Goal: Task Accomplishment & Management: Use online tool/utility

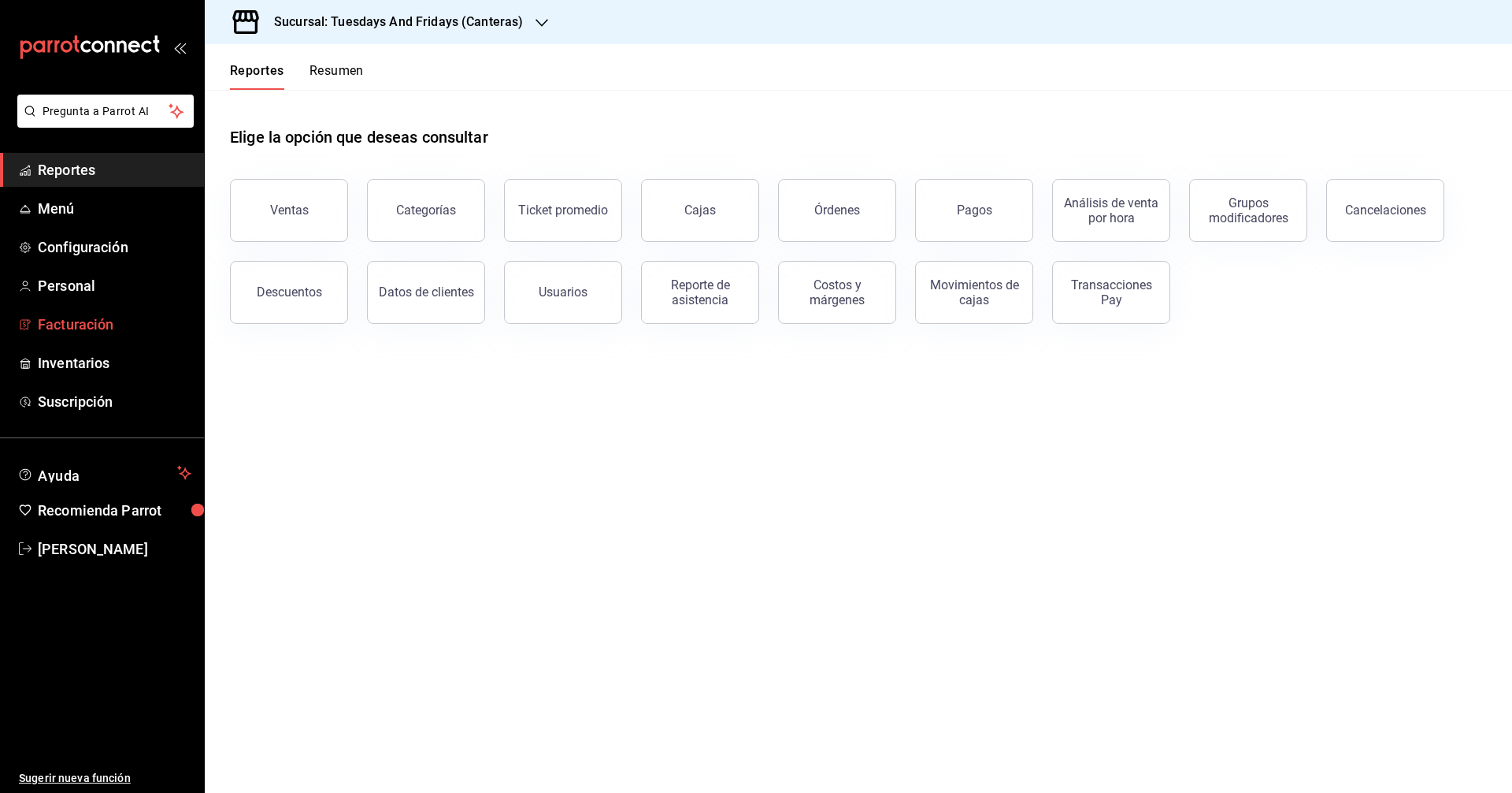
click at [85, 326] on span "Facturación" at bounding box center [114, 324] width 154 height 21
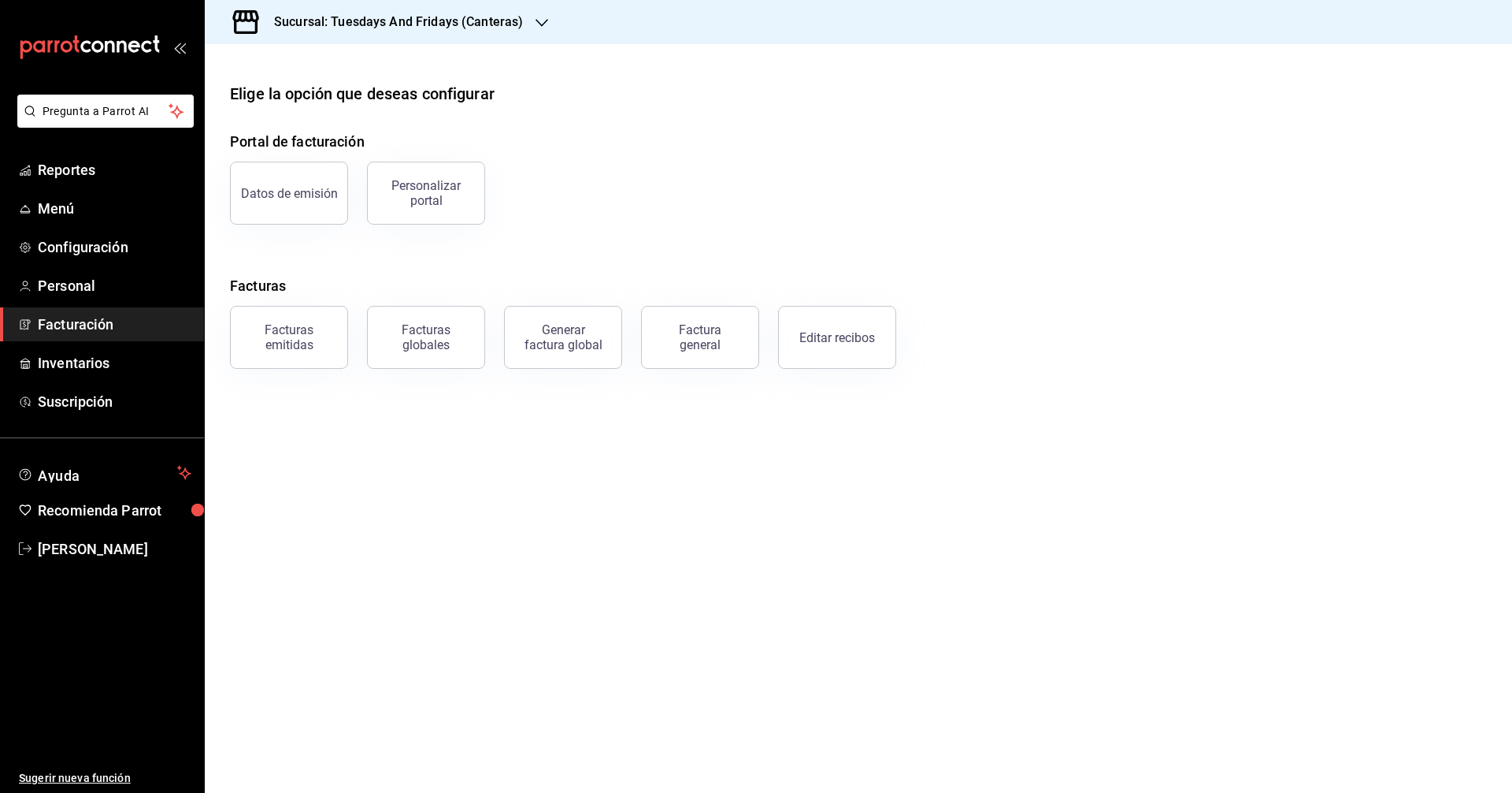
click at [682, 339] on div "Factura general" at bounding box center [700, 337] width 78 height 30
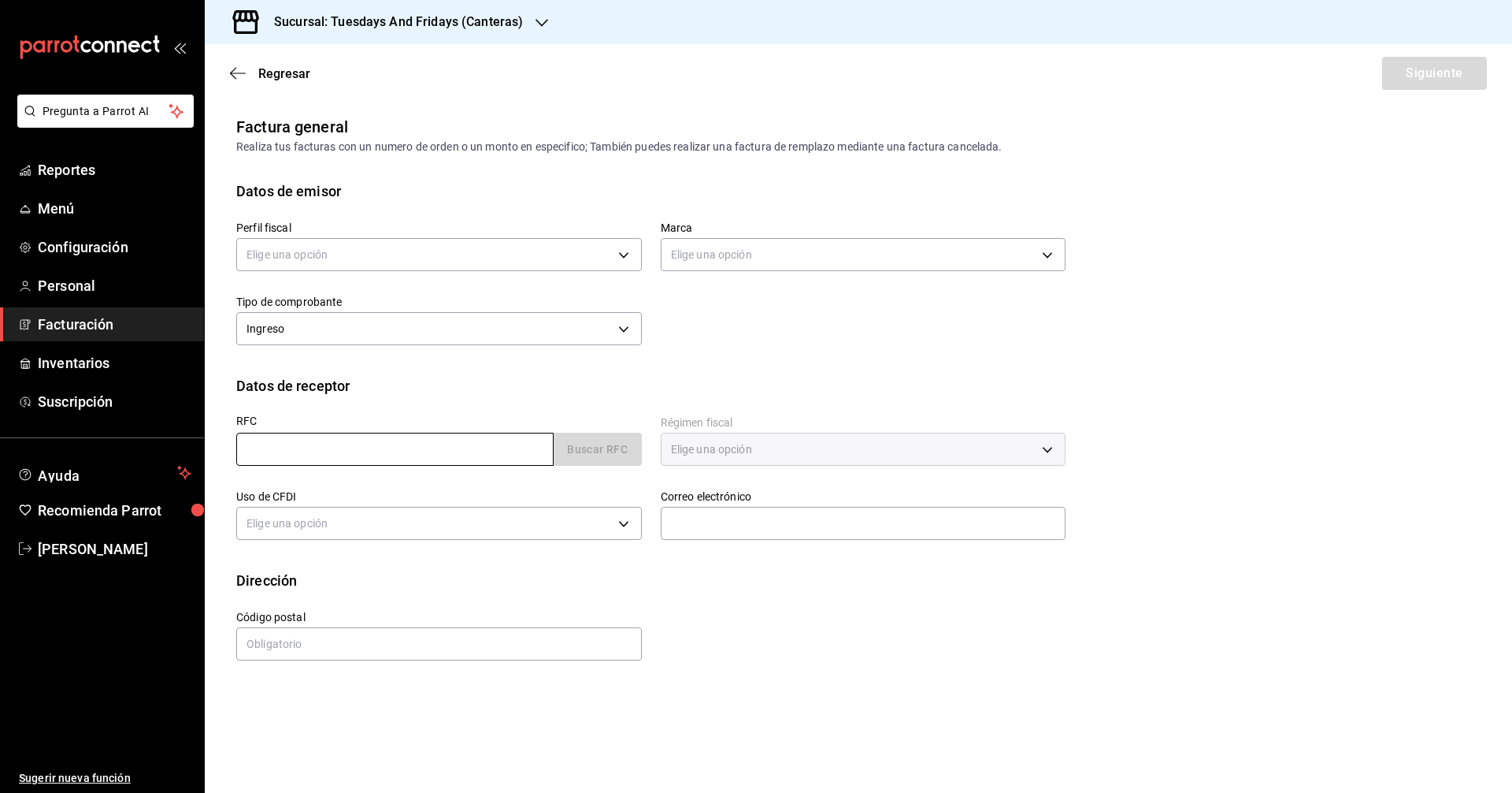
click at [419, 449] on input "text" at bounding box center [394, 449] width 317 height 33
paste input "BEPI790429MW8"
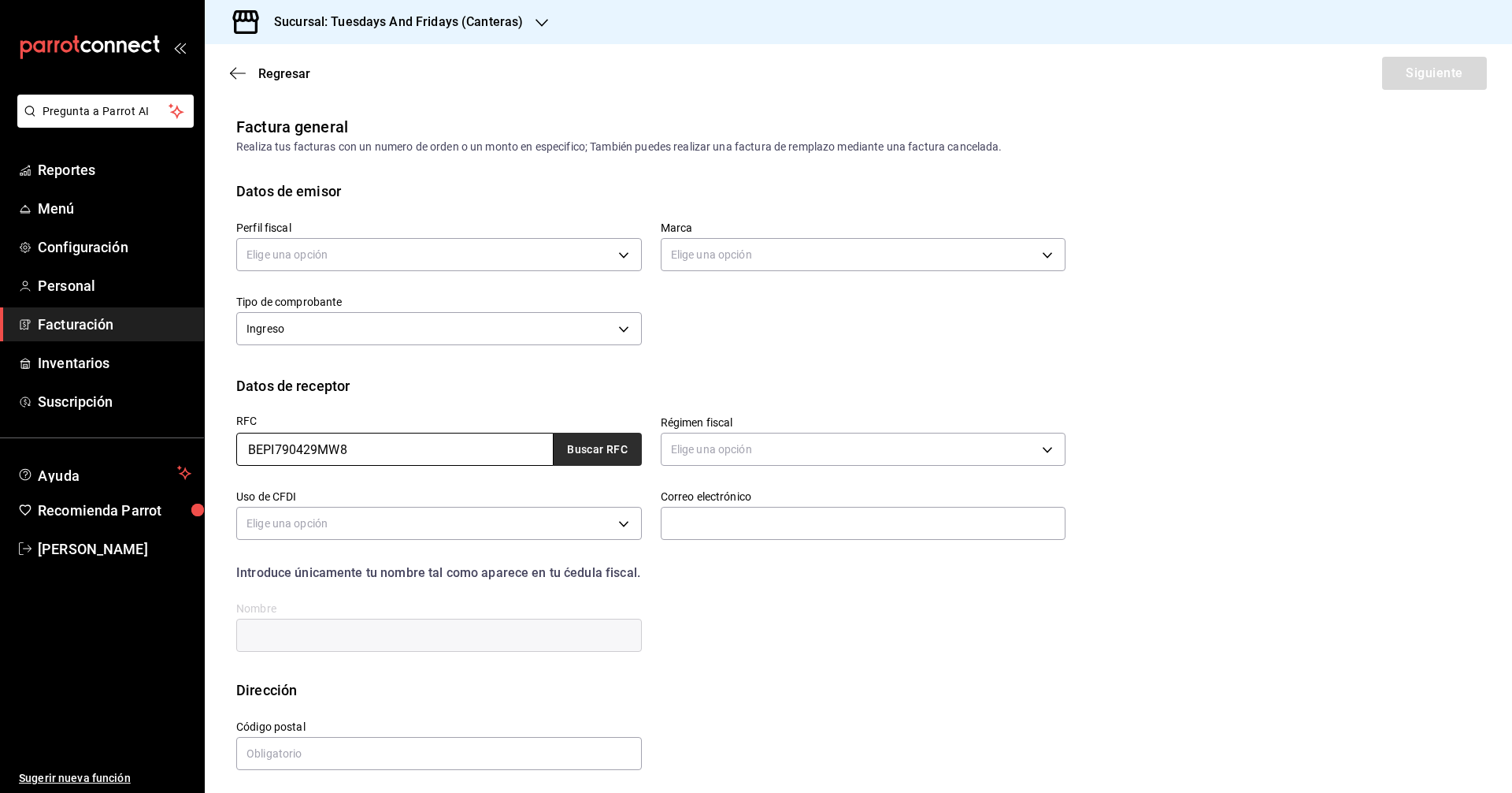
type input "BEPI790429MW8"
click at [611, 457] on button "Buscar RFC" at bounding box center [597, 449] width 88 height 33
type input "626"
type input "G03"
type input "[EMAIL_ADDRESS][DOMAIN_NAME]"
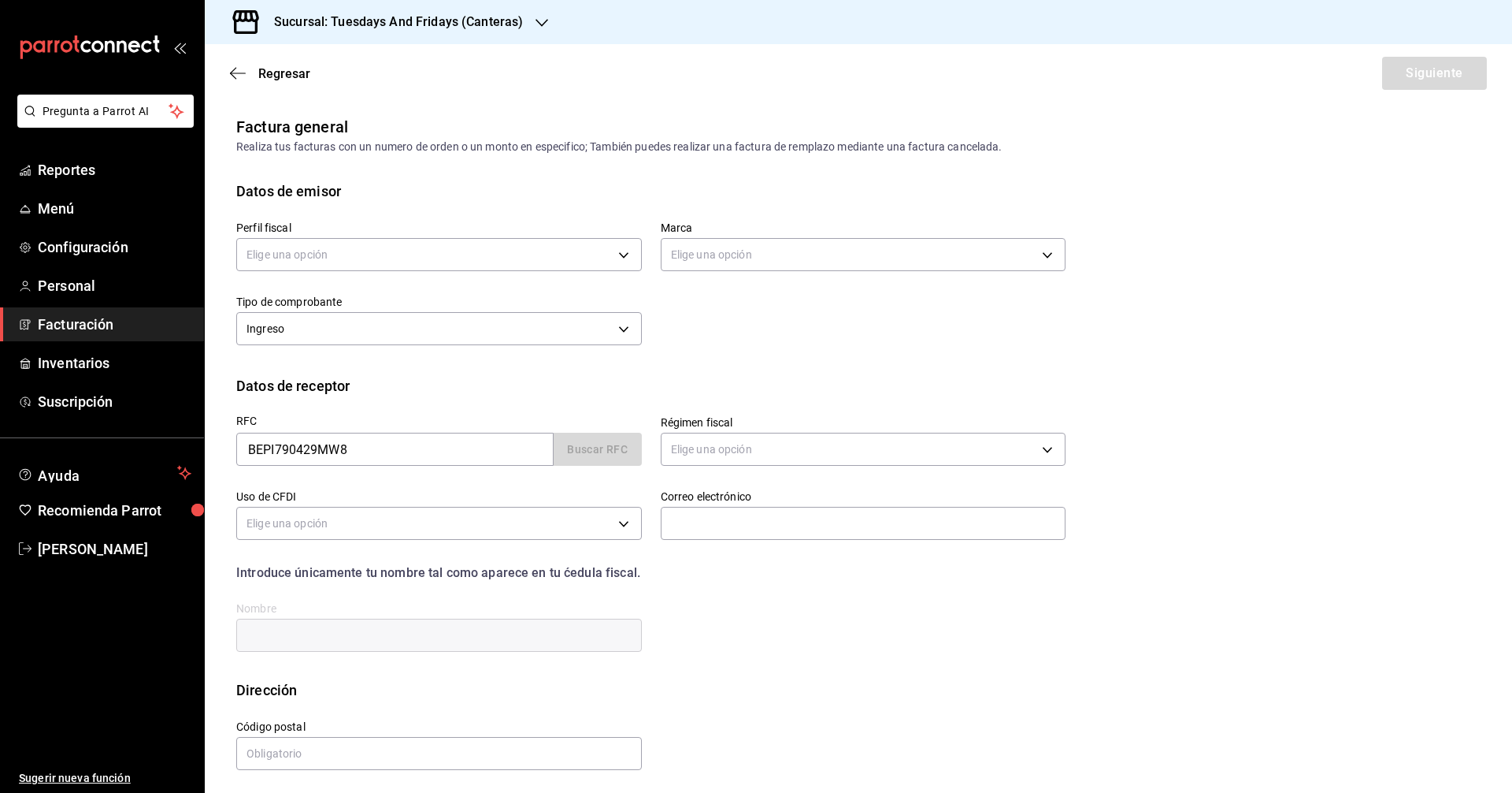
type input "20000"
type input "[PERSON_NAME]"
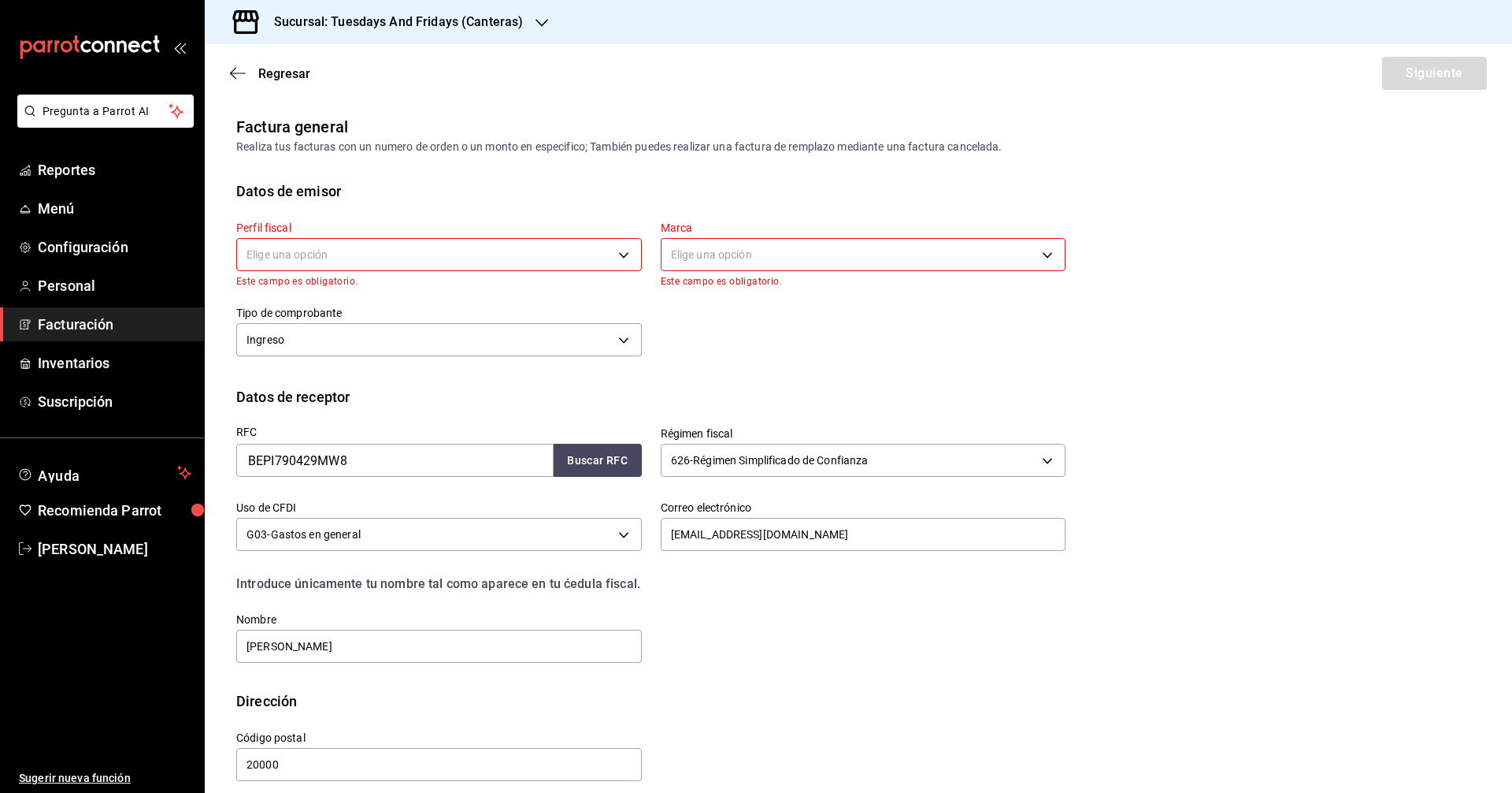
click at [493, 263] on body "Pregunta a Parrot AI Reportes Menú Configuración Personal Facturación Inventari…" at bounding box center [756, 396] width 1512 height 793
click at [382, 334] on li "[PERSON_NAME]" at bounding box center [437, 335] width 400 height 29
type input "c9cd24ef-4caf-4a7b-8585-89d79b9dc07f"
type input "72192942-13c2-4f84-be82-f50c87f3379a"
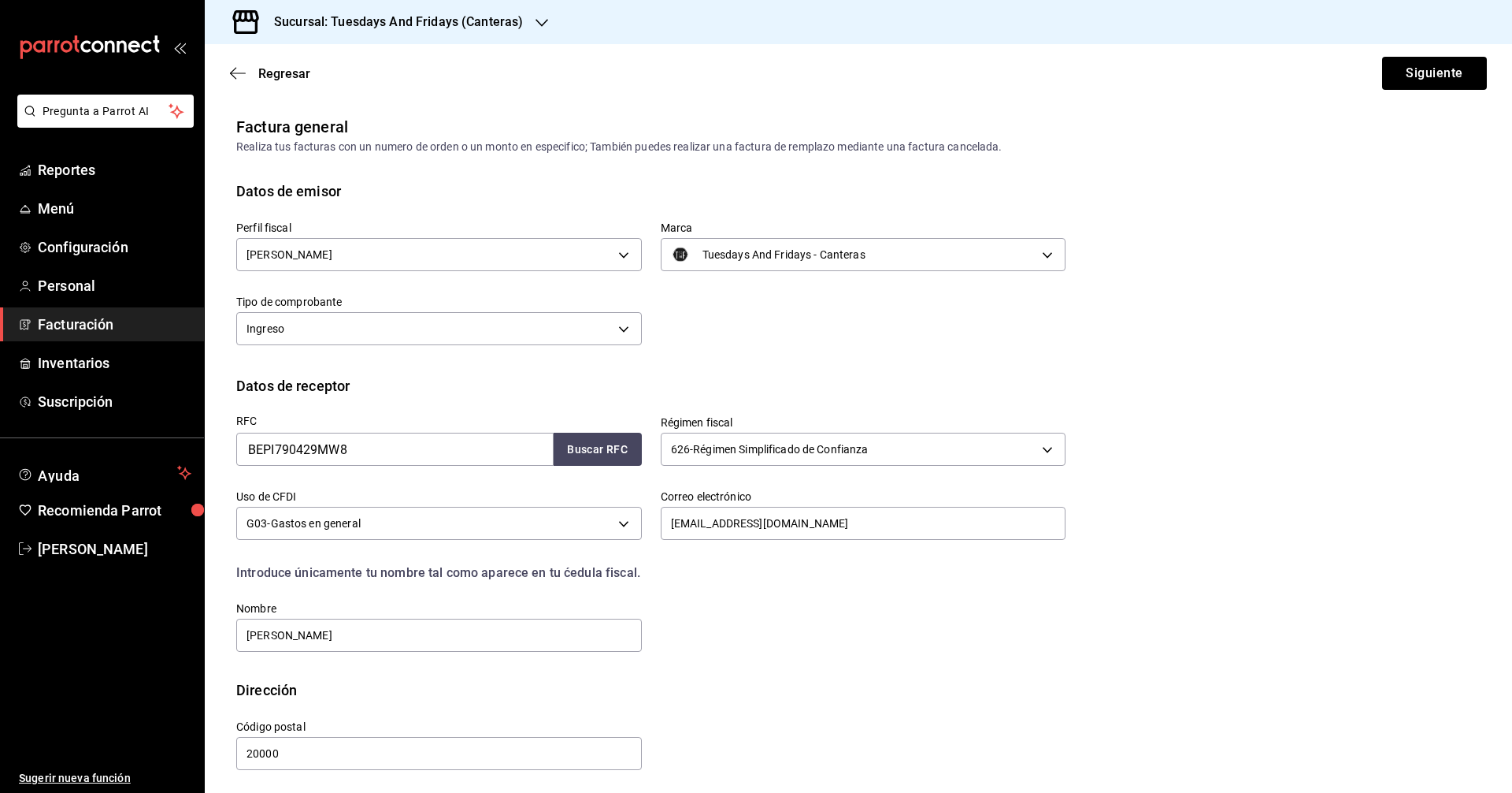
click at [810, 351] on div "Perfil fiscal [PERSON_NAME] c9cd24ef-4caf-4a7b-8585-89d79b9dc07f Marca Tuesdays…" at bounding box center [858, 288] width 1244 height 173
drag, startPoint x: 874, startPoint y: 521, endPoint x: 538, endPoint y: 520, distance: 336.0
click at [538, 520] on div "RFC BEPI790429MW8 Buscar RFC Régimen fiscal 626 - Régimen Simplificado de Confi…" at bounding box center [641, 525] width 848 height 257
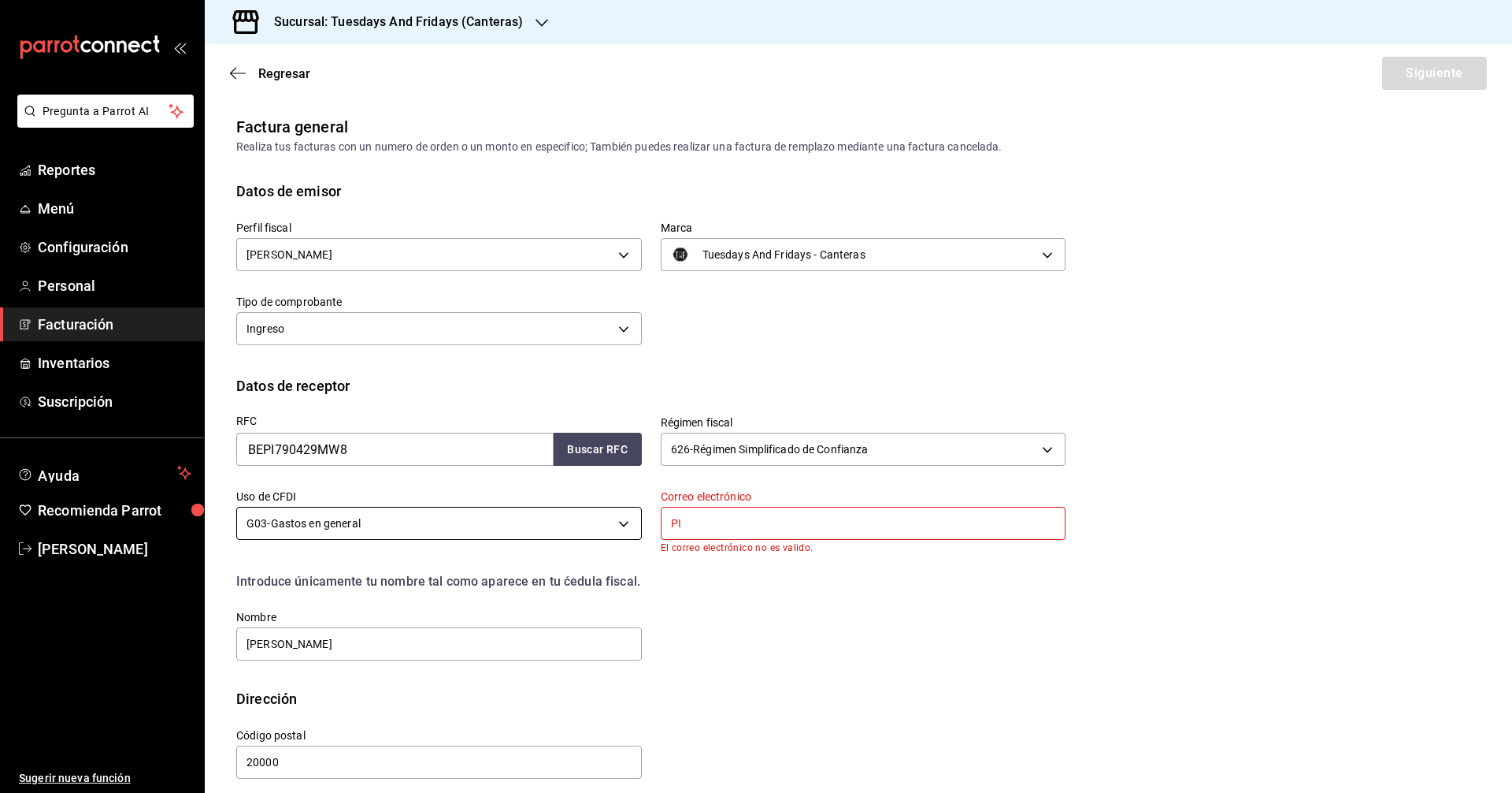
type input "P"
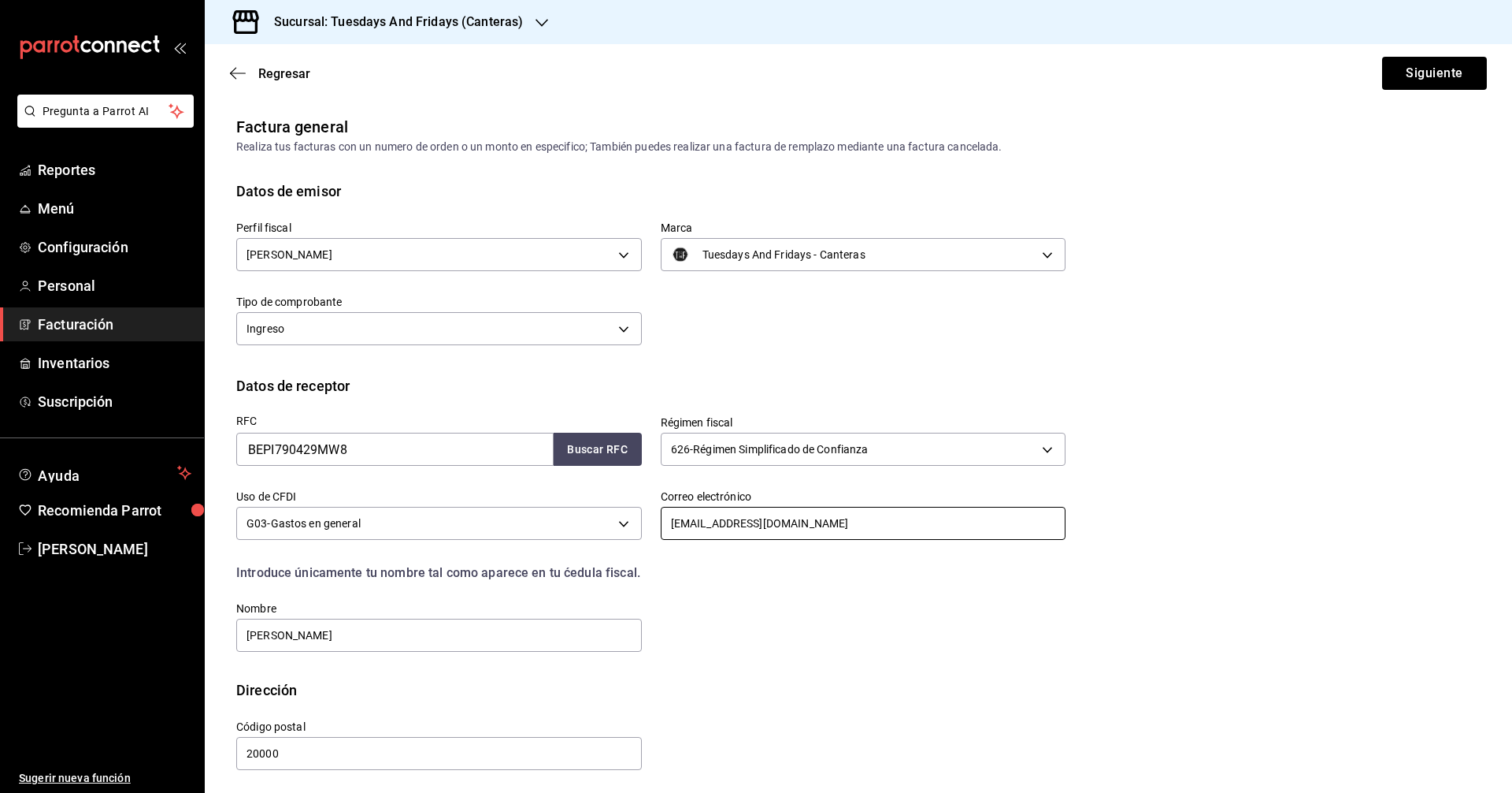
type input "[EMAIL_ADDRESS][DOMAIN_NAME]"
drag, startPoint x: 795, startPoint y: 686, endPoint x: 800, endPoint y: 676, distance: 11.2
click at [798, 681] on div "Dirección" at bounding box center [858, 690] width 1244 height 21
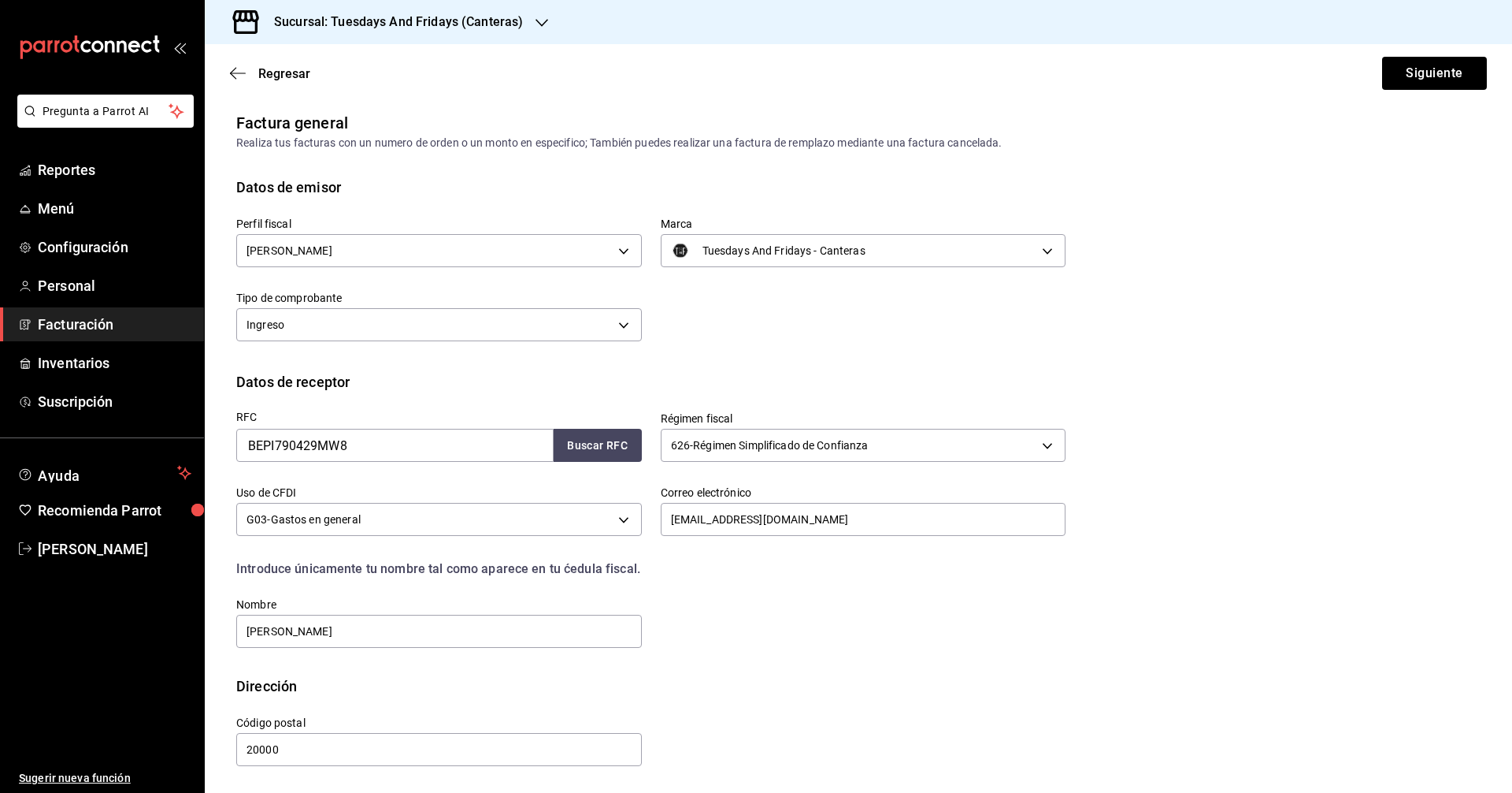
scroll to position [5, 0]
click at [1406, 81] on button "Siguiente" at bounding box center [1435, 73] width 104 height 33
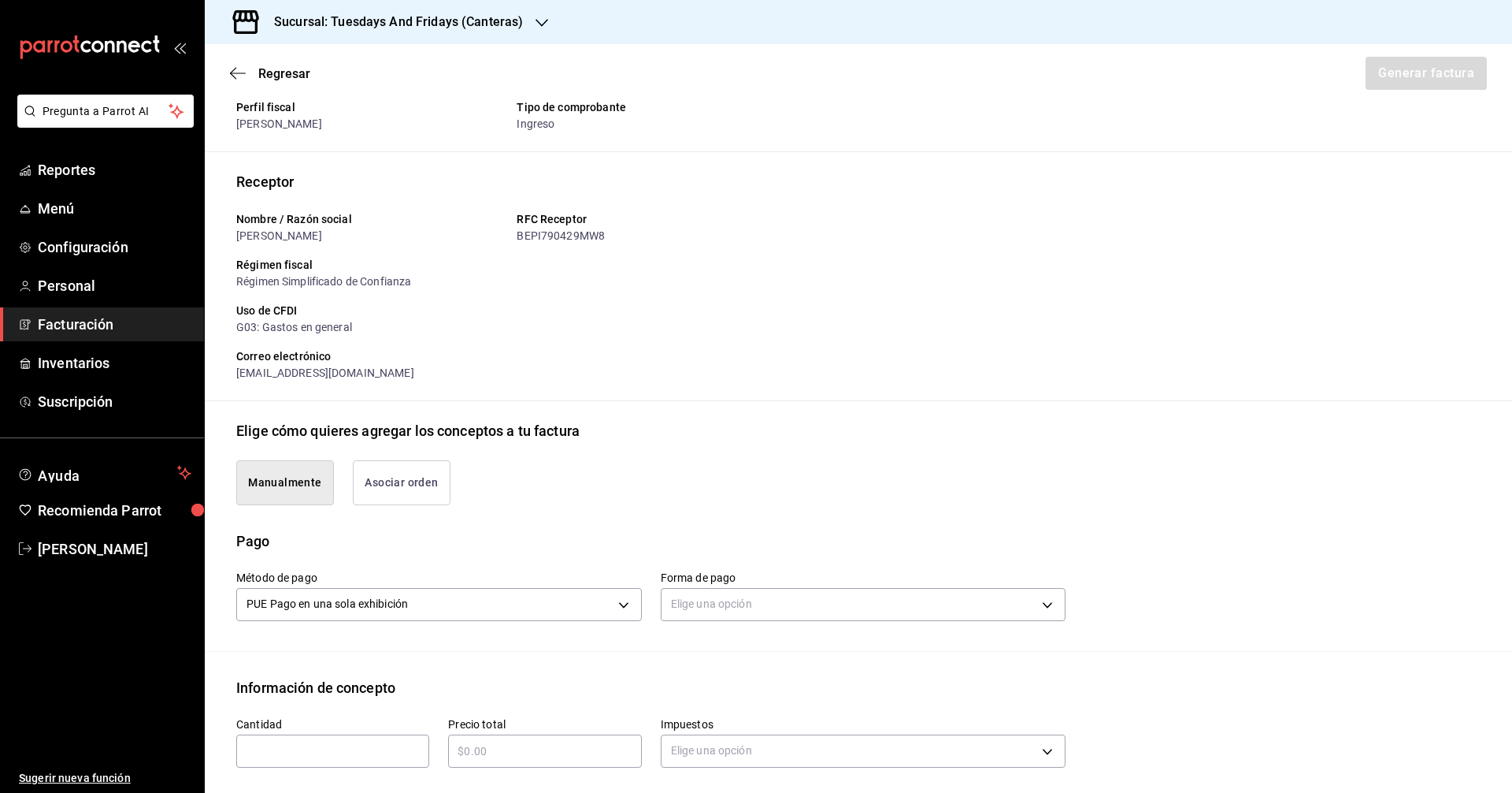
scroll to position [162, 0]
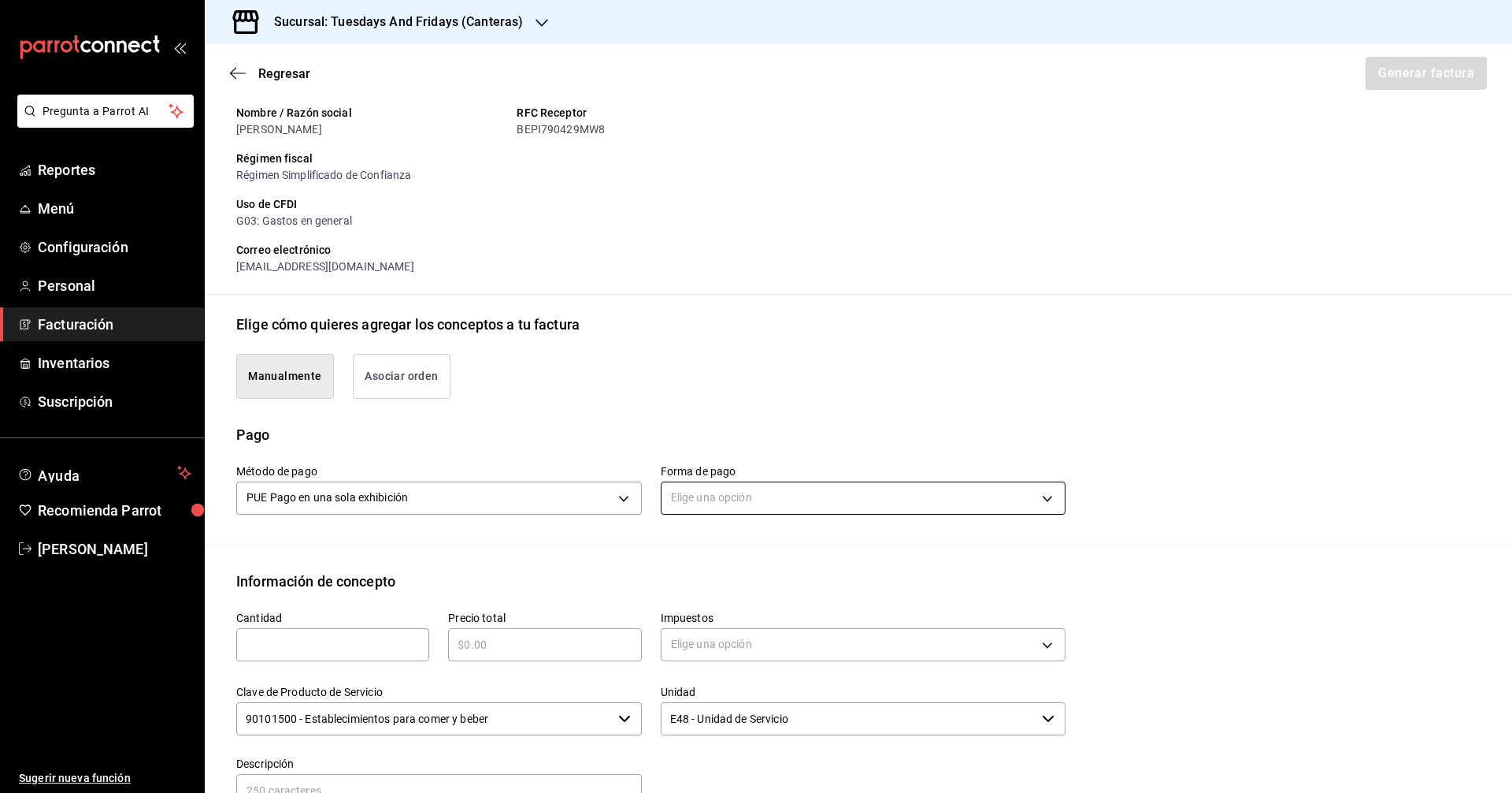
click at [735, 490] on body "Pregunta a Parrot AI Reportes Menú Configuración Personal Facturación Inventari…" at bounding box center [756, 396] width 1512 height 793
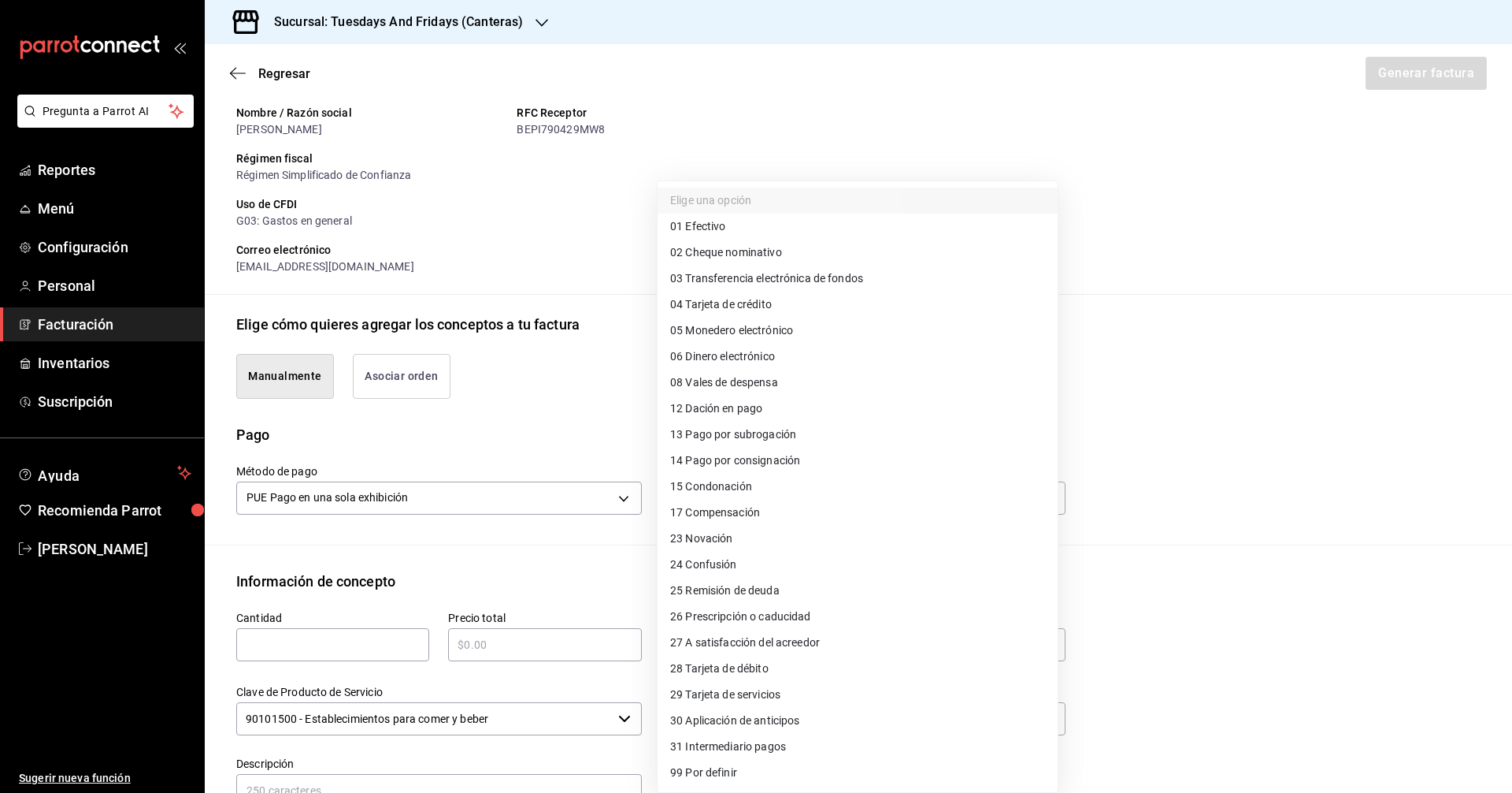
click at [778, 270] on li "03 Transferencia electrónica de fondos" at bounding box center [858, 279] width 400 height 26
type input "03"
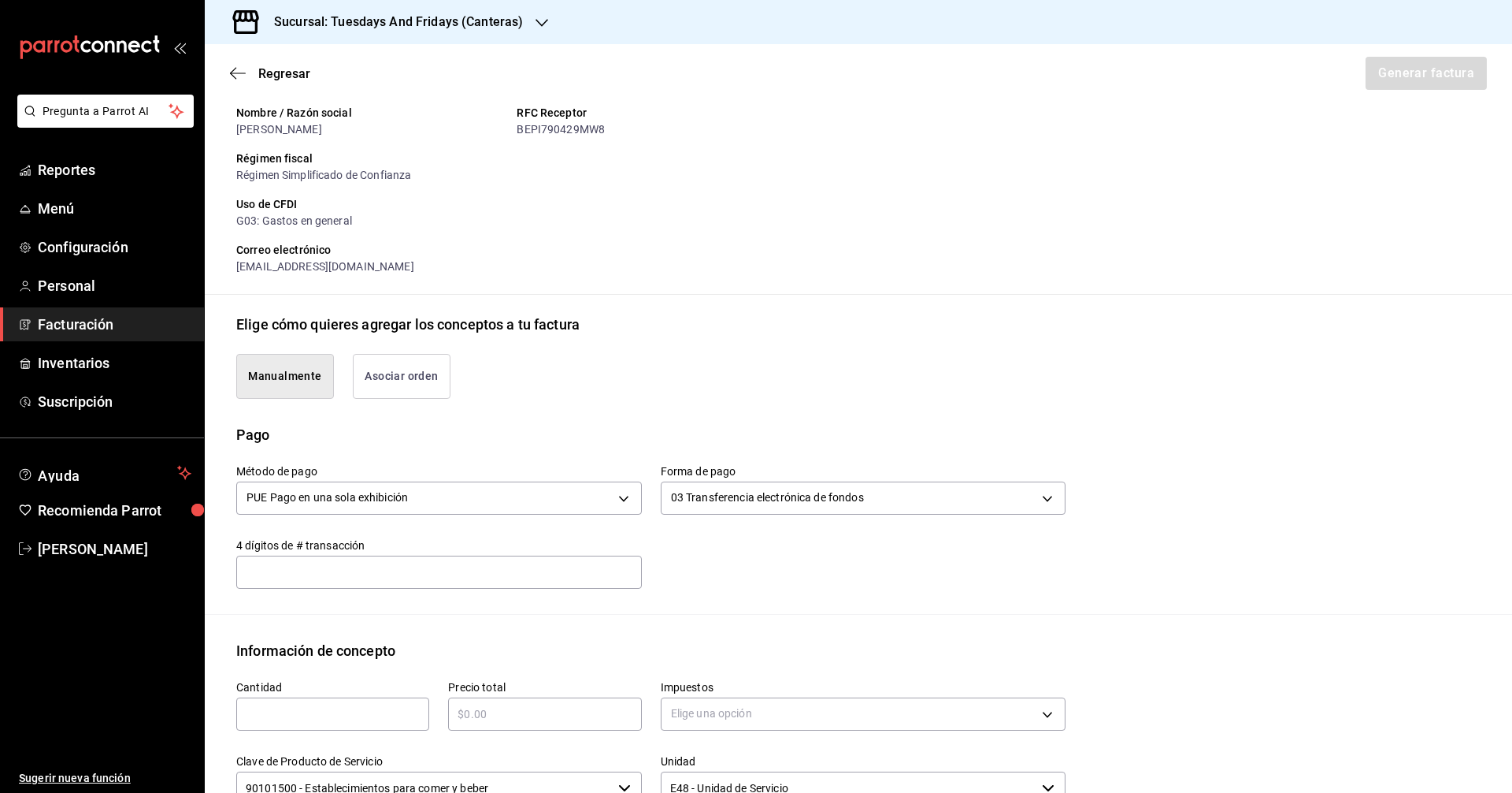
drag, startPoint x: 506, startPoint y: 415, endPoint x: 512, endPoint y: 406, distance: 10.8
click at [512, 406] on div "Manualmente Asociar orden" at bounding box center [858, 379] width 1244 height 89
click at [496, 583] on input "text" at bounding box center [439, 571] width 406 height 32
type input "7090"
click at [329, 706] on input "text" at bounding box center [333, 714] width 193 height 19
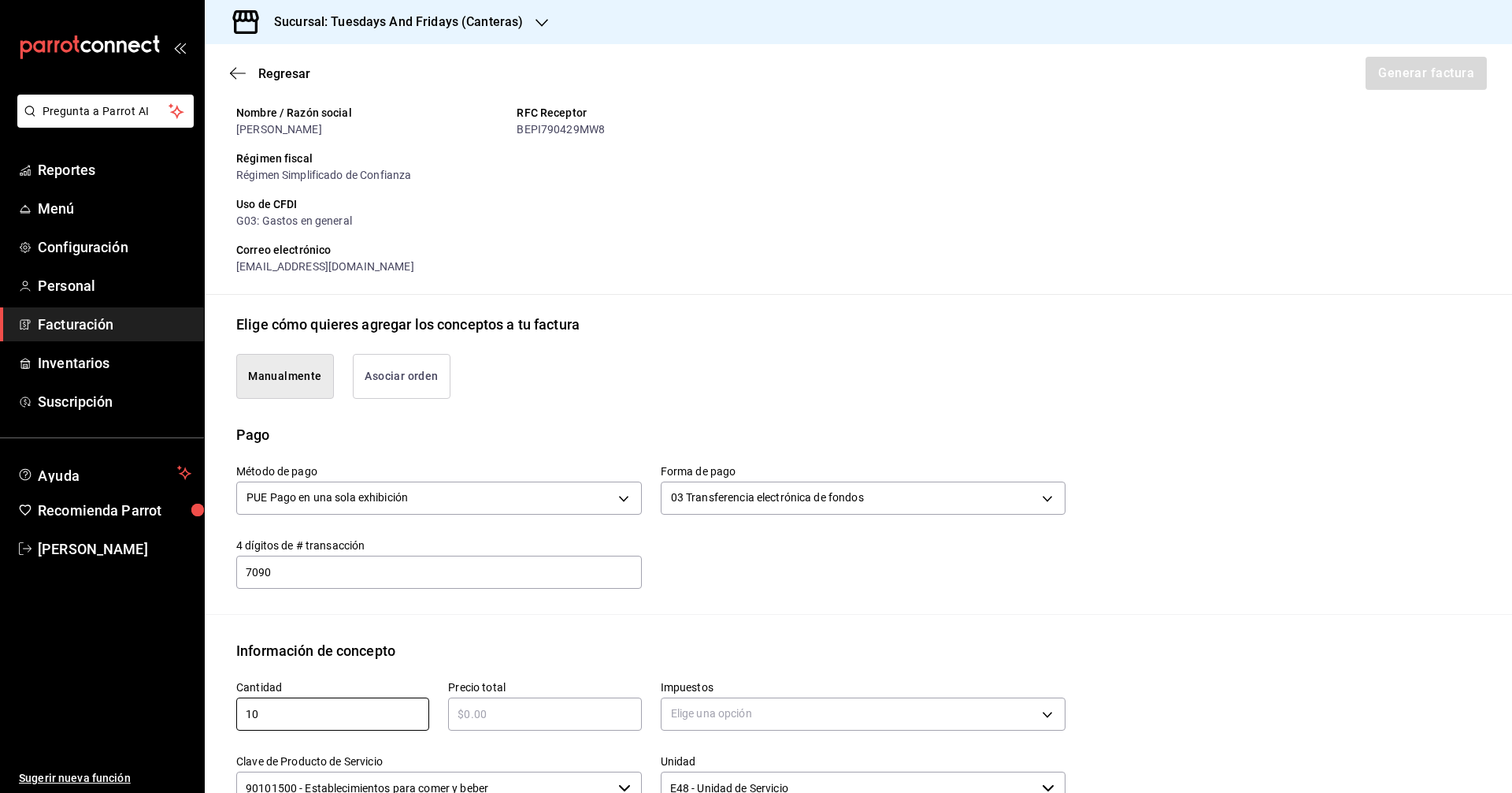
type input "10"
click at [560, 702] on div "​" at bounding box center [545, 714] width 193 height 33
type input "$840"
click at [697, 713] on body "Pregunta a Parrot AI Reportes Menú Configuración Personal Facturación Inventari…" at bounding box center [756, 396] width 1512 height 793
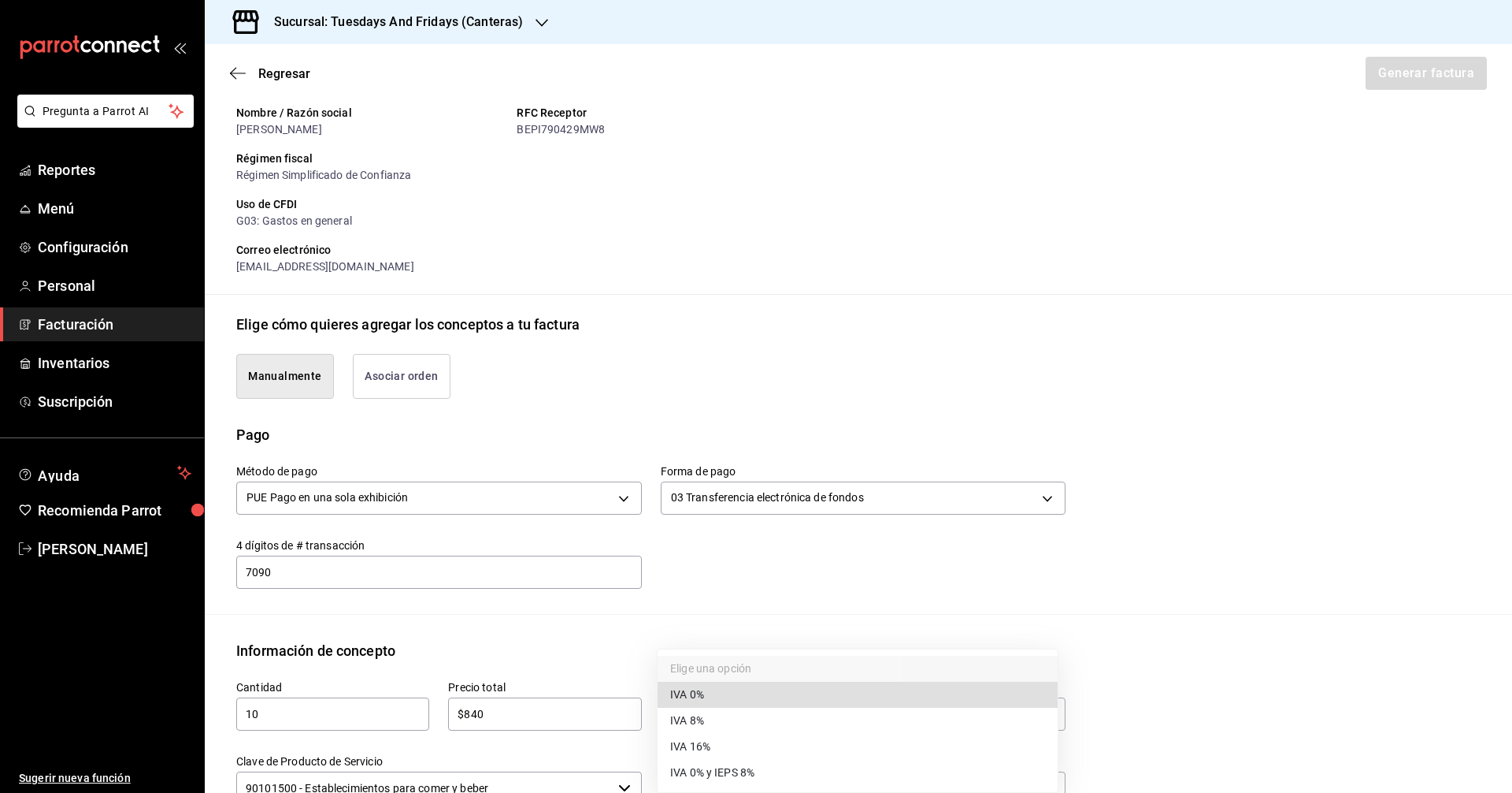
click at [699, 697] on span "IVA 0%" at bounding box center [686, 694] width 34 height 16
type input "IVA_0"
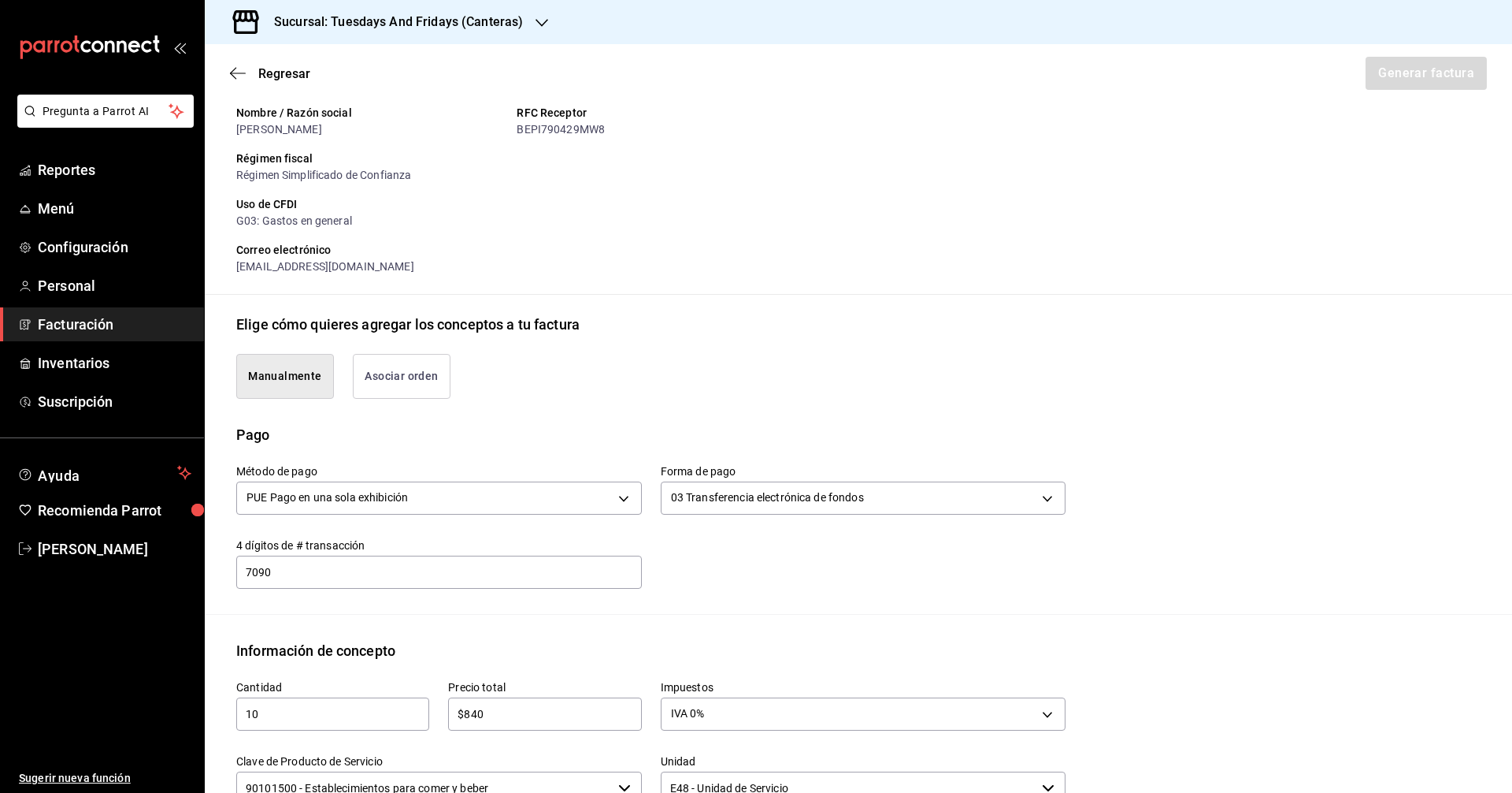
click at [624, 622] on div "Elige una opción IVA 0% IVA 8% IVA 16% IVA 0% y IEPS 8%" at bounding box center [756, 396] width 1512 height 793
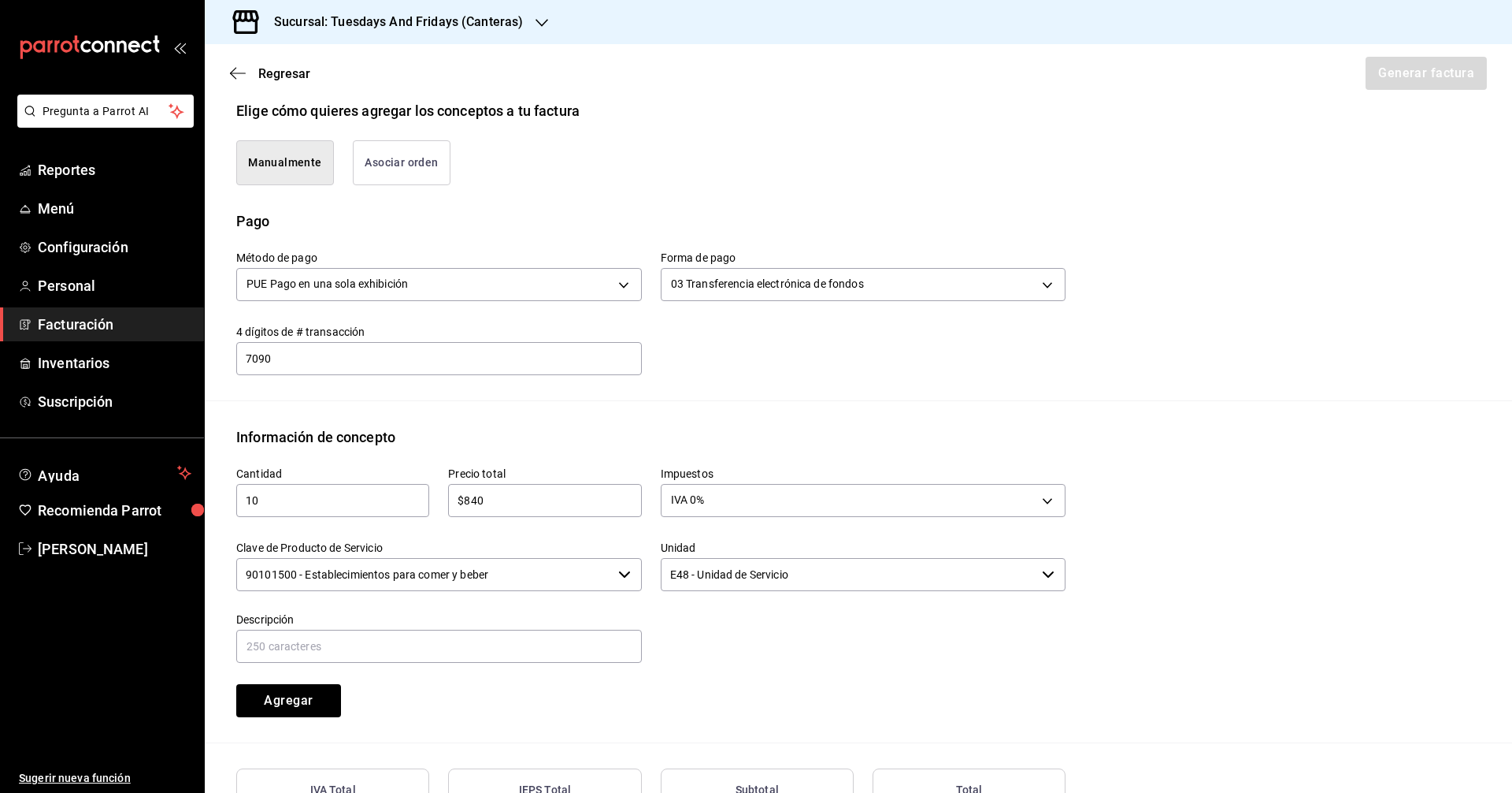
scroll to position [478, 0]
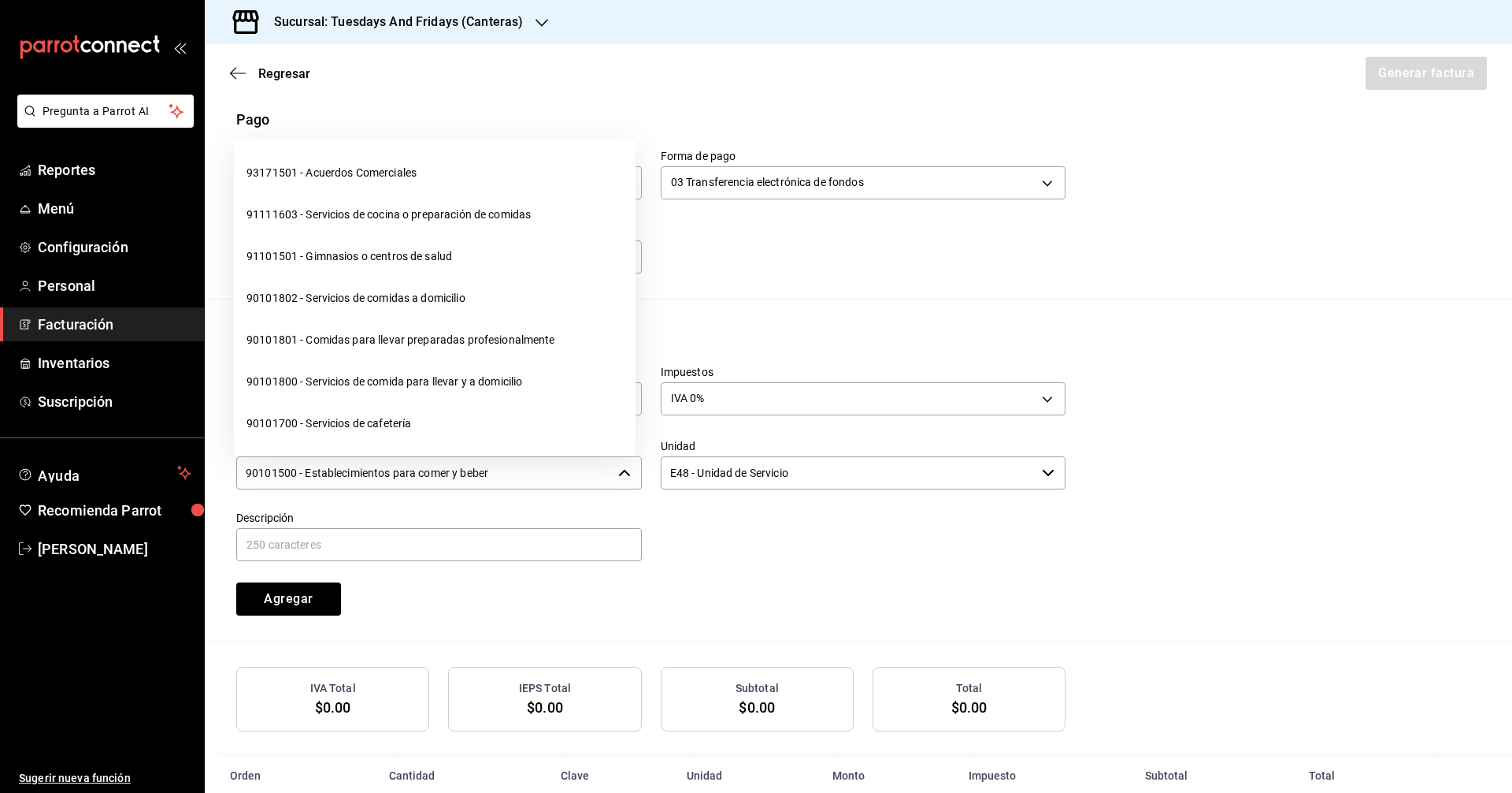
click at [479, 488] on input "90101500 - Establecimientos para comer y beber" at bounding box center [423, 473] width 376 height 33
drag, startPoint x: 561, startPoint y: 474, endPoint x: 0, endPoint y: 440, distance: 562.0
click at [0, 440] on div "Pregunta a Parrot AI Reportes Menú Configuración Personal Facturación Inventari…" at bounding box center [756, 396] width 1512 height 793
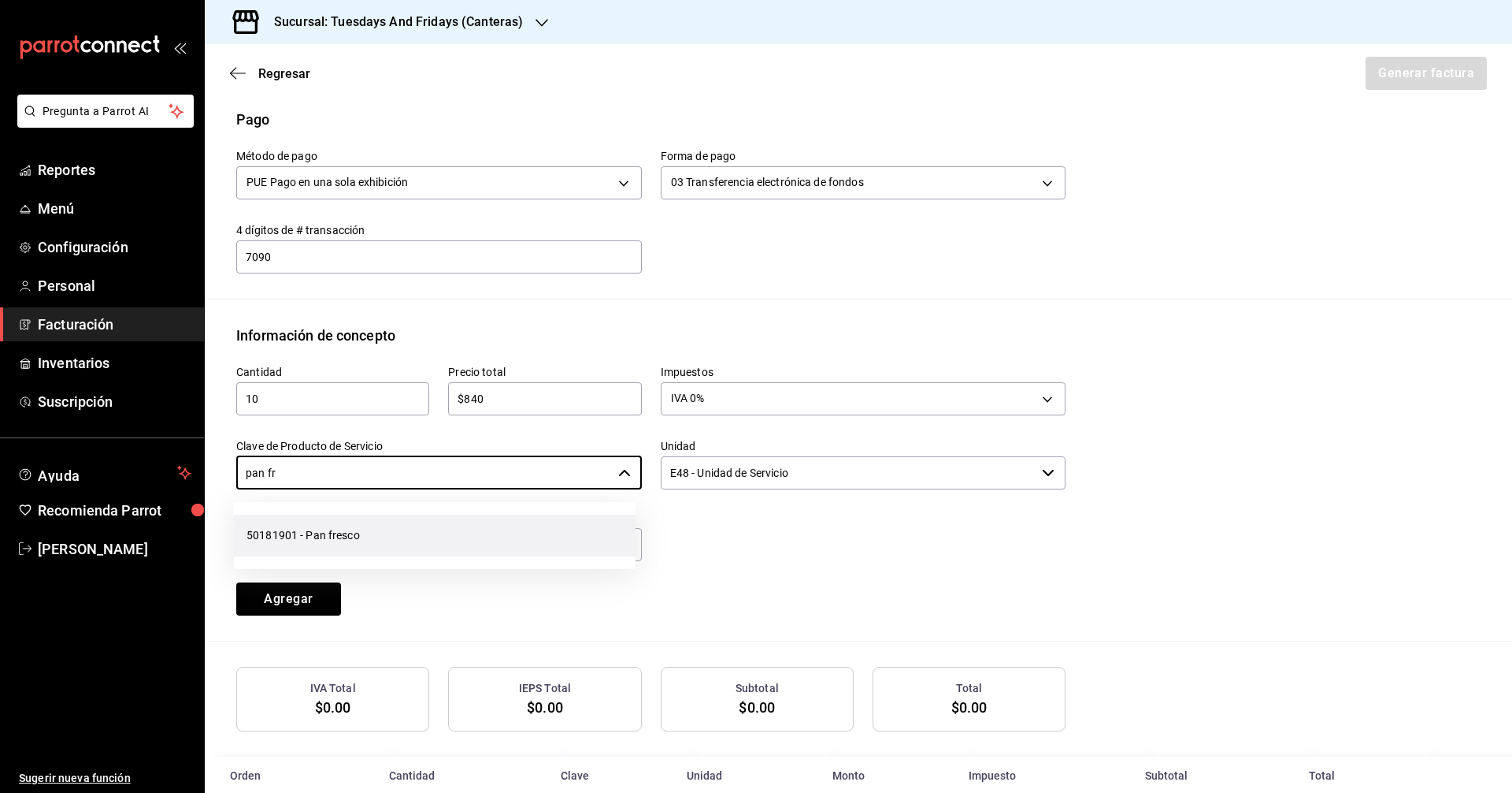
click at [349, 537] on li "50181901 - Pan fresco" at bounding box center [435, 535] width 402 height 42
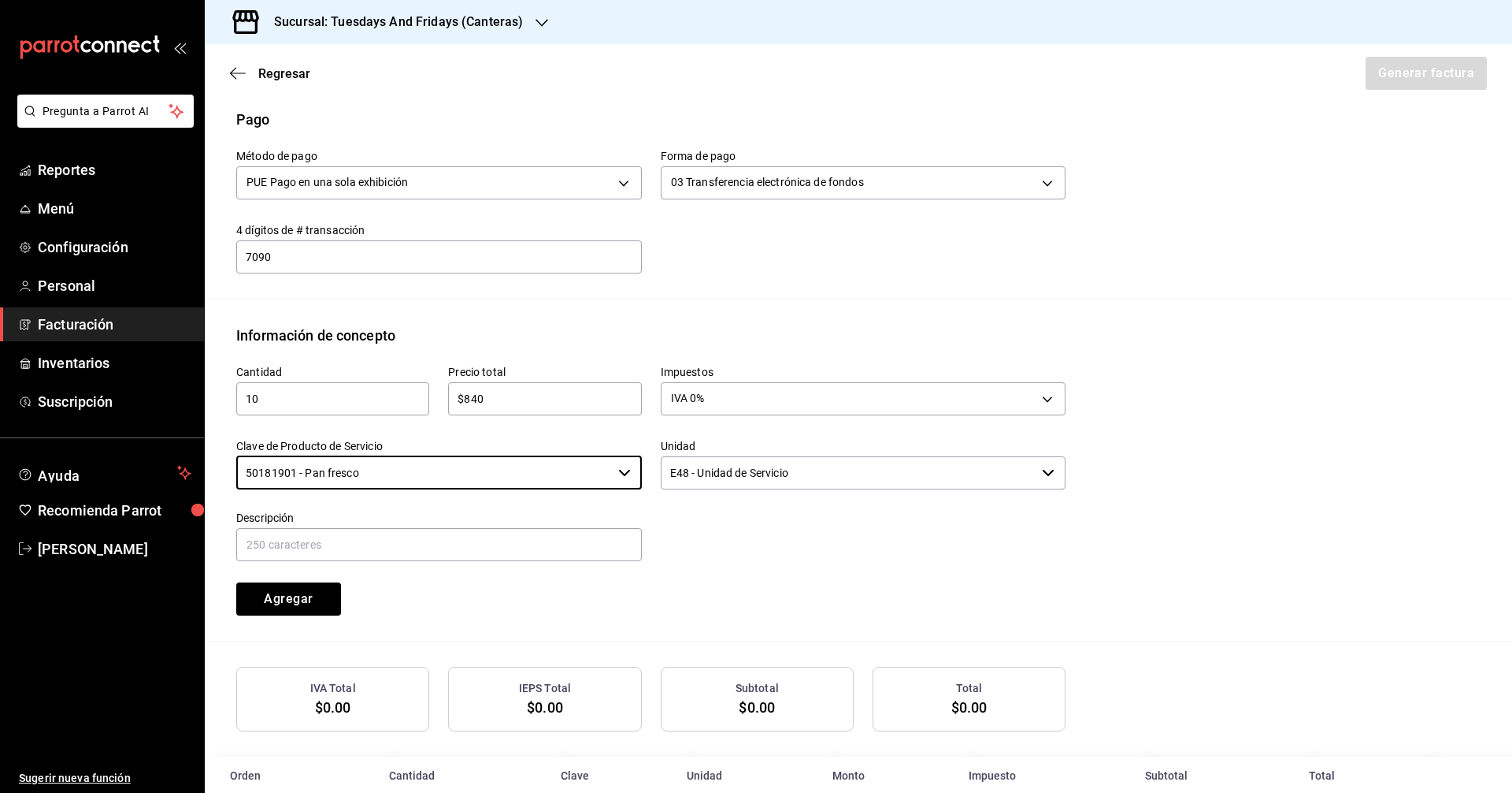
type input "50181901 - Pan fresco"
click at [773, 479] on input "E48 - Unidad de Servicio" at bounding box center [849, 473] width 376 height 33
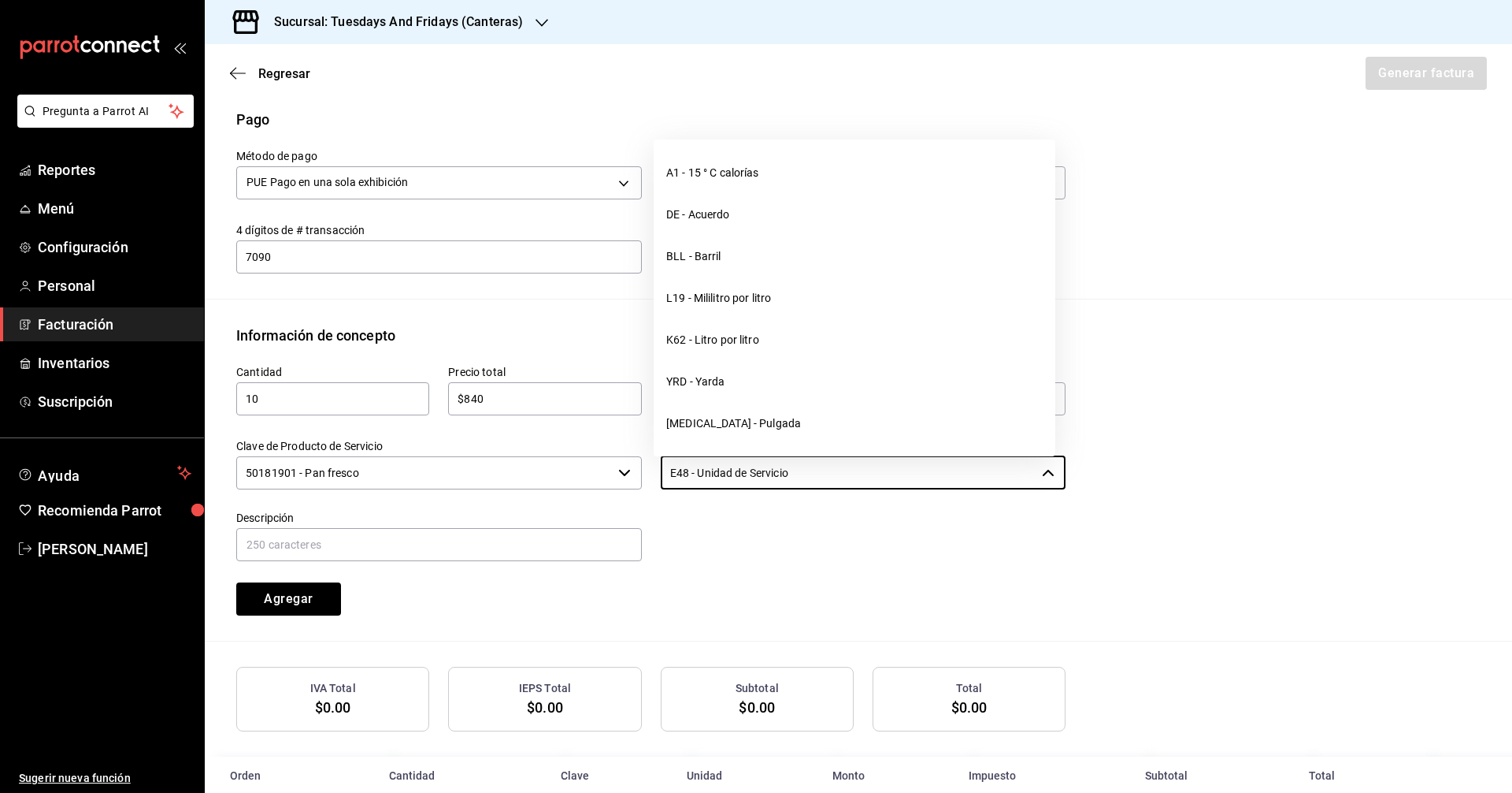
drag, startPoint x: 885, startPoint y: 478, endPoint x: 550, endPoint y: 451, distance: 336.1
click at [550, 451] on div "Cantidad 10 ​ Precio total $840 ​ Impuestos IVA 0% IVA_0 Clave de Producto de S…" at bounding box center [641, 481] width 848 height 270
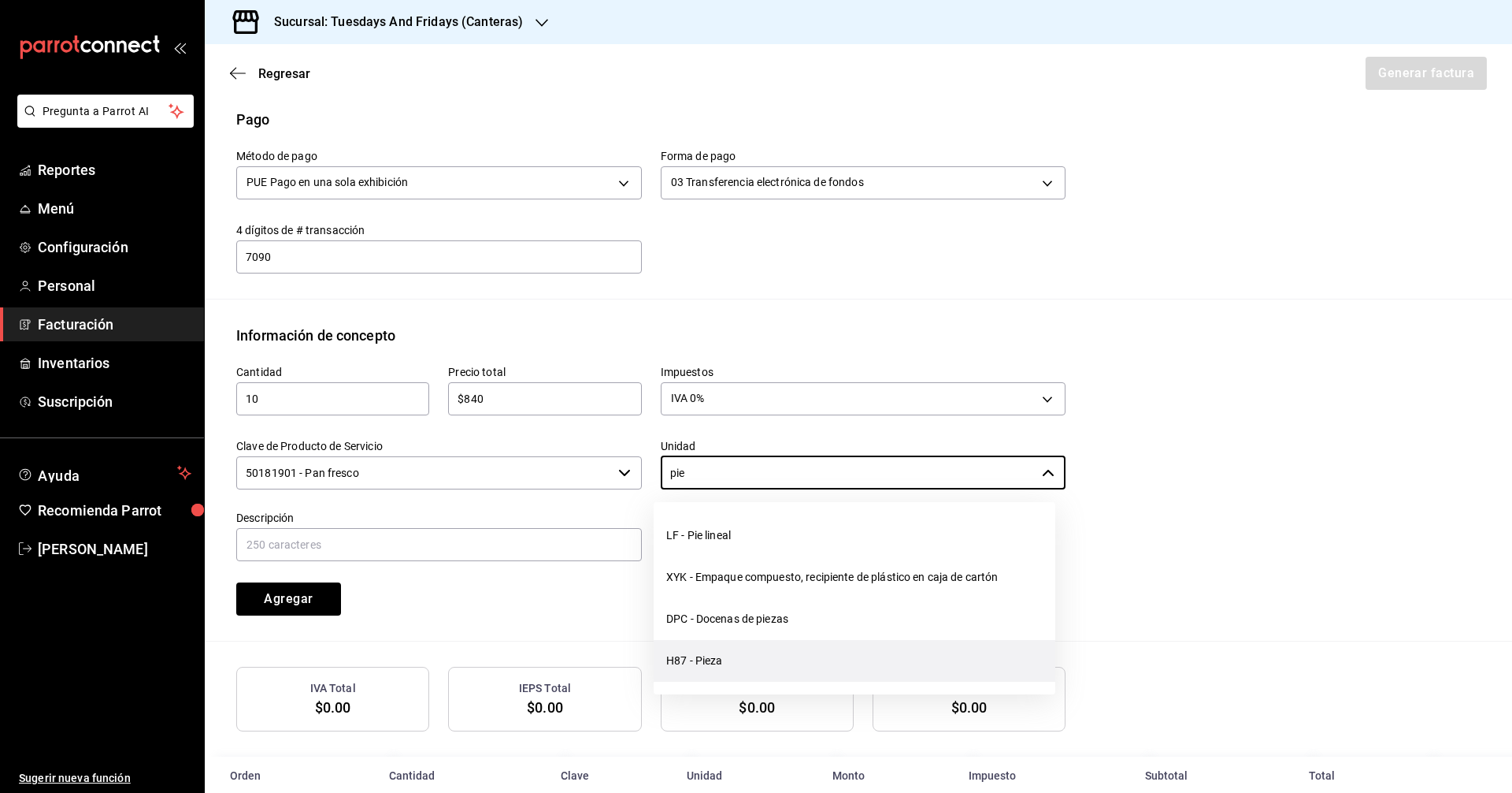
click at [749, 649] on li "H87 - Pieza" at bounding box center [855, 661] width 402 height 42
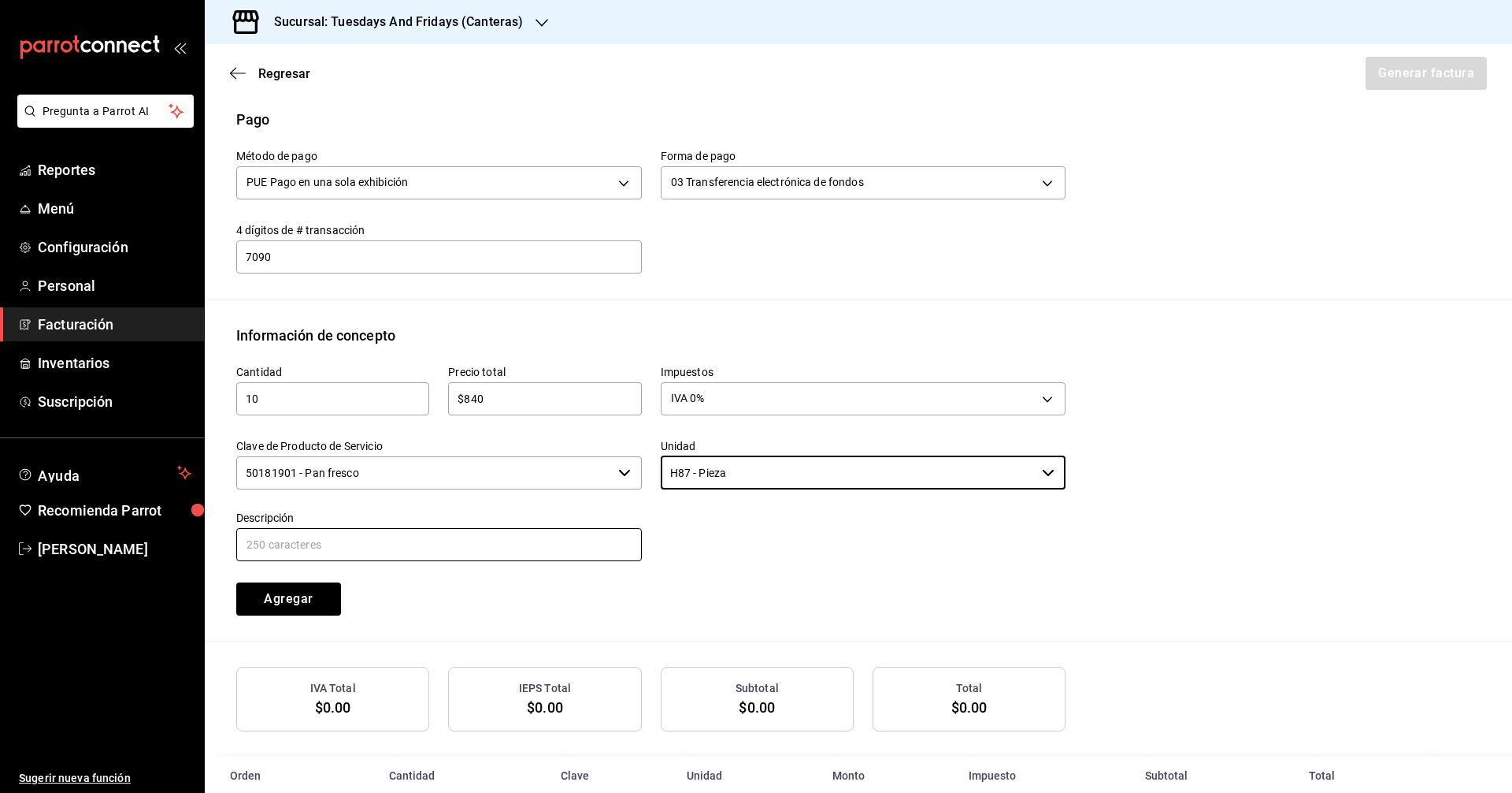
type input "H87 - Pieza"
click at [491, 545] on input "text" at bounding box center [439, 544] width 406 height 33
type input "Multigrano"
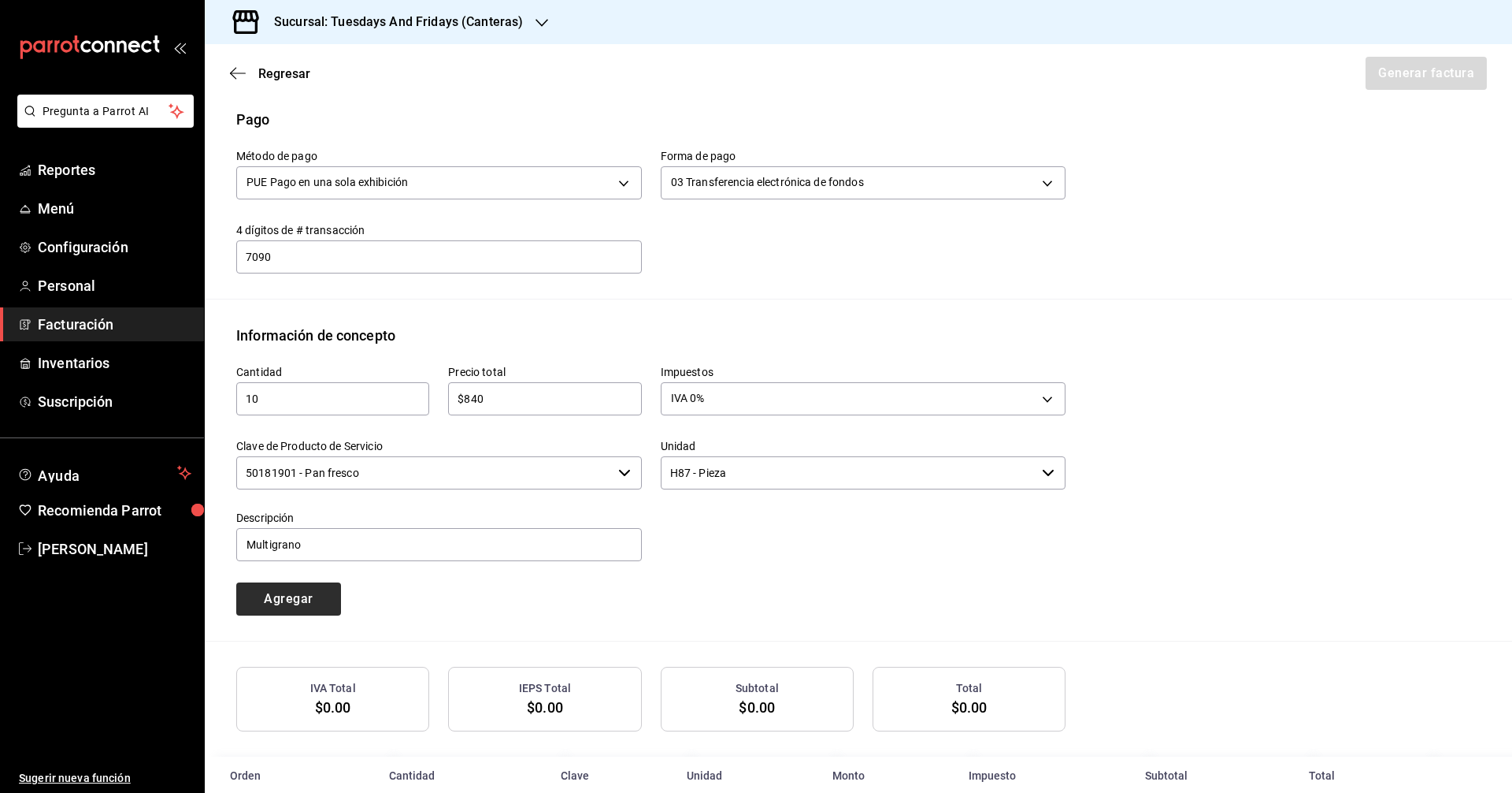
drag, startPoint x: 446, startPoint y: 602, endPoint x: 331, endPoint y: 605, distance: 115.0
click at [436, 603] on div "Cantidad 10 ​ Precio total $840 ​ Impuestos IVA 0% IVA_0 Clave de Producto de S…" at bounding box center [641, 481] width 848 height 270
click at [264, 602] on button "Agregar" at bounding box center [288, 599] width 104 height 33
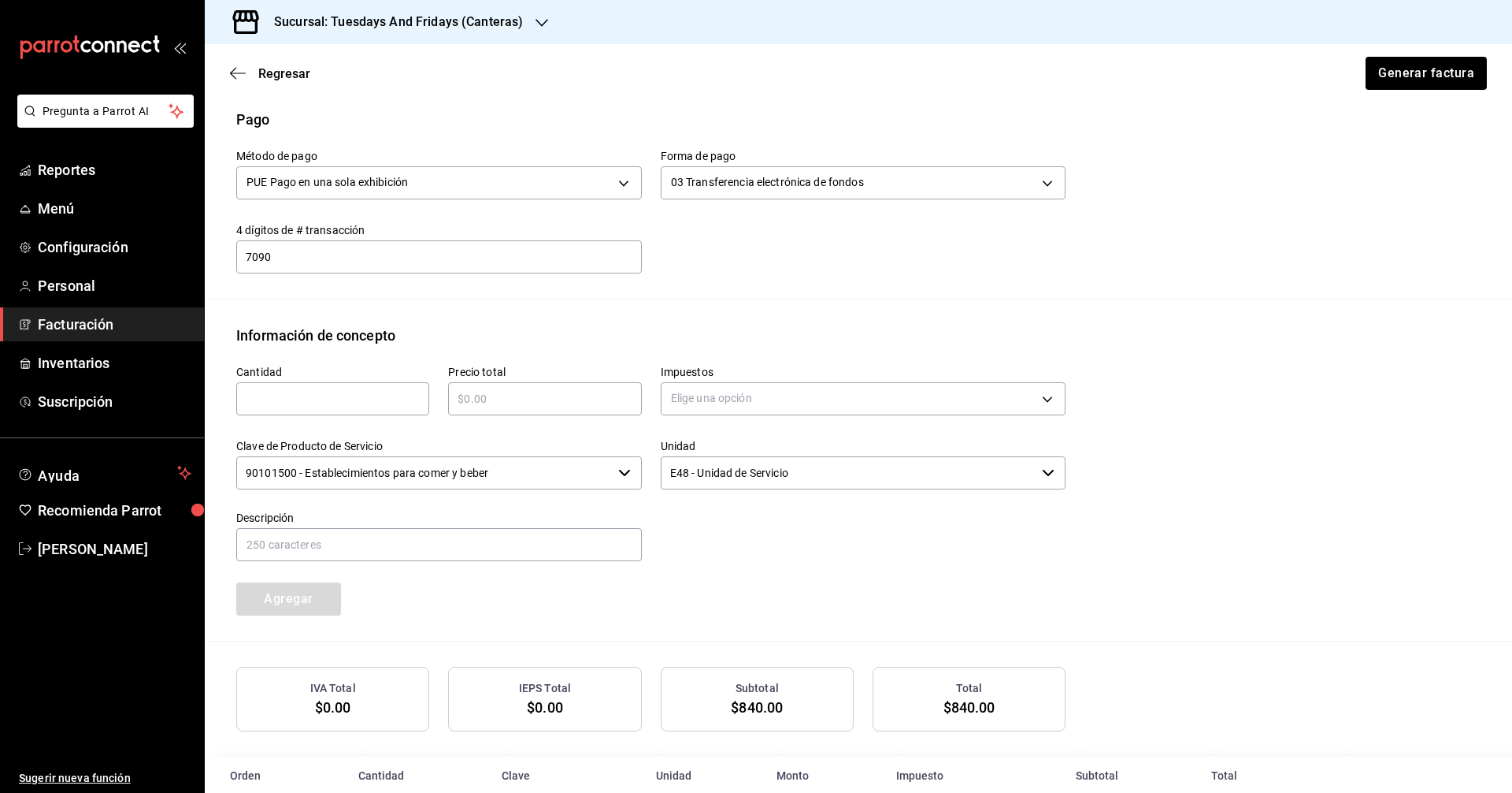
click at [584, 604] on div "Cantidad ​ Precio total ​ Impuestos Elige una opción Clave de Producto de Servi…" at bounding box center [641, 481] width 848 height 270
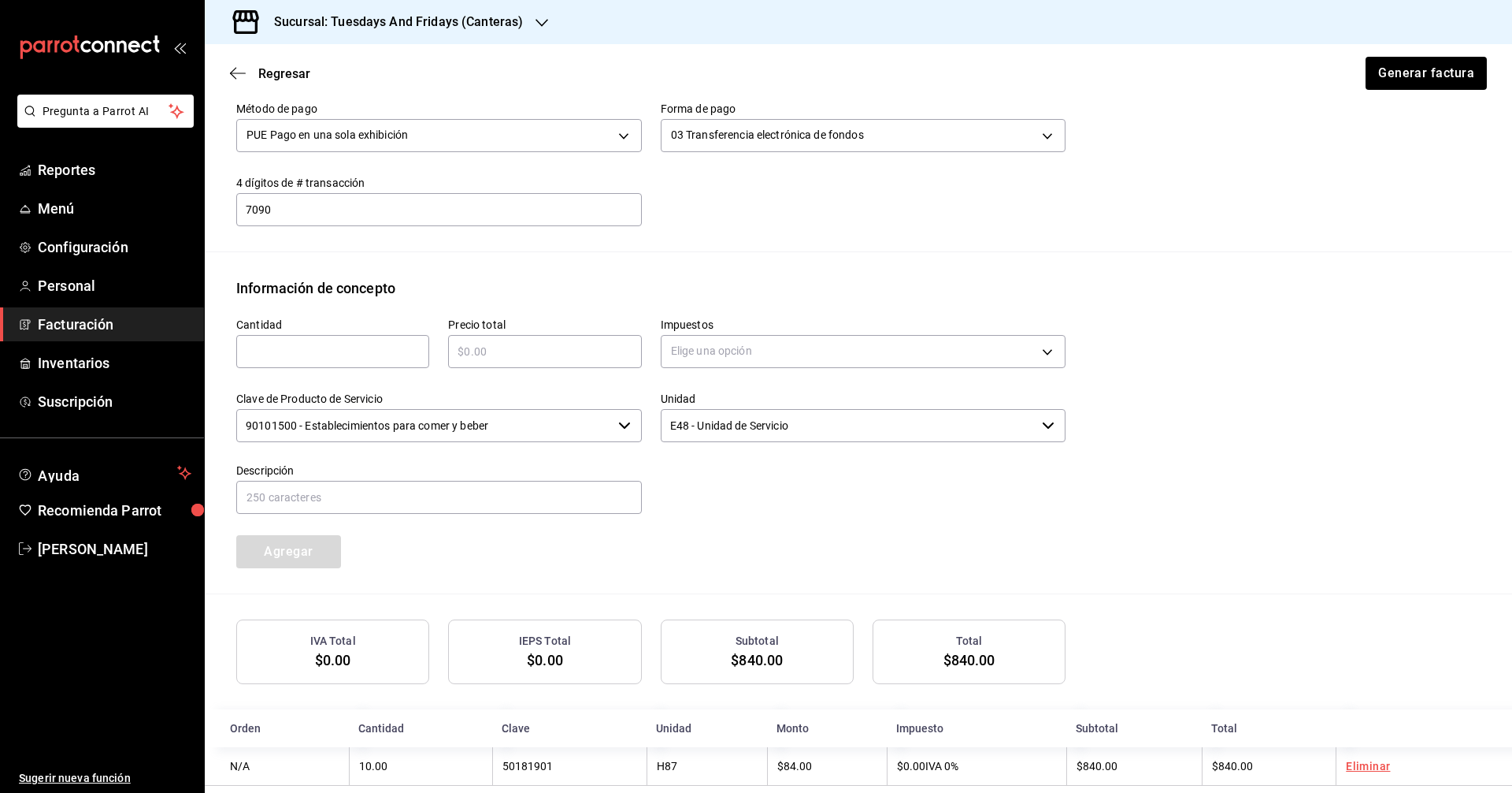
scroll to position [551, 0]
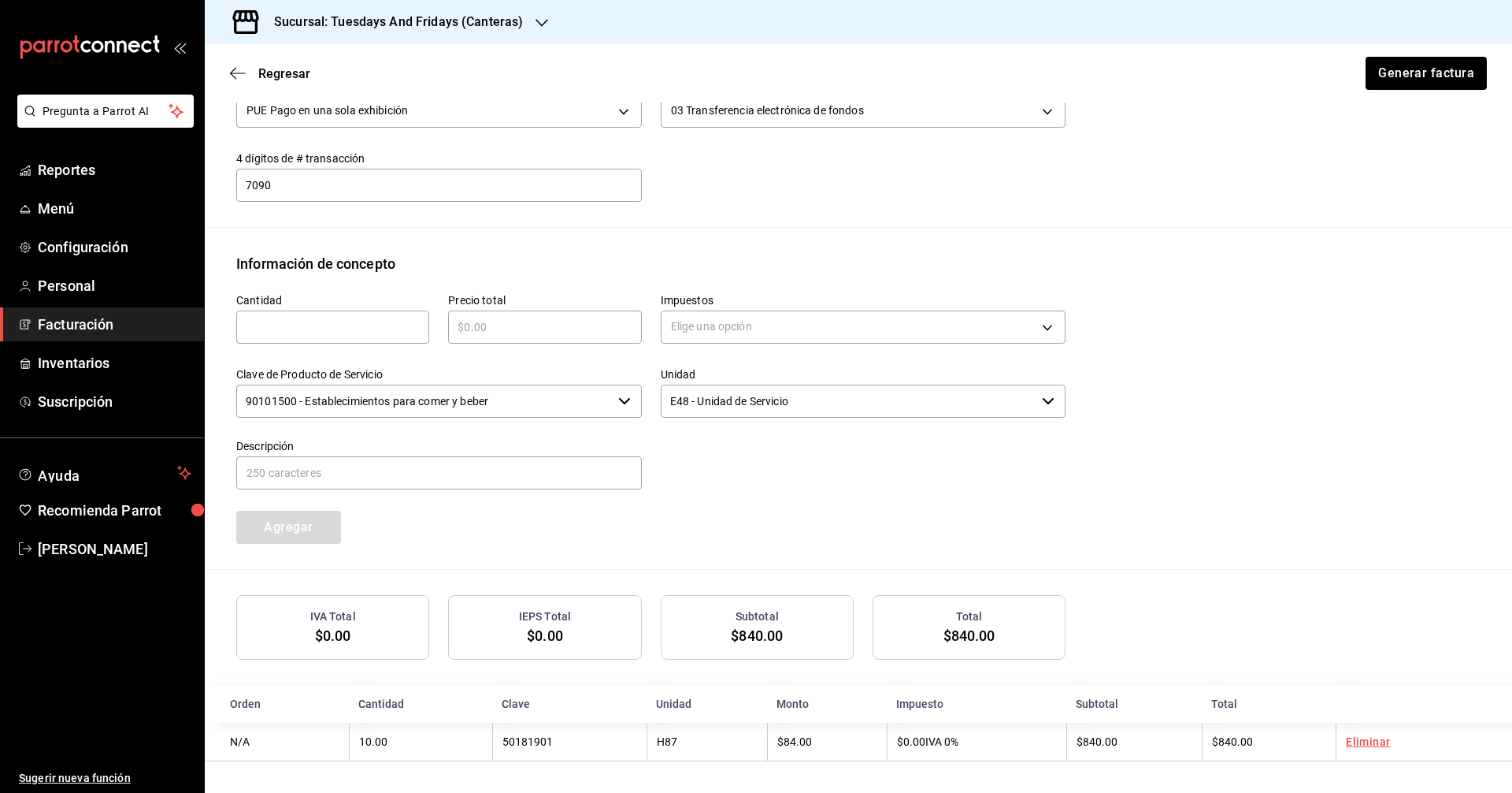
click at [857, 542] on div "Cantidad ​ Precio total ​ Impuestos Elige una opción Clave de Producto de Servi…" at bounding box center [641, 409] width 848 height 270
click at [1438, 77] on button "Generar factura" at bounding box center [1425, 73] width 123 height 33
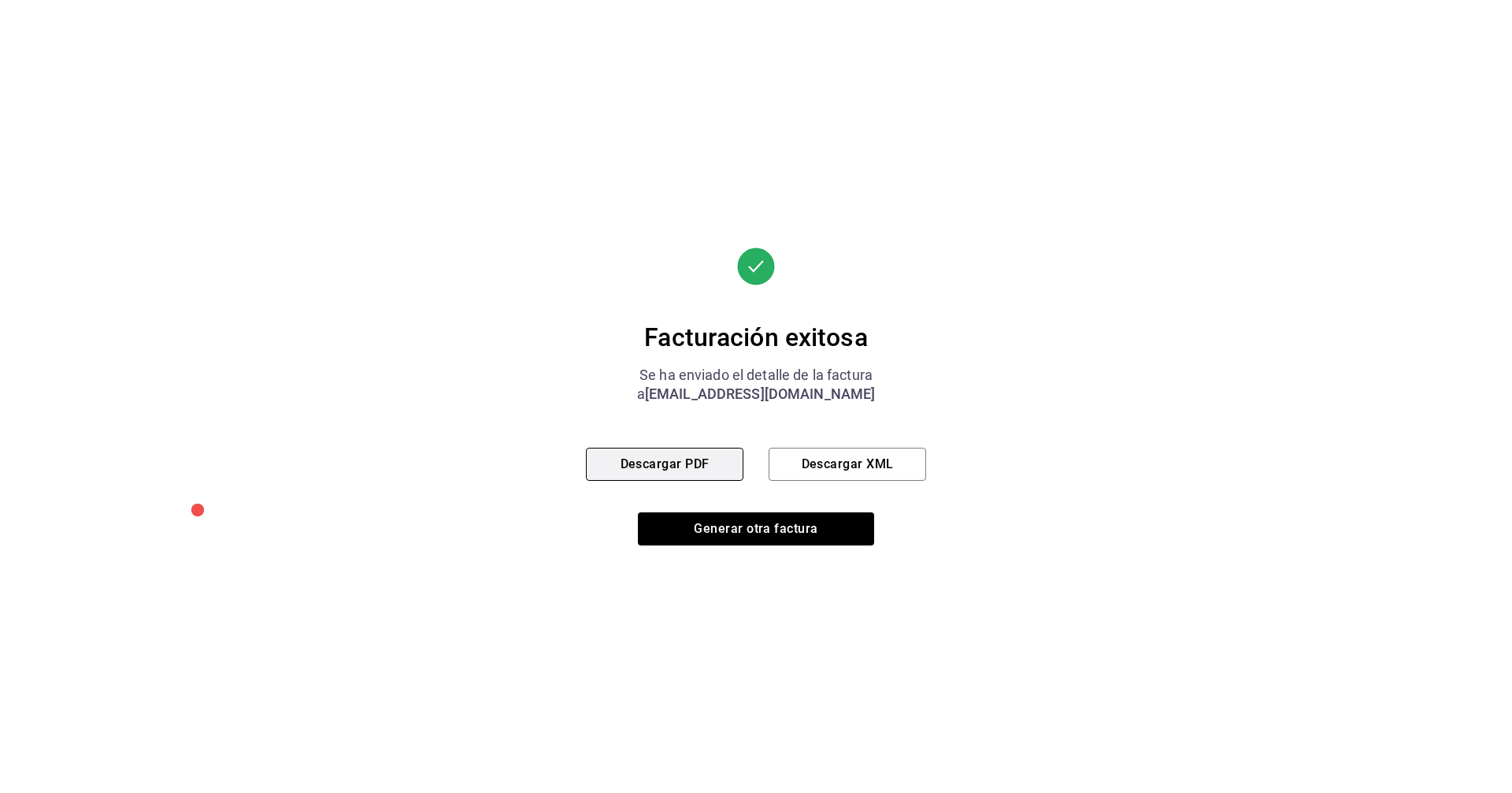
click at [692, 467] on button "Descargar PDF" at bounding box center [664, 464] width 158 height 33
click at [734, 535] on button "Generar otra factura" at bounding box center [756, 529] width 236 height 33
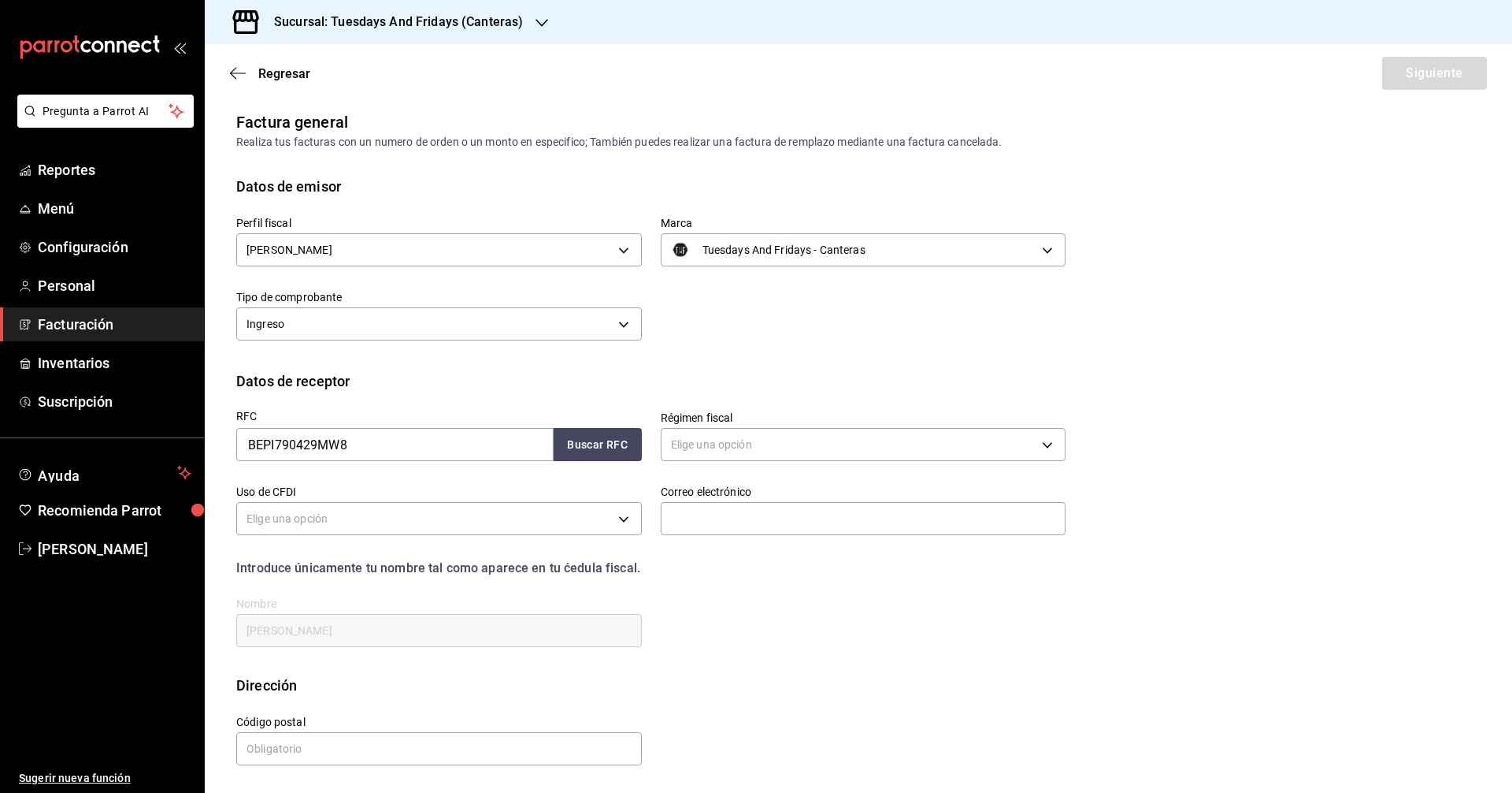
scroll to position [0, 0]
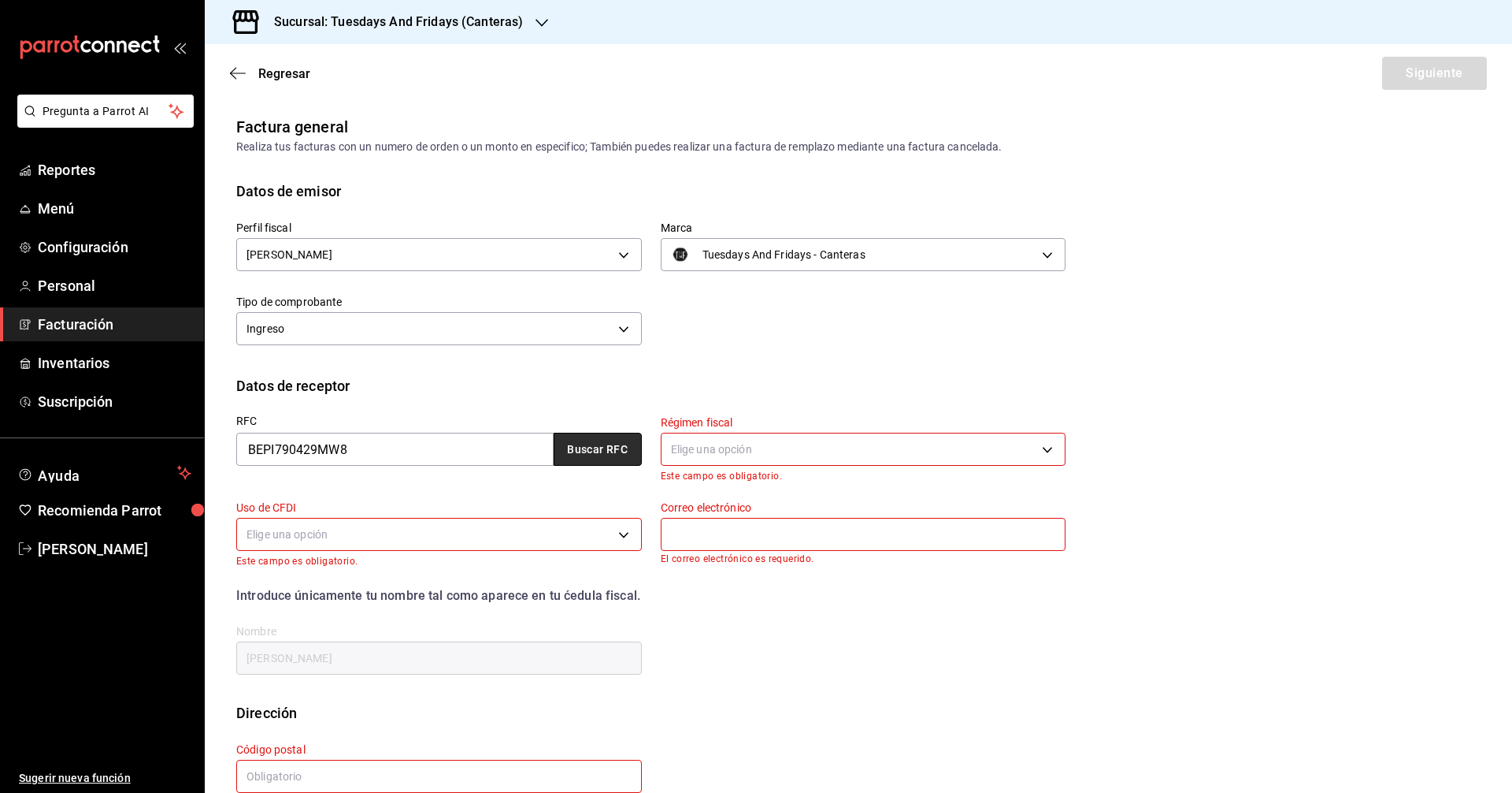
click at [623, 454] on button "Buscar RFC" at bounding box center [597, 449] width 88 height 33
type input "626"
type input "G03"
type input "[EMAIL_ADDRESS][DOMAIN_NAME]"
type input "20000"
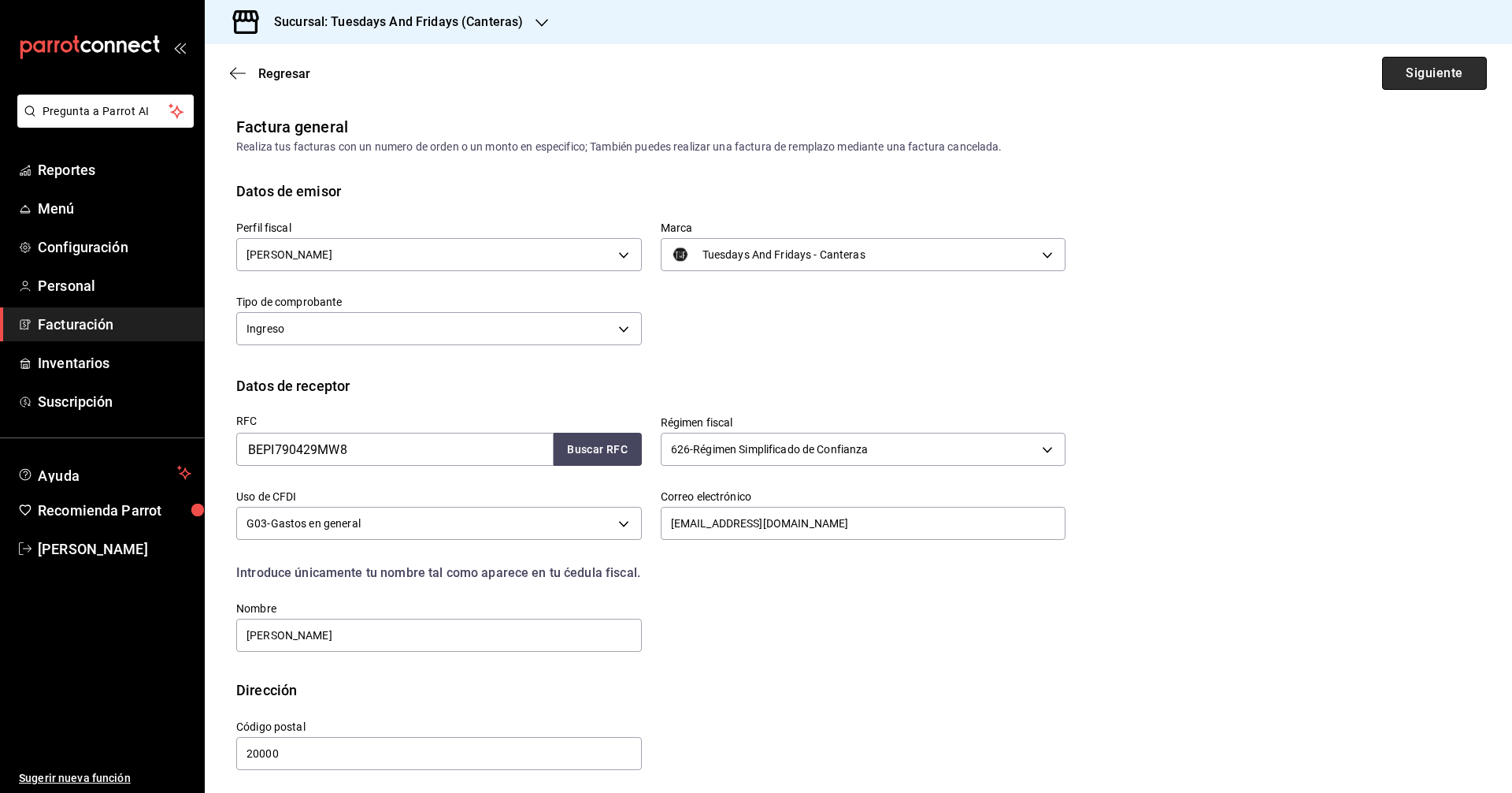
click at [1413, 75] on button "Siguiente" at bounding box center [1435, 73] width 104 height 33
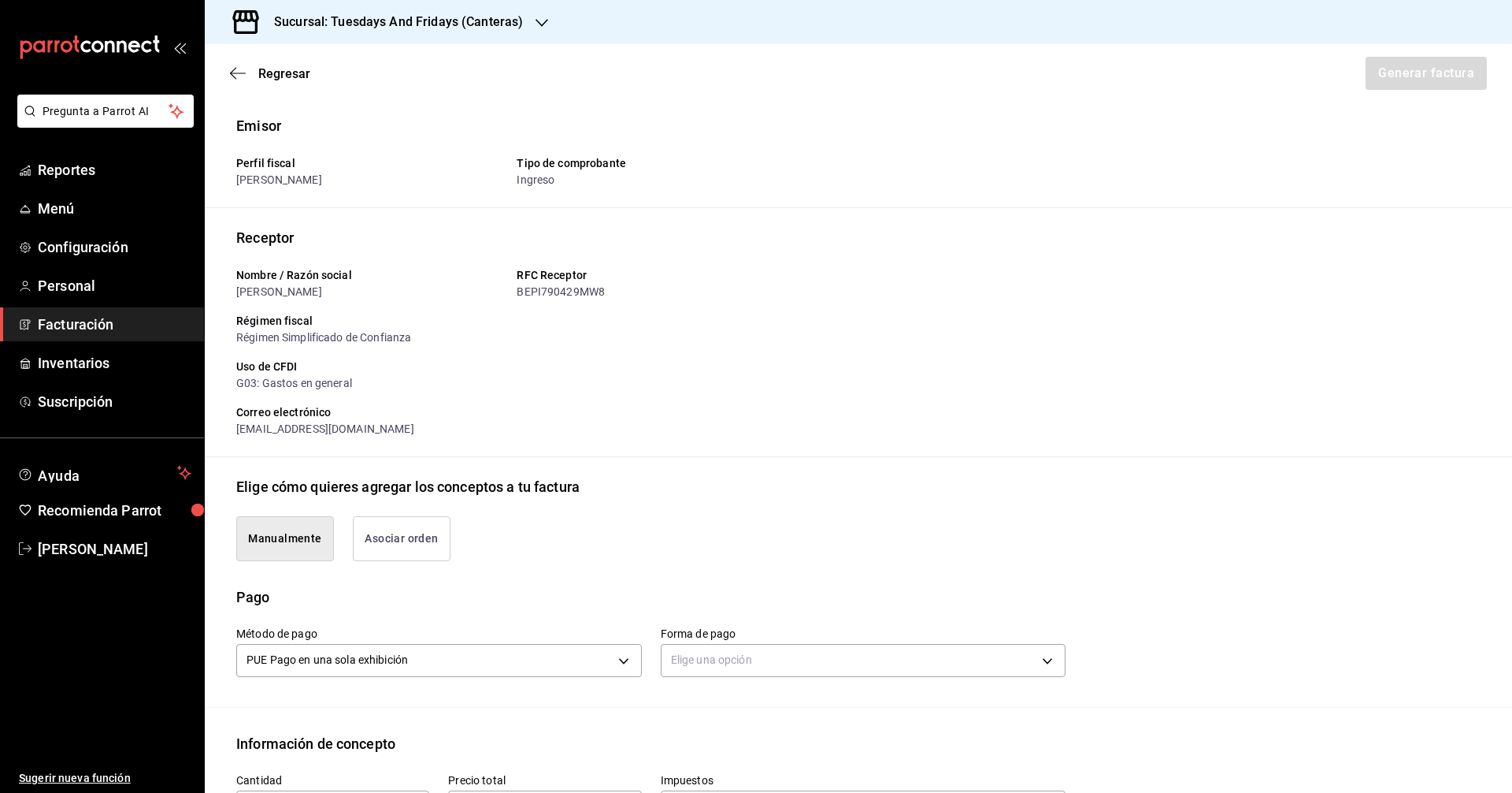
scroll to position [315, 0]
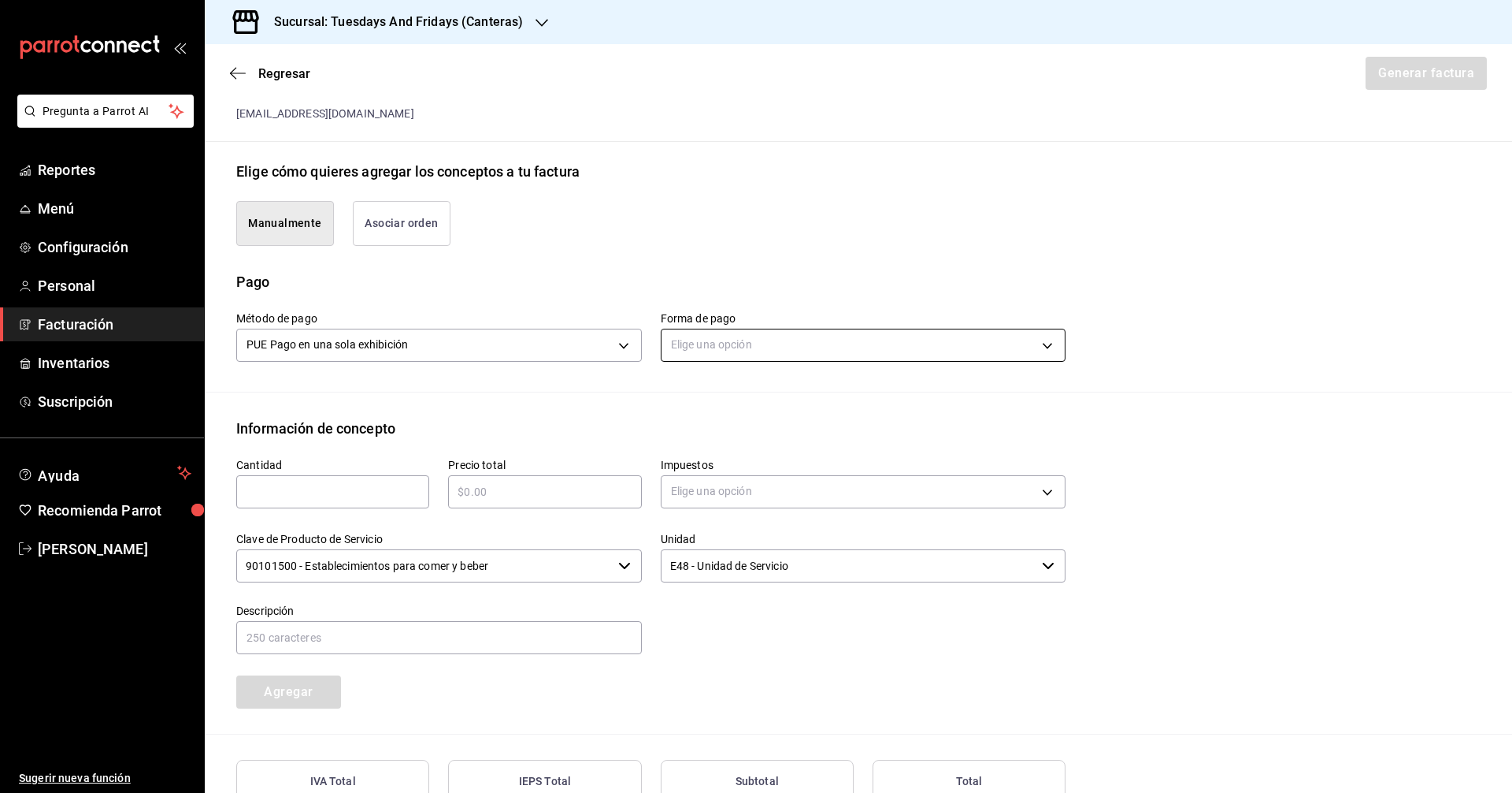
click at [750, 345] on body "Pregunta a Parrot AI Reportes Menú Configuración Personal Facturación Inventari…" at bounding box center [756, 396] width 1512 height 793
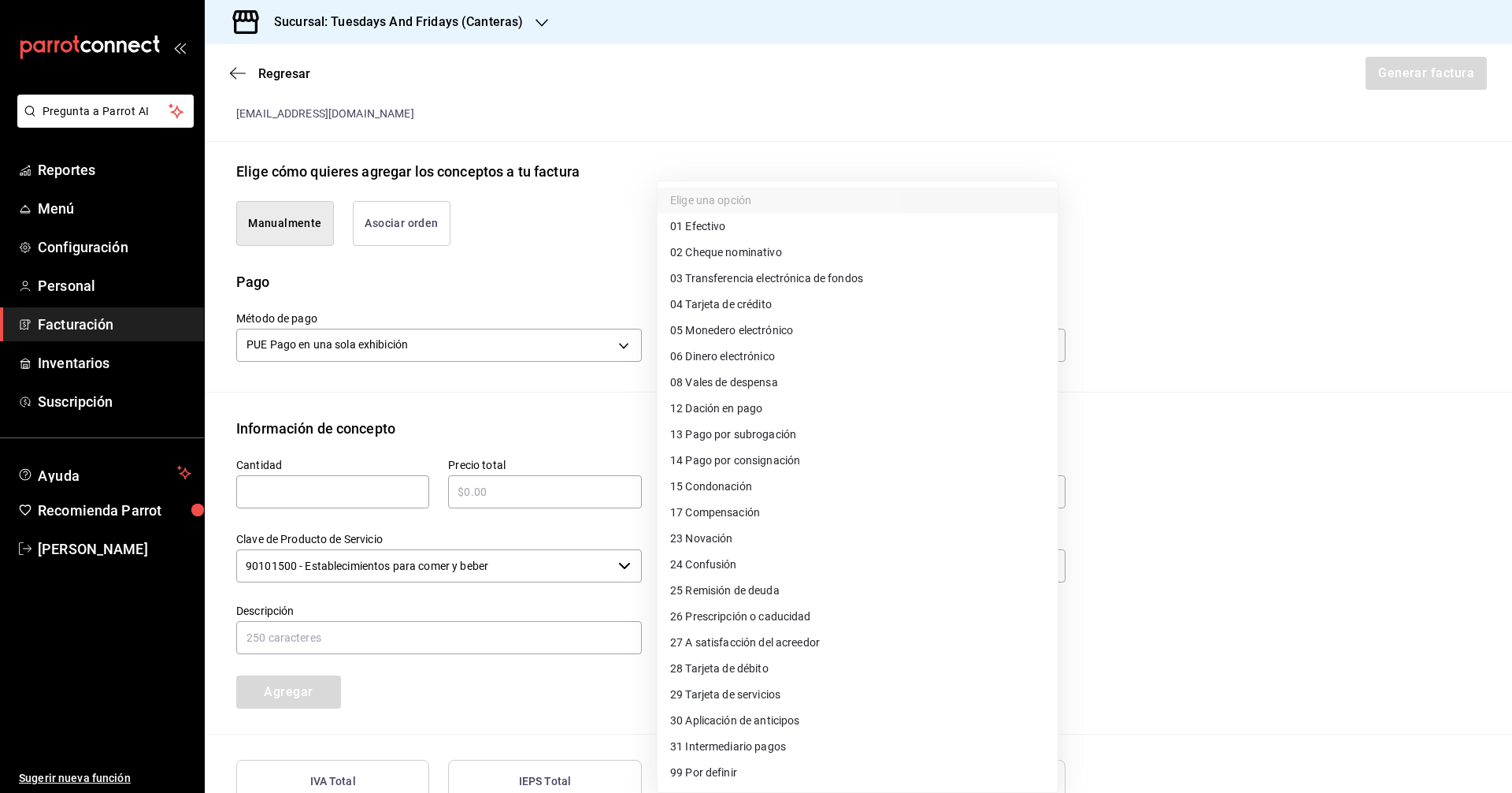
click at [735, 228] on li "01 Efectivo" at bounding box center [858, 226] width 400 height 26
type input "01"
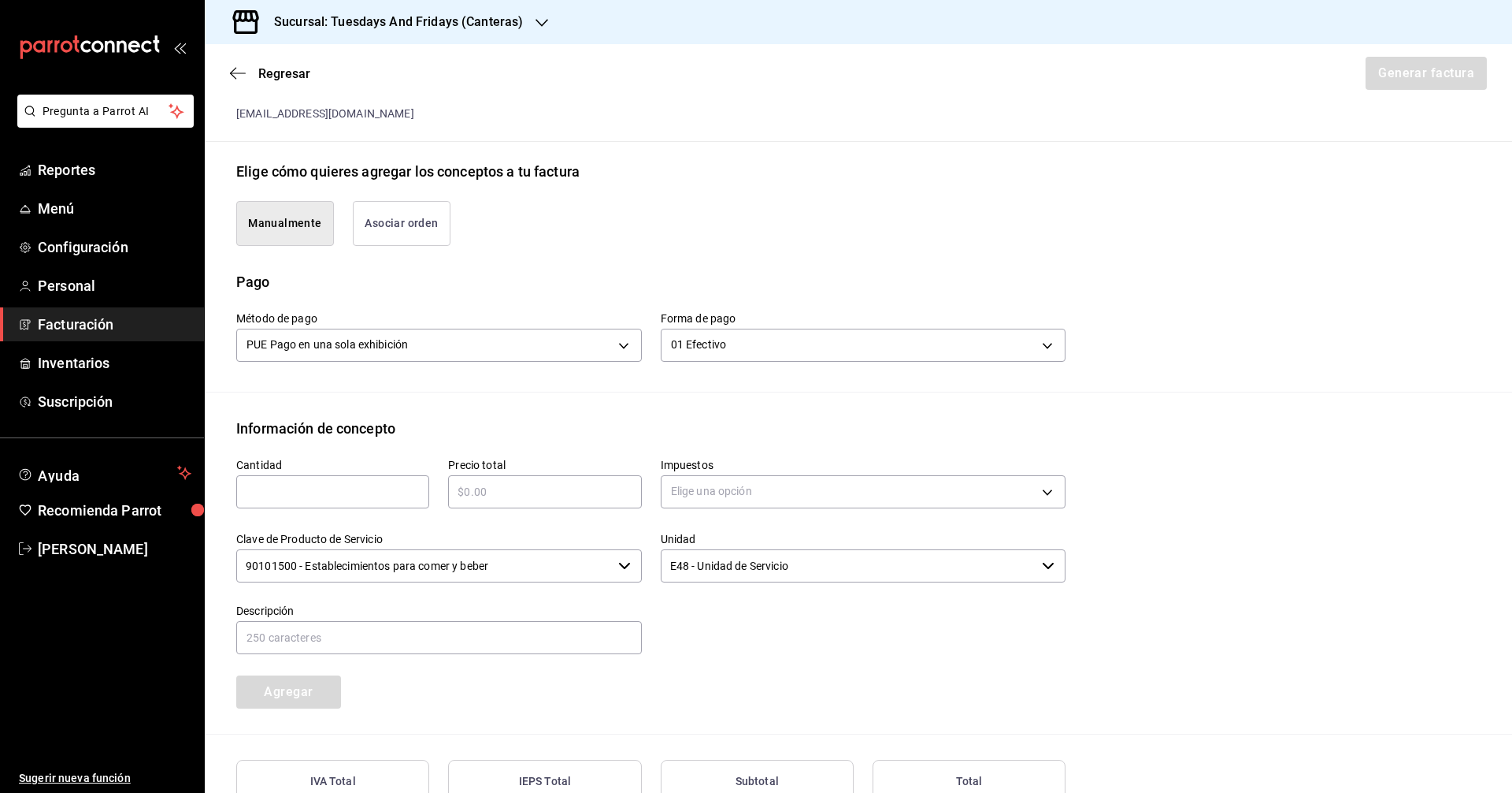
click at [439, 441] on div "Precio total ​" at bounding box center [535, 476] width 212 height 74
click at [339, 500] on input "text" at bounding box center [333, 492] width 193 height 19
type input "10"
click at [522, 499] on input "text" at bounding box center [545, 492] width 193 height 19
type input "$840"
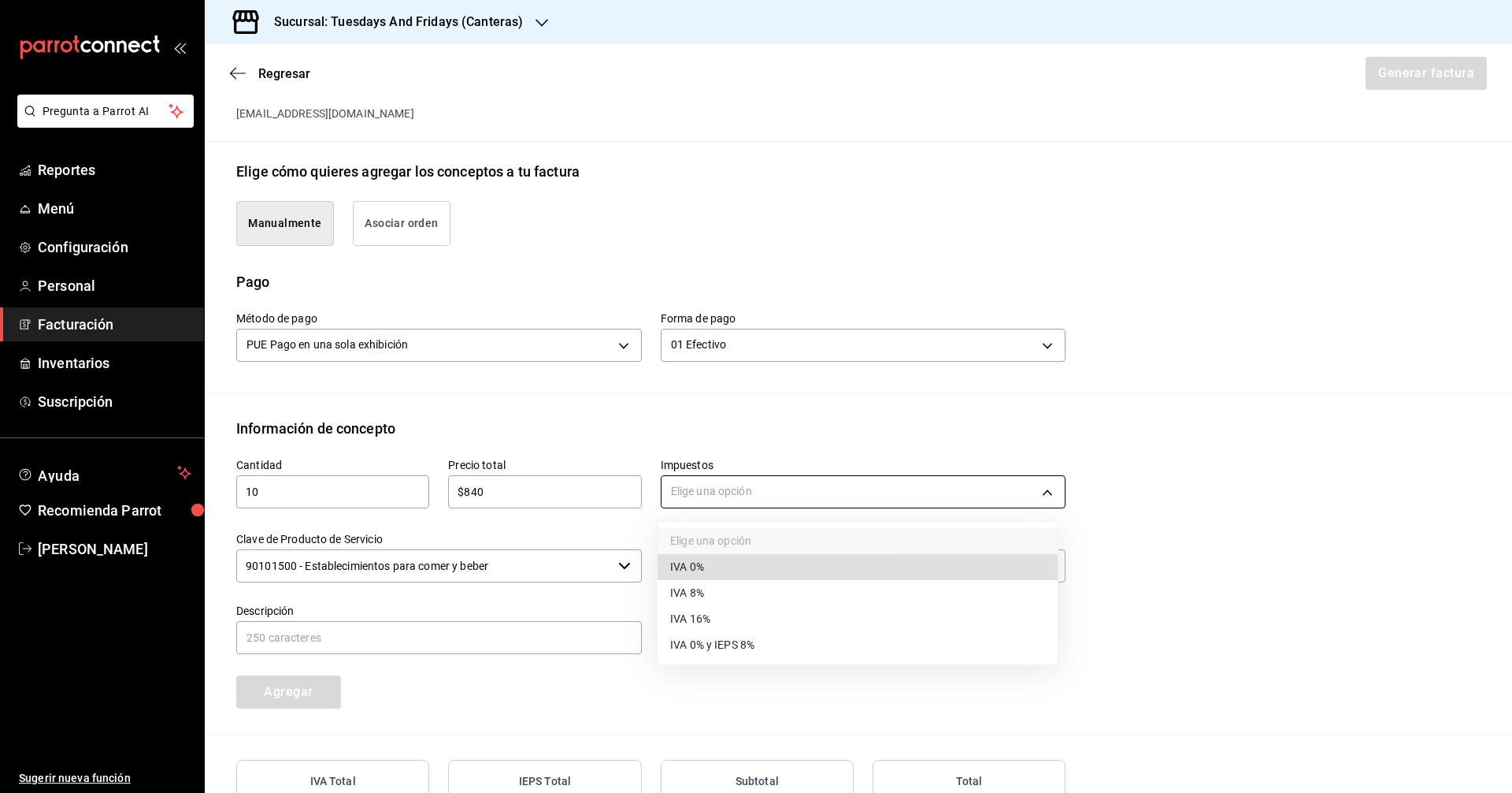
click at [685, 488] on body "Pregunta a Parrot AI Reportes Menú Configuración Personal Facturación Inventari…" at bounding box center [756, 396] width 1512 height 793
click at [701, 564] on span "IVA 0%" at bounding box center [686, 567] width 34 height 16
type input "IVA_0"
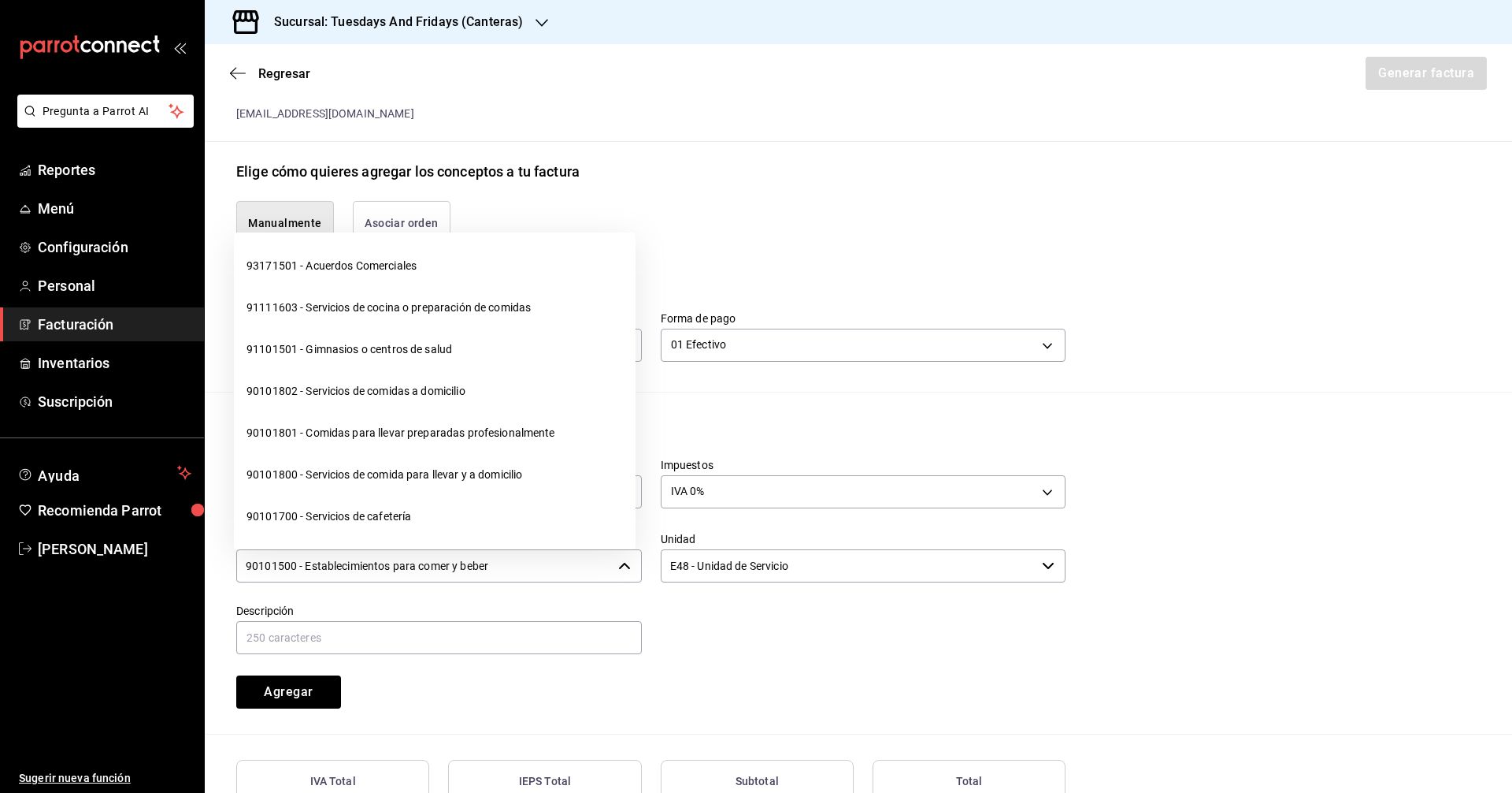
click at [509, 573] on input "90101500 - Establecimientos para comer y beber" at bounding box center [423, 566] width 376 height 33
drag, startPoint x: 556, startPoint y: 568, endPoint x: 156, endPoint y: 543, distance: 400.8
click at [156, 543] on div "Pregunta a Parrot AI Reportes Menú Configuración Personal Facturación Inventari…" at bounding box center [756, 396] width 1512 height 793
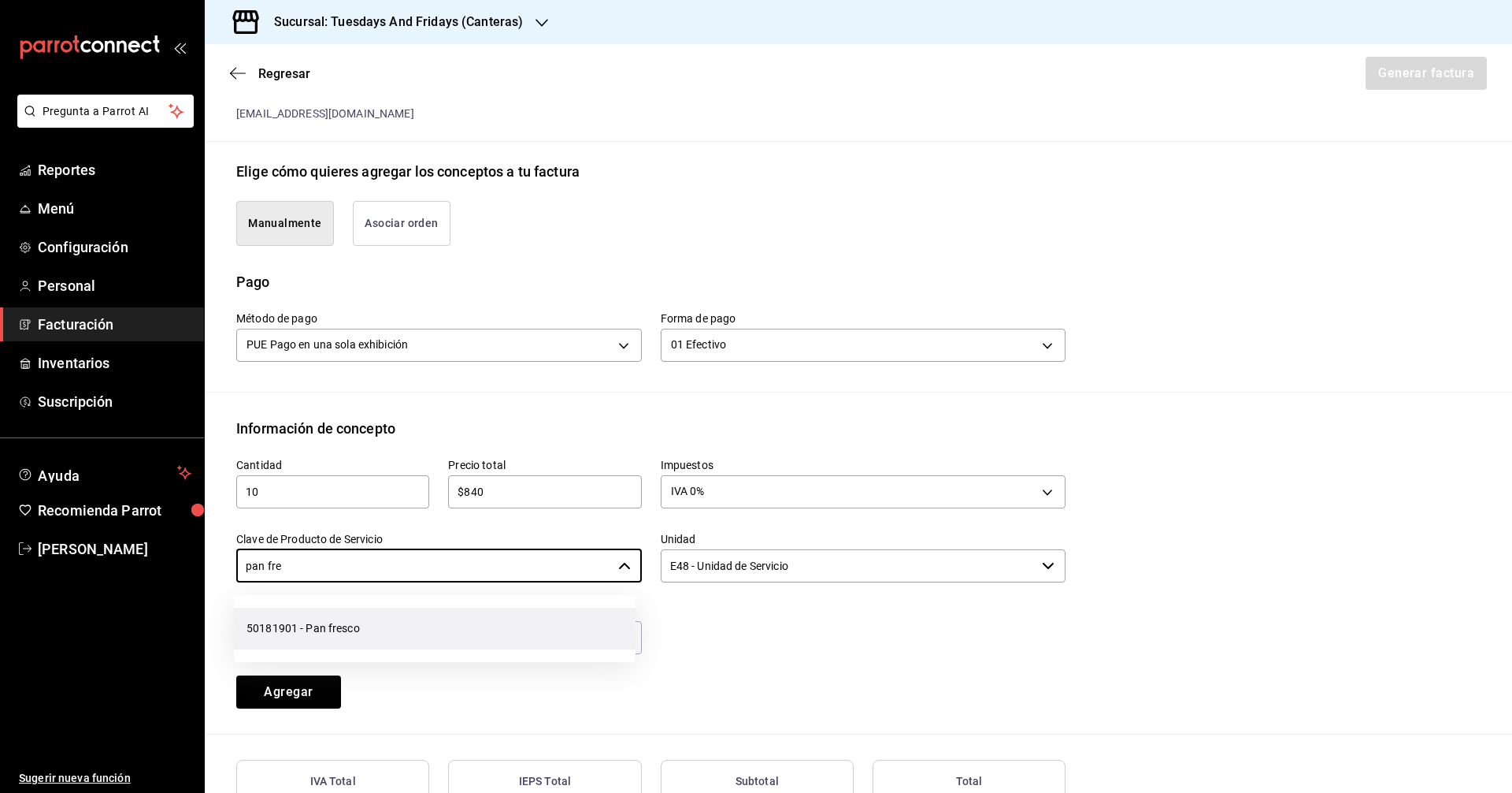
click at [369, 635] on li "50181901 - Pan fresco" at bounding box center [435, 628] width 402 height 42
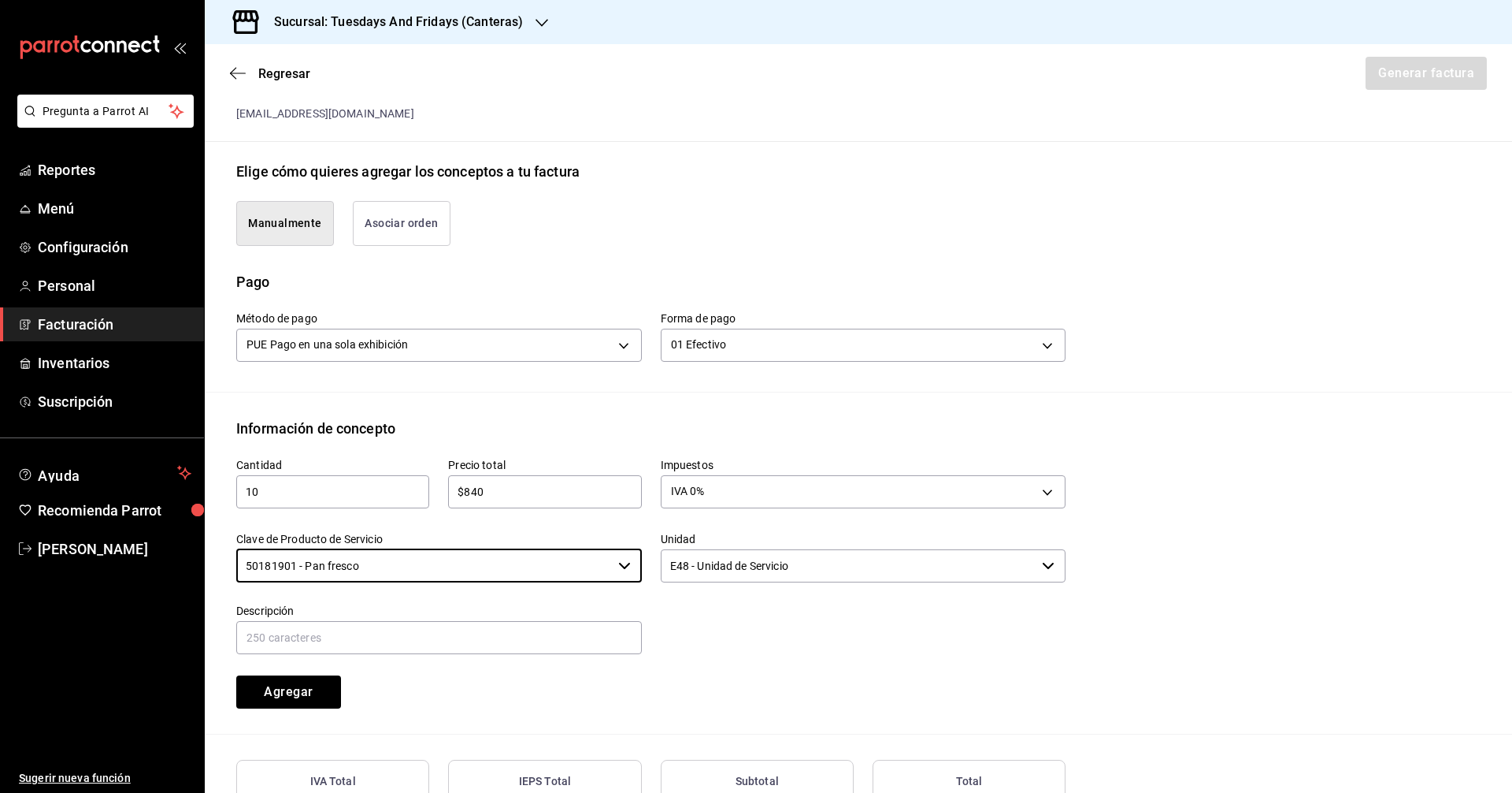
type input "50181901 - Pan fresco"
click at [800, 570] on input "E48 - Unidad de Servicio" at bounding box center [849, 566] width 376 height 33
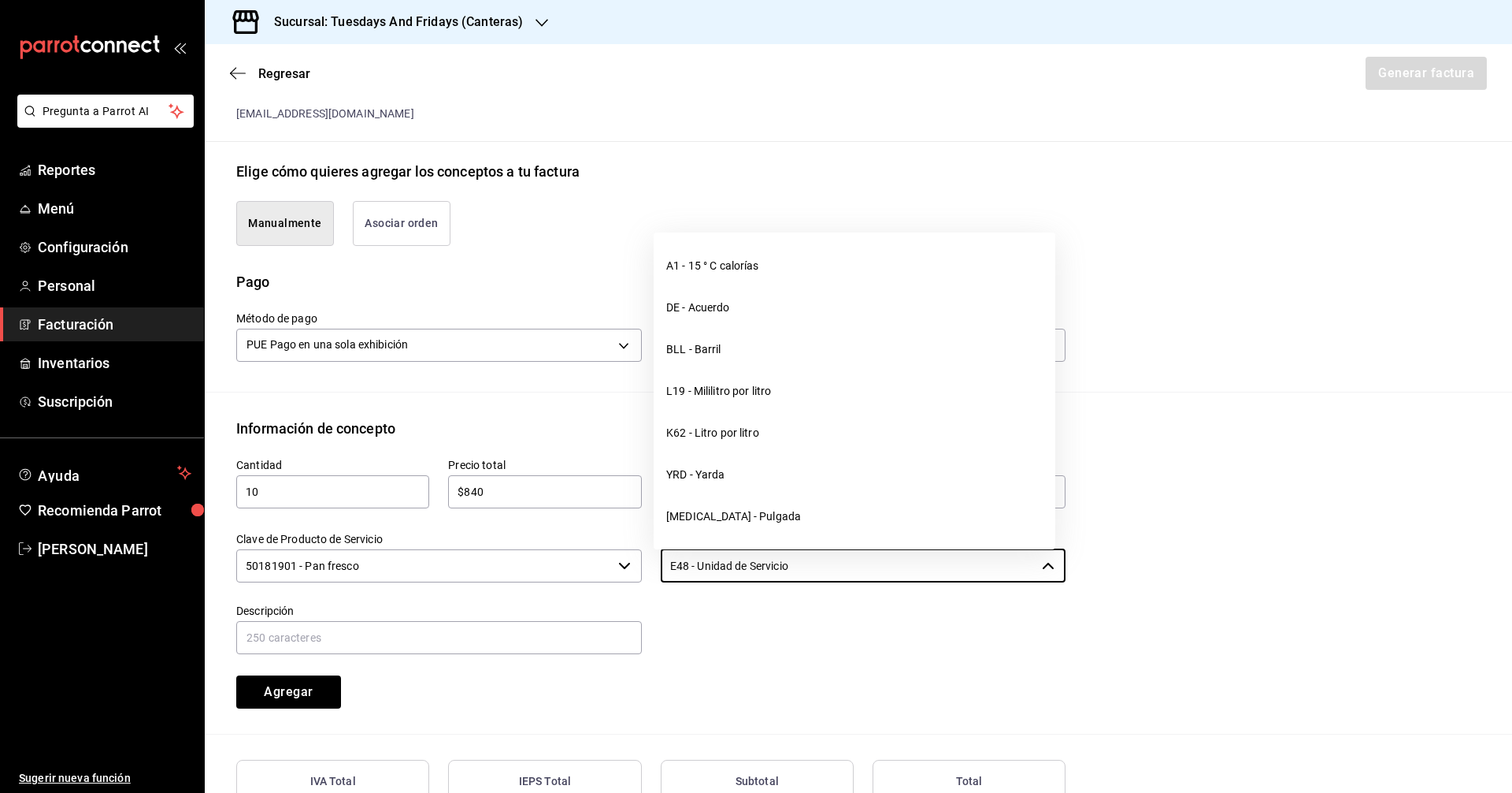
click at [536, 533] on div "Cantidad 10 ​ Precio total $840 ​ Impuestos IVA 0% IVA_0 Clave de Producto de S…" at bounding box center [641, 573] width 848 height 270
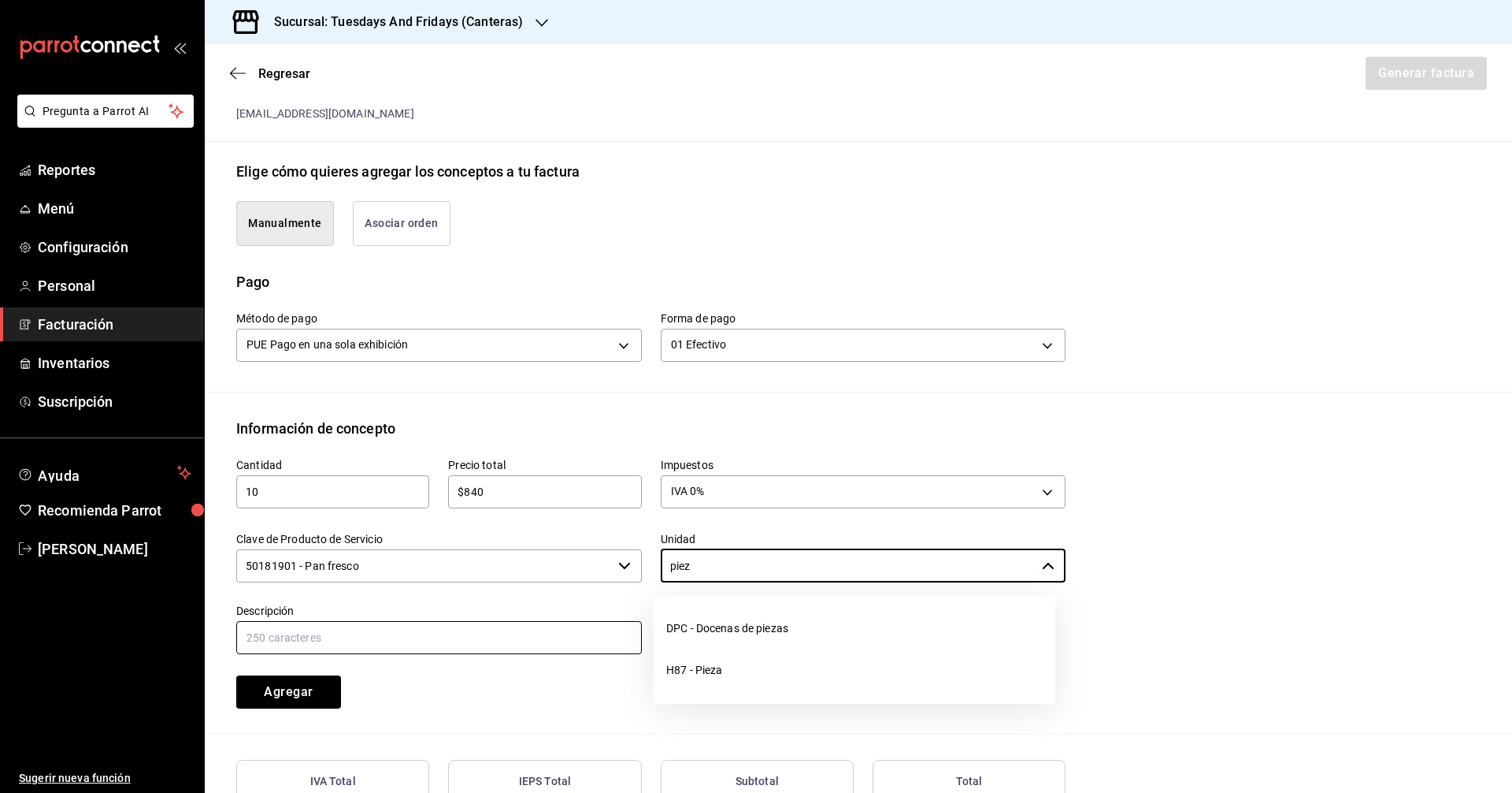
drag, startPoint x: 728, startPoint y: 665, endPoint x: 356, endPoint y: 631, distance: 373.6
click at [727, 665] on li "H87 - Pieza" at bounding box center [855, 669] width 402 height 42
type input "H87 - Pieza"
click at [356, 631] on input "text" at bounding box center [439, 637] width 406 height 33
type input "Multigrano"
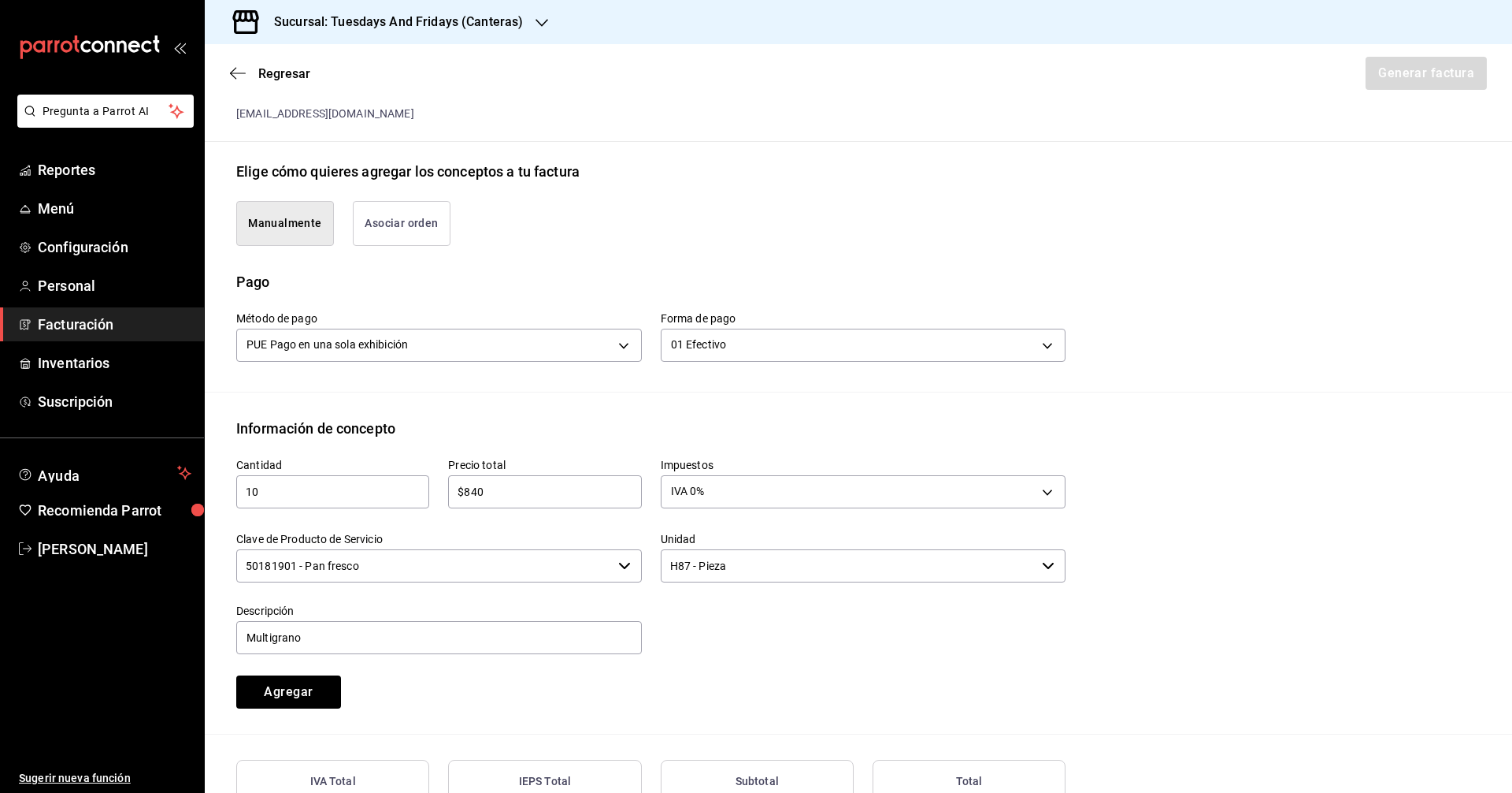
click at [397, 687] on div "Agregar" at bounding box center [323, 683] width 212 height 52
click at [296, 688] on button "Agregar" at bounding box center [288, 691] width 104 height 33
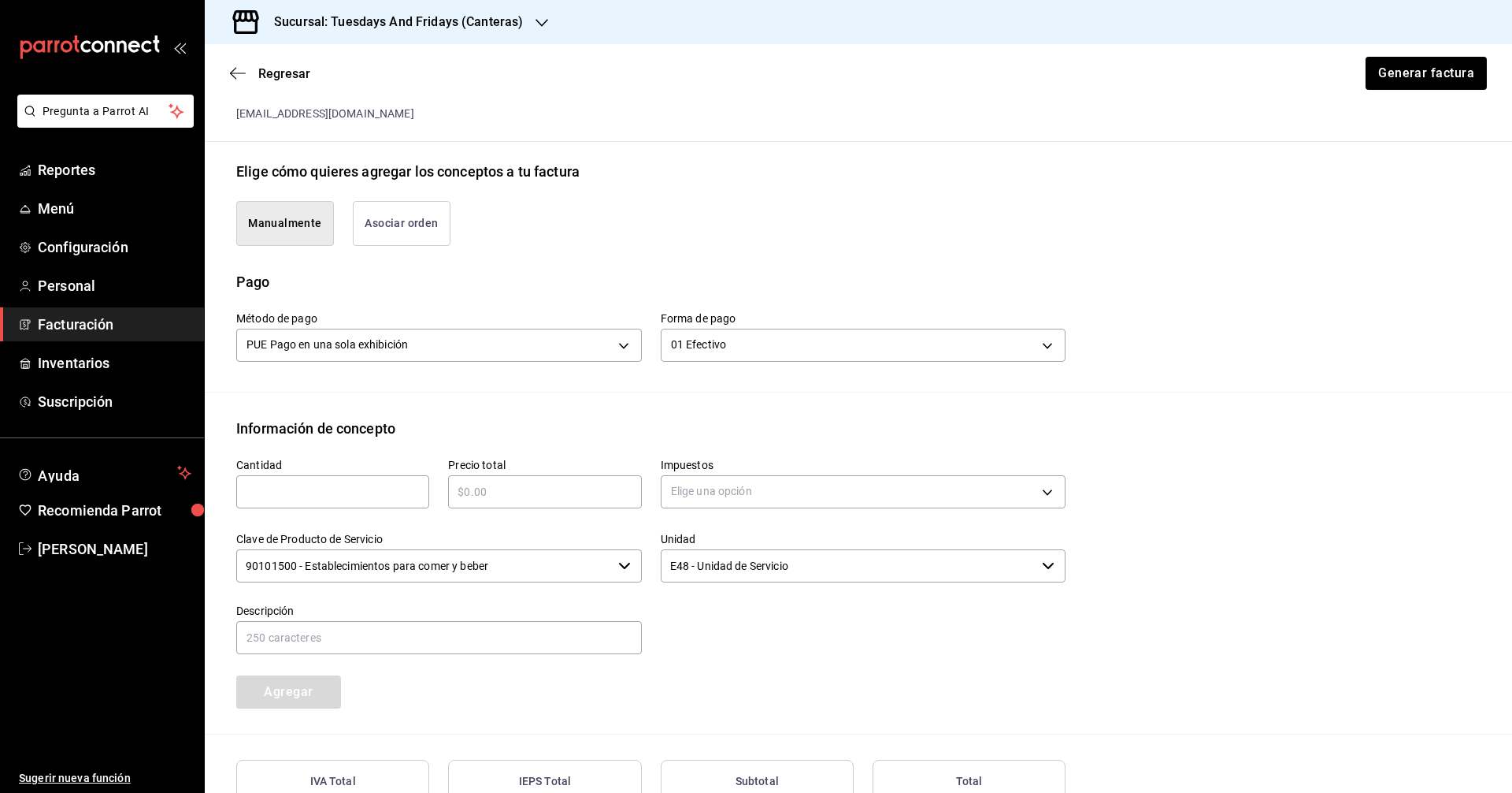
click at [644, 707] on div "Cantidad ​ Precio total ​ Impuestos Elige una opción Clave de Producto de Servi…" at bounding box center [858, 586] width 1244 height 295
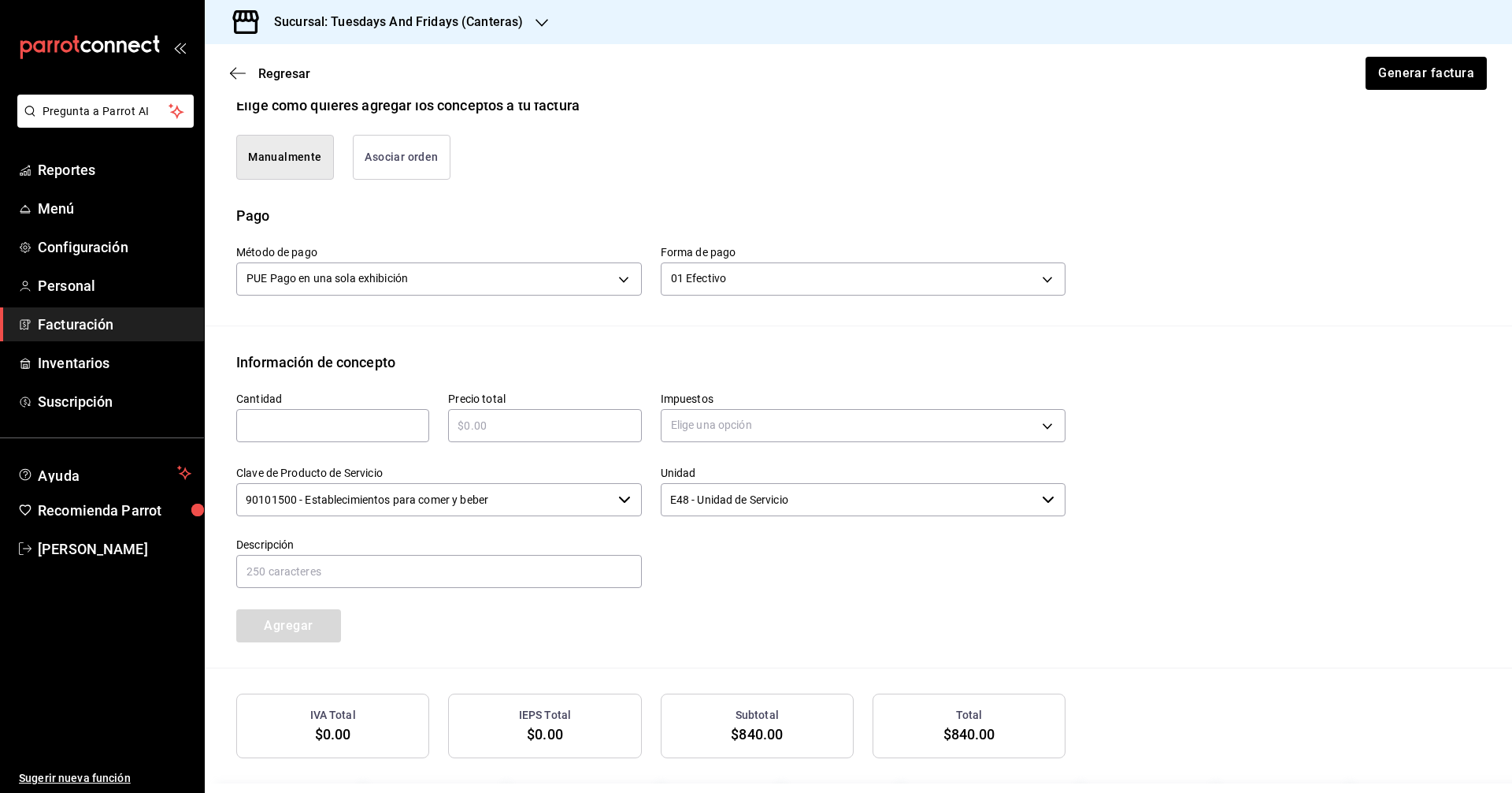
scroll to position [482, 0]
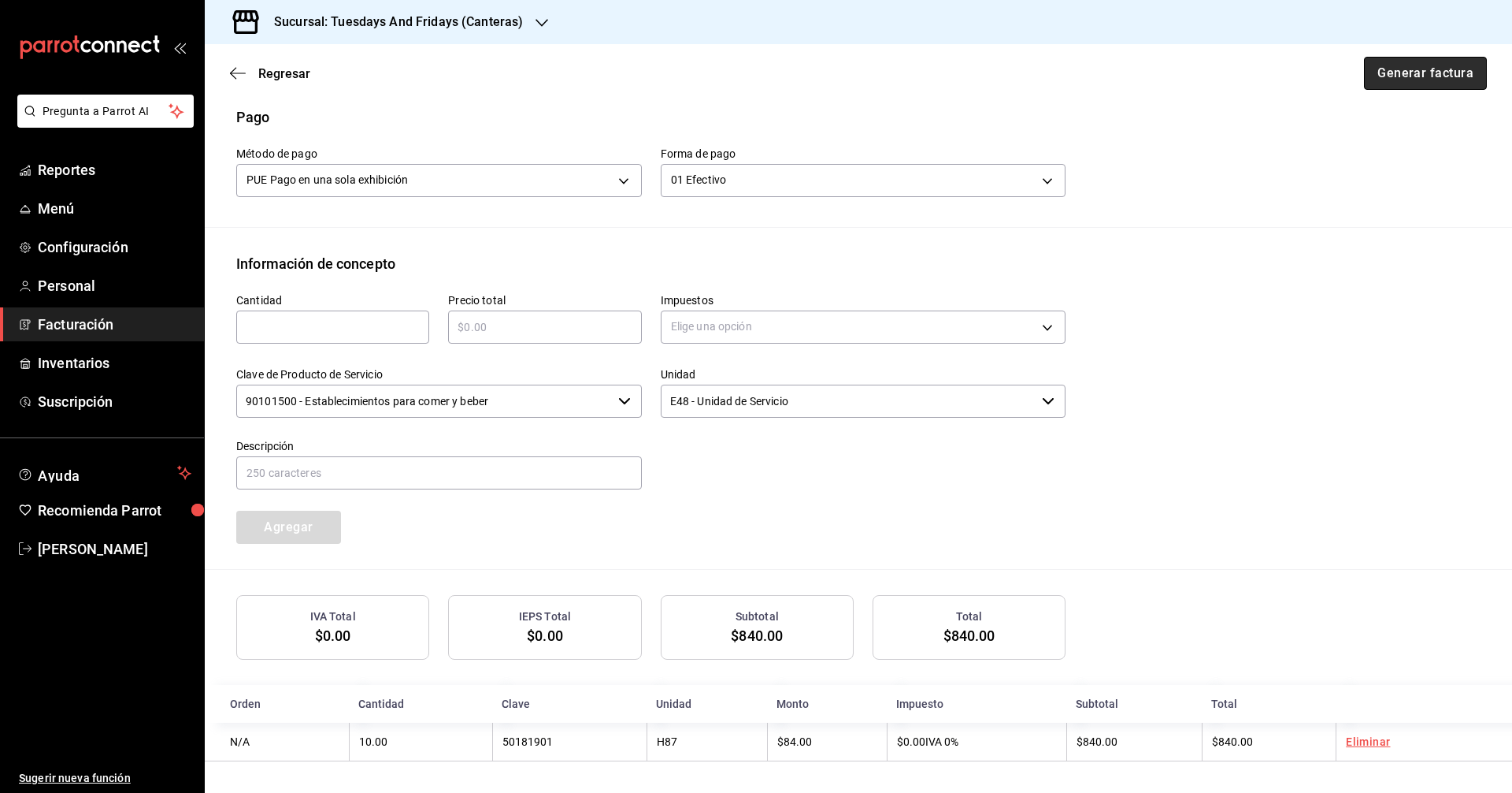
click at [1396, 66] on button "Generar factura" at bounding box center [1425, 73] width 123 height 33
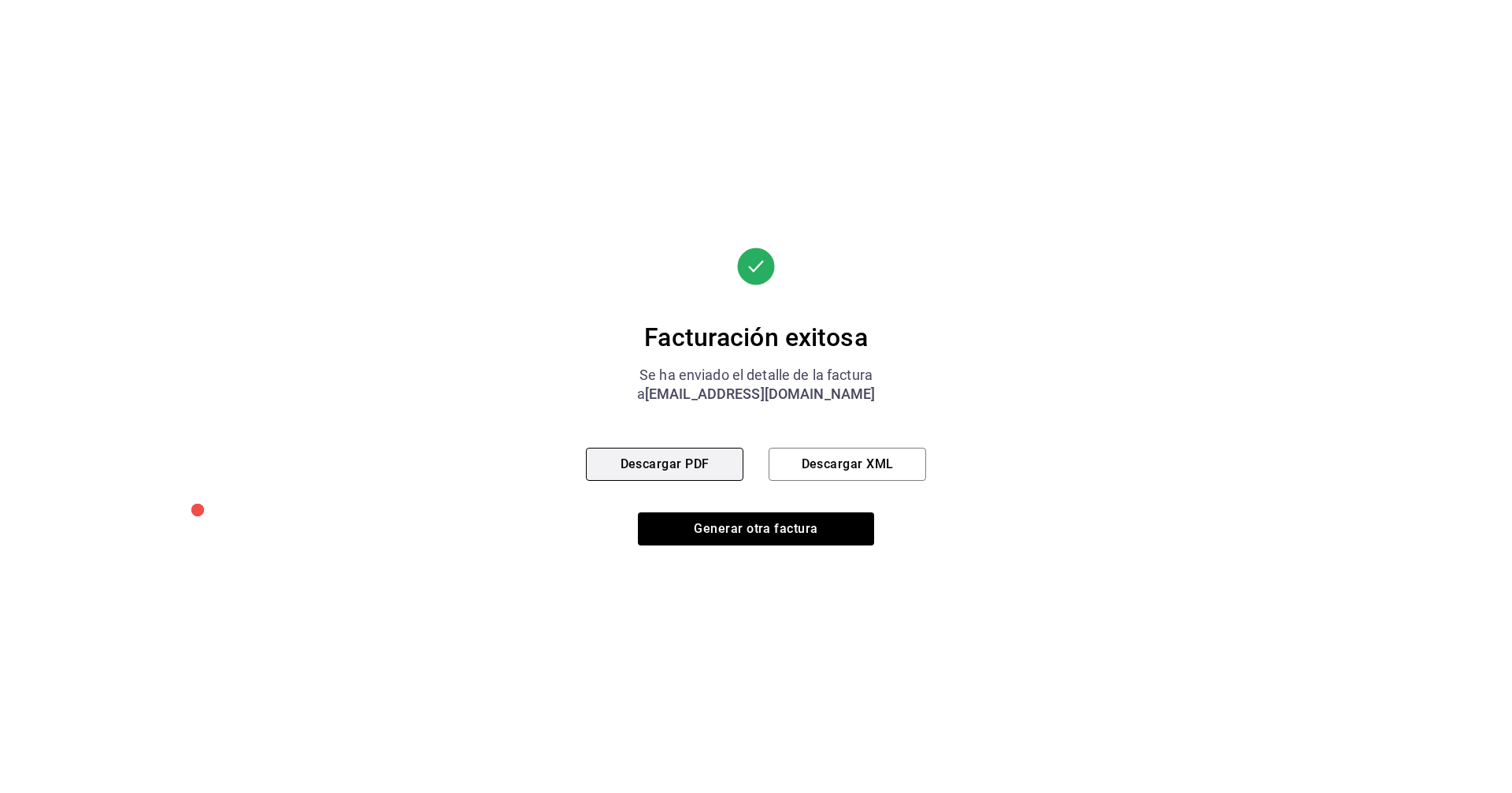
click at [690, 476] on button "Descargar PDF" at bounding box center [664, 464] width 158 height 33
drag, startPoint x: 806, startPoint y: 525, endPoint x: 827, endPoint y: 525, distance: 21.0
click at [805, 525] on button "Generar otra factura" at bounding box center [756, 529] width 236 height 33
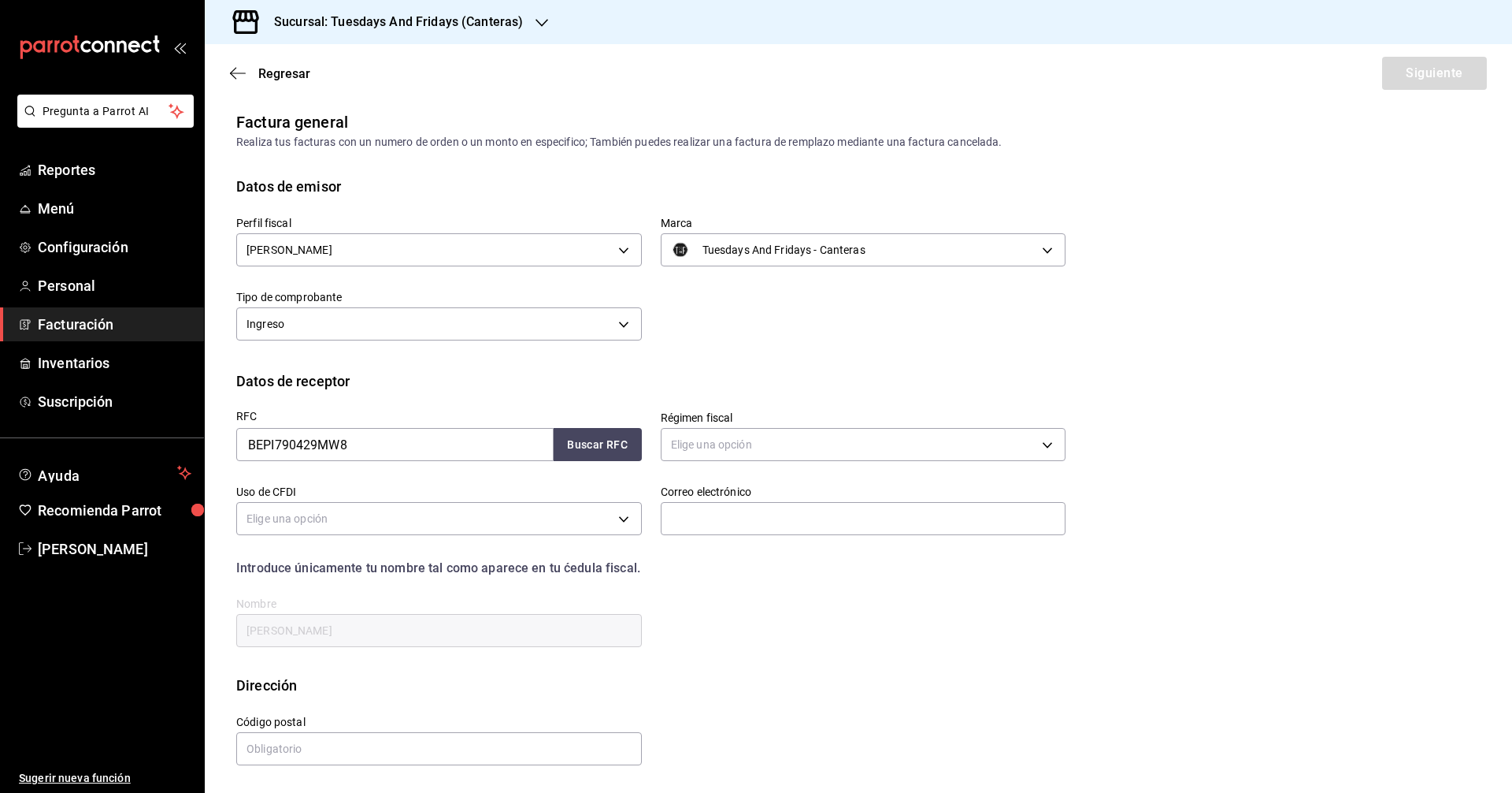
scroll to position [0, 0]
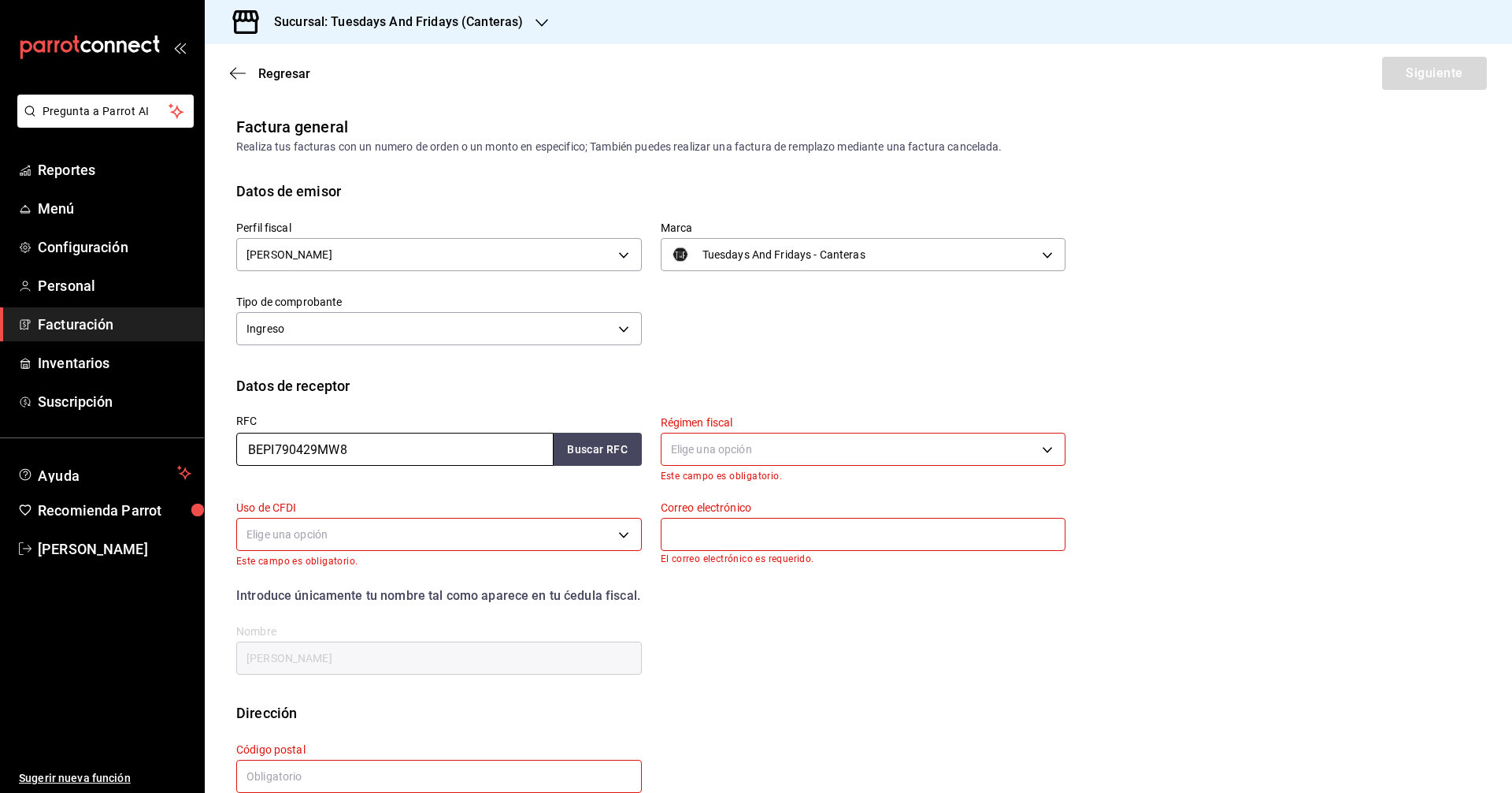
drag, startPoint x: 473, startPoint y: 446, endPoint x: 40, endPoint y: 424, distance: 433.6
click at [40, 424] on div "Pregunta a Parrot AI Reportes Menú Configuración Personal Facturación Inventari…" at bounding box center [756, 396] width 1512 height 793
paste input "AECJ790610PX4"
type input "AECJ790610PX4"
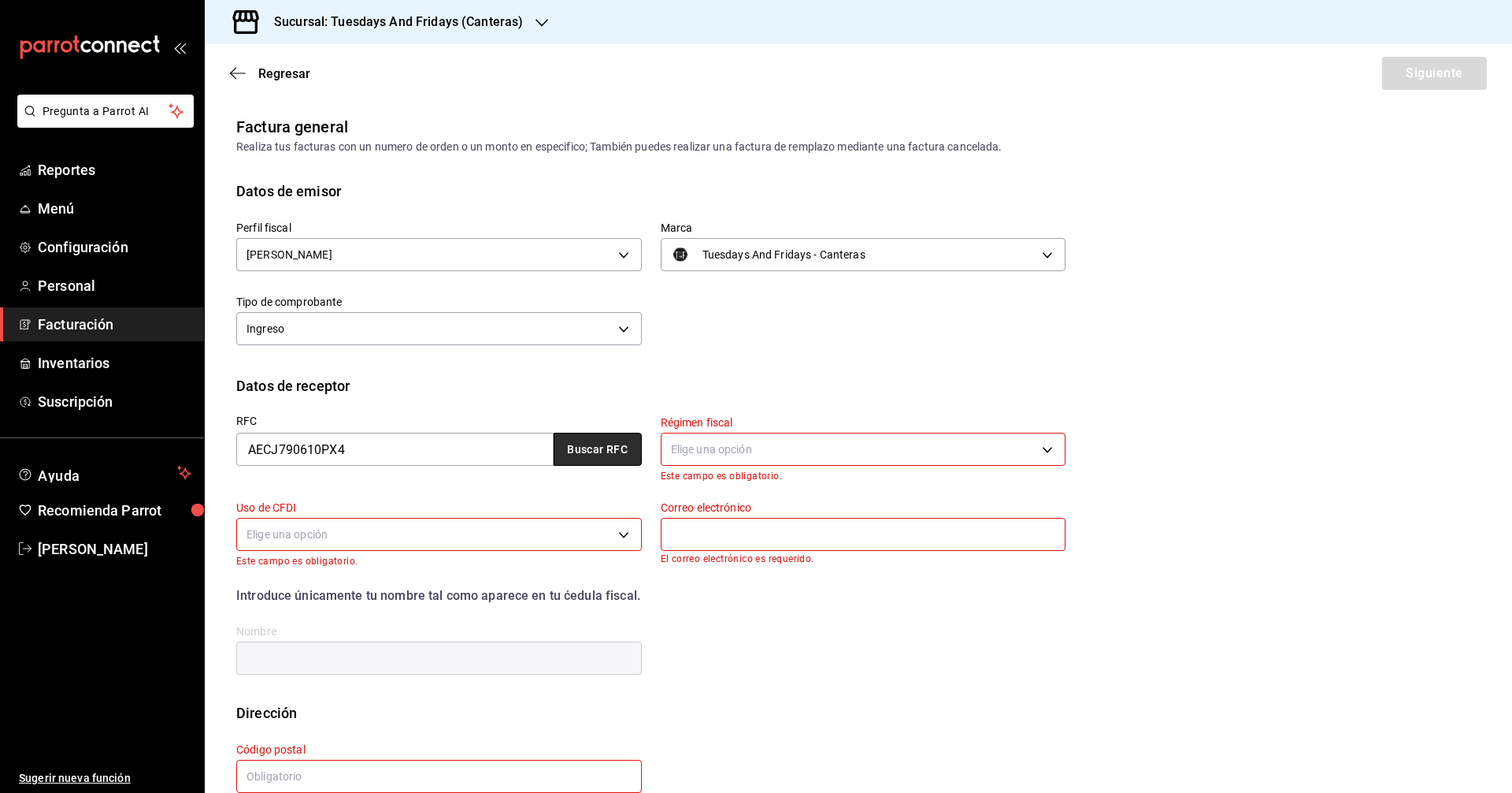
click at [596, 458] on button "Buscar RFC" at bounding box center [597, 449] width 88 height 33
type input "626"
type input "G01"
type input "[EMAIL_ADDRESS][DOMAIN_NAME]"
type input "[PERSON_NAME]"
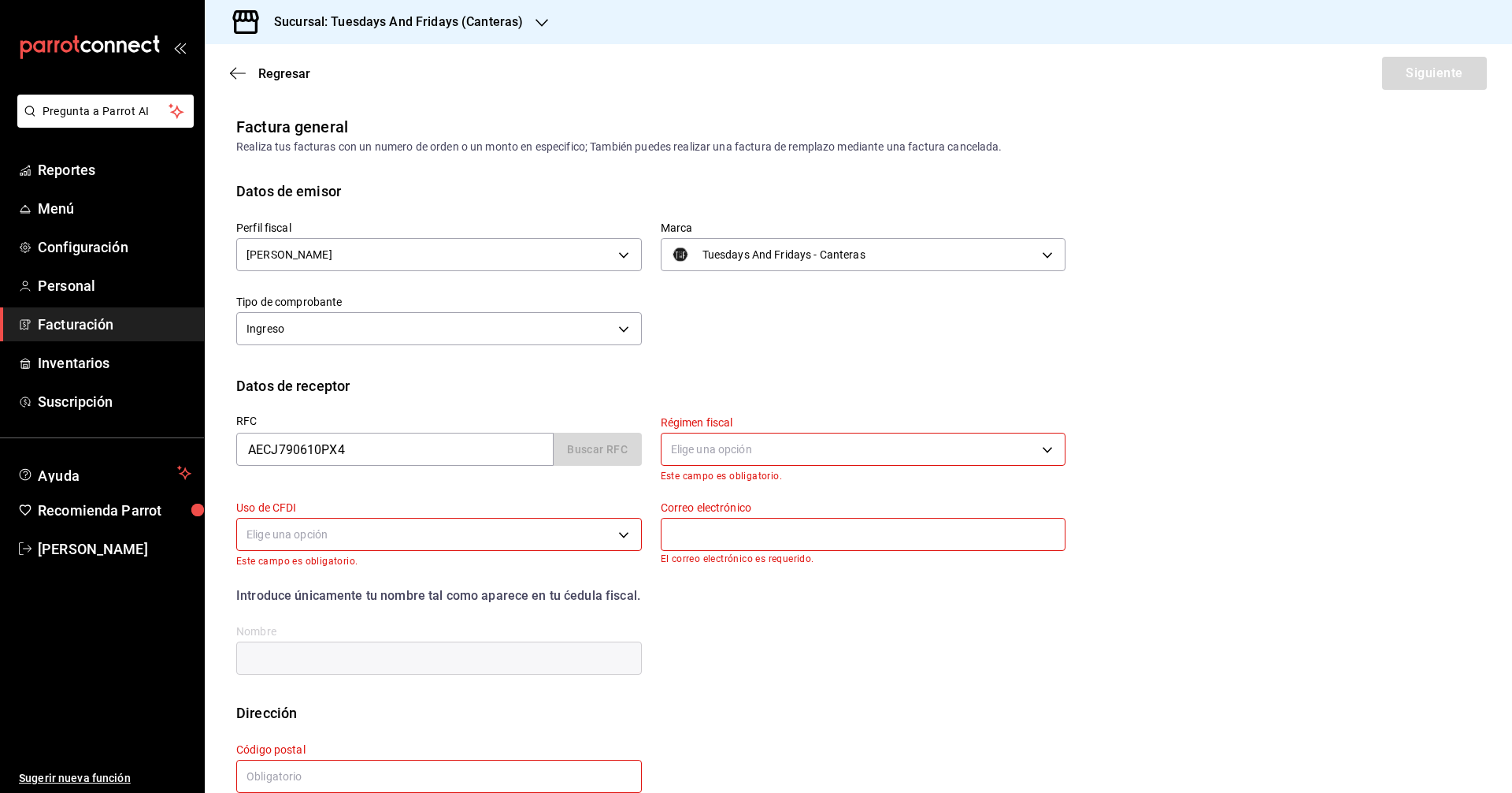
type input "20328"
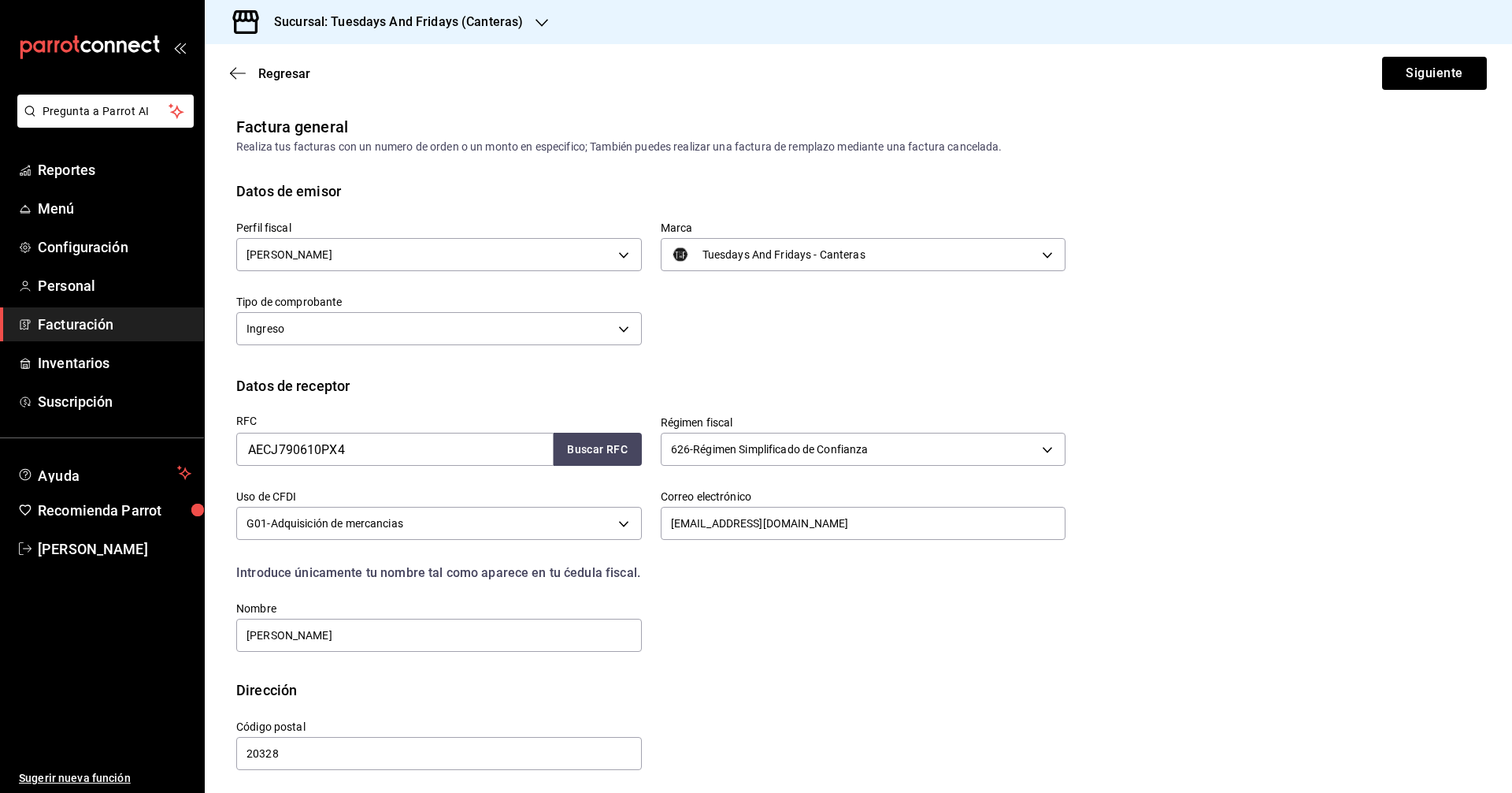
click at [822, 385] on div "Datos de receptor" at bounding box center [858, 386] width 1244 height 21
click at [1439, 81] on button "Siguiente" at bounding box center [1435, 73] width 104 height 33
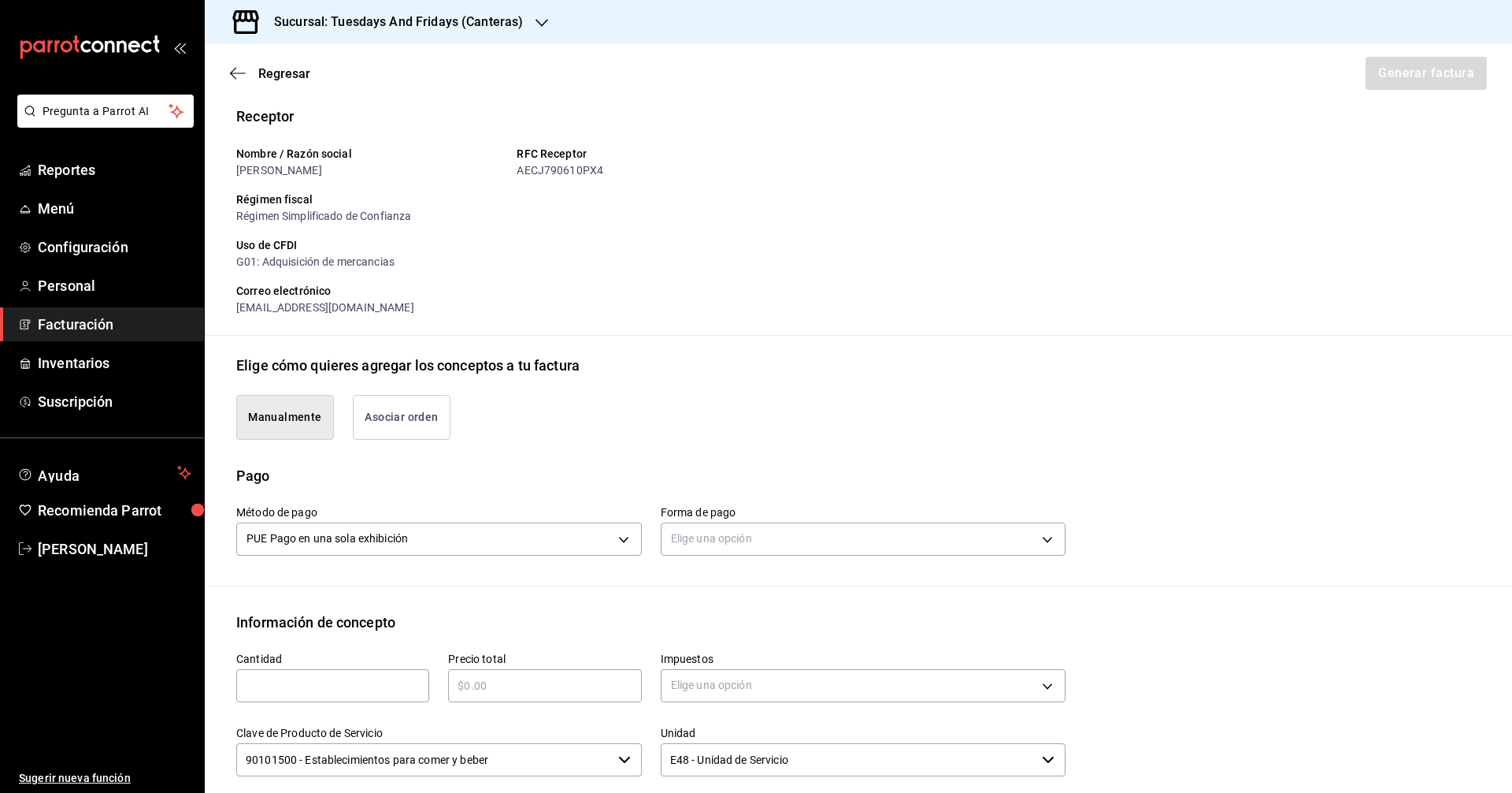
scroll to position [236, 0]
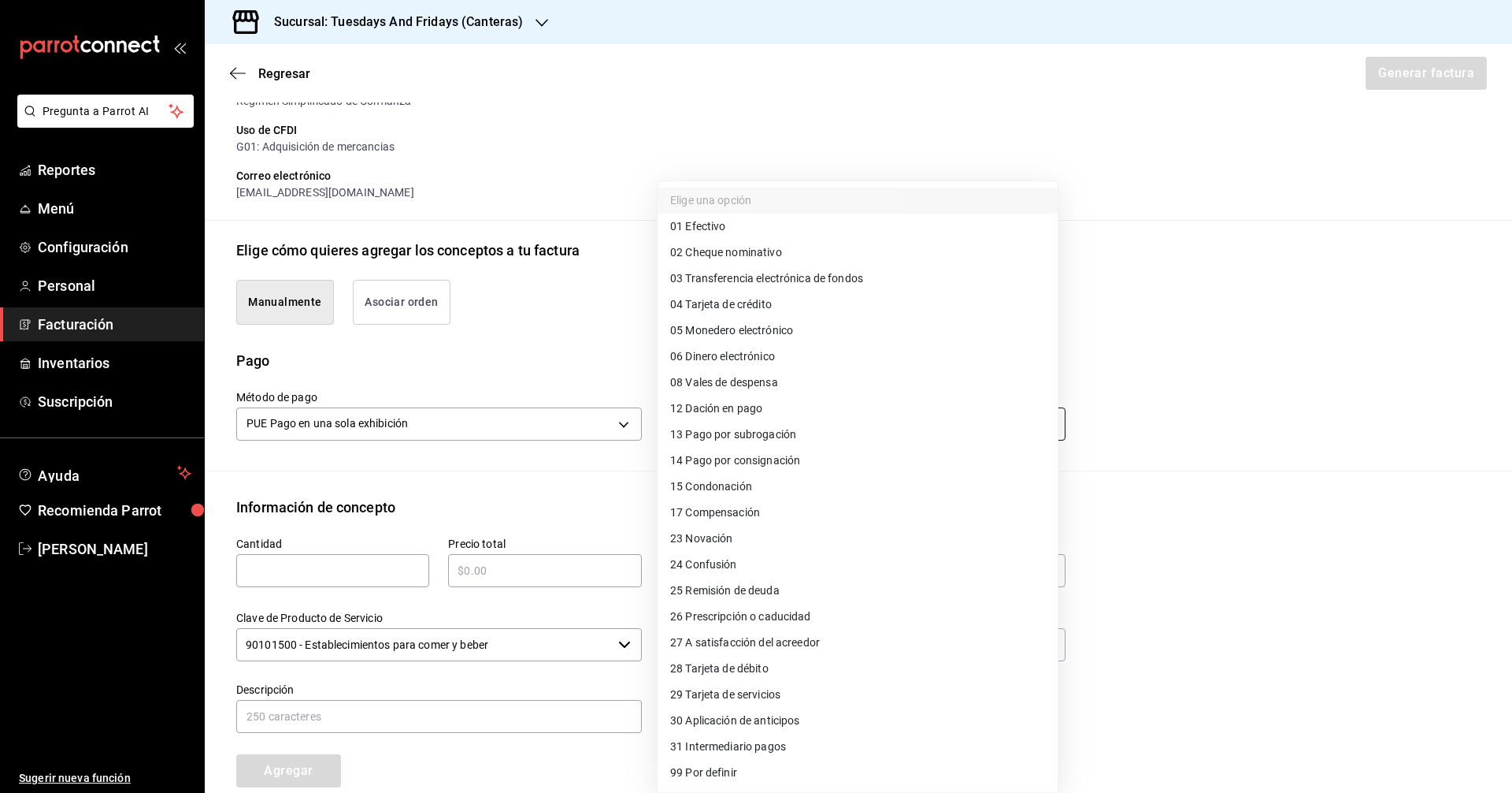
click at [792, 425] on body "Pregunta a Parrot AI Reportes Menú Configuración Personal Facturación Inventari…" at bounding box center [756, 396] width 1512 height 793
click at [726, 221] on li "01 Efectivo" at bounding box center [858, 226] width 400 height 26
type input "01"
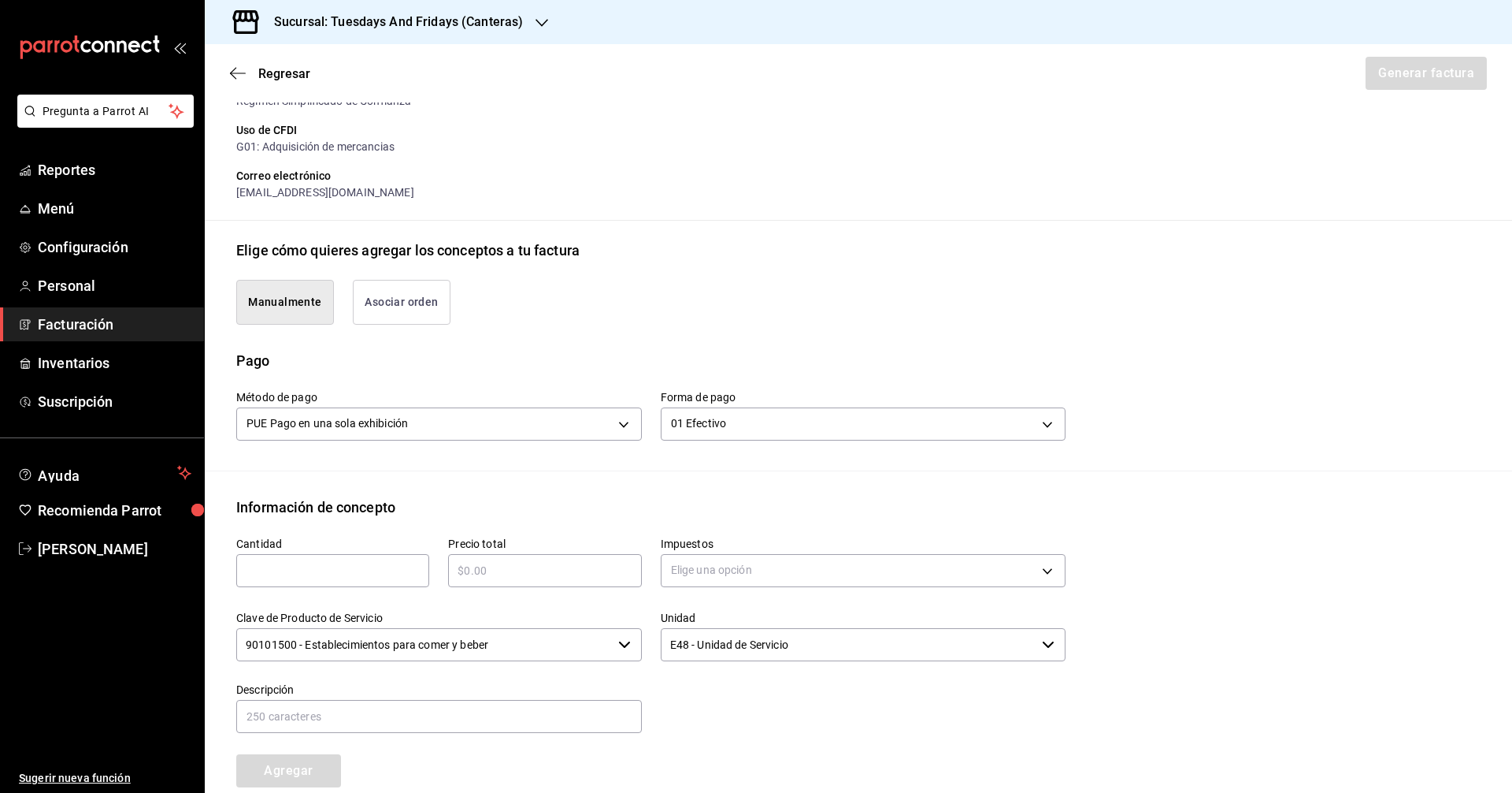
click at [427, 486] on div "Emisor Perfil fiscal [PERSON_NAME] Tipo de comprobante Ingreso Receptor Nombre …" at bounding box center [858, 423] width 1307 height 1087
click at [332, 557] on div "​" at bounding box center [333, 571] width 193 height 33
type input "2"
click at [512, 580] on div "​" at bounding box center [545, 571] width 193 height 33
type input "$168"
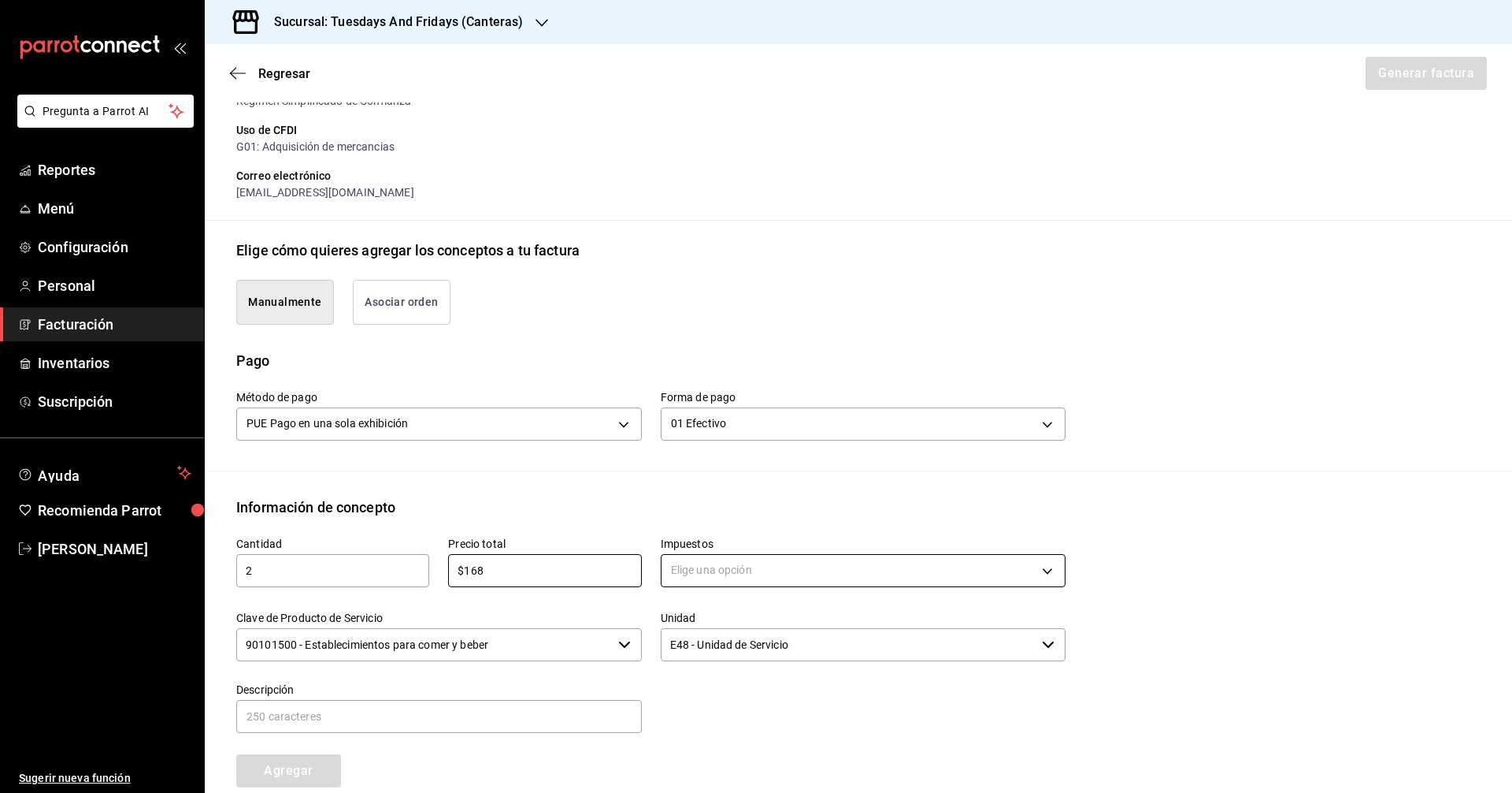
click at [677, 556] on body "Pregunta a Parrot AI Reportes Menú Configuración Personal Facturación Inventari…" at bounding box center [756, 396] width 1512 height 793
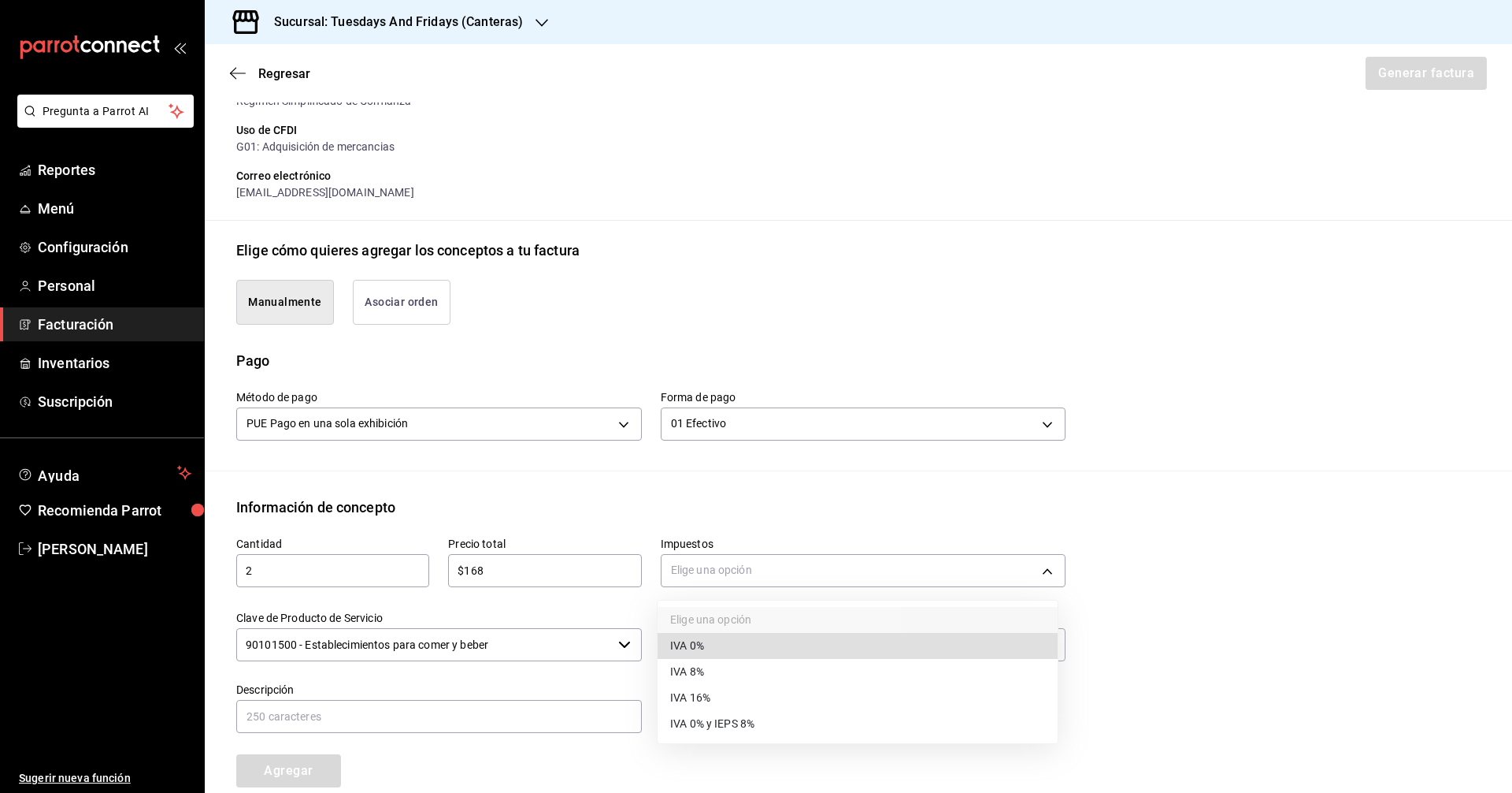
click at [689, 641] on span "IVA 0%" at bounding box center [686, 645] width 34 height 16
type input "IVA_0"
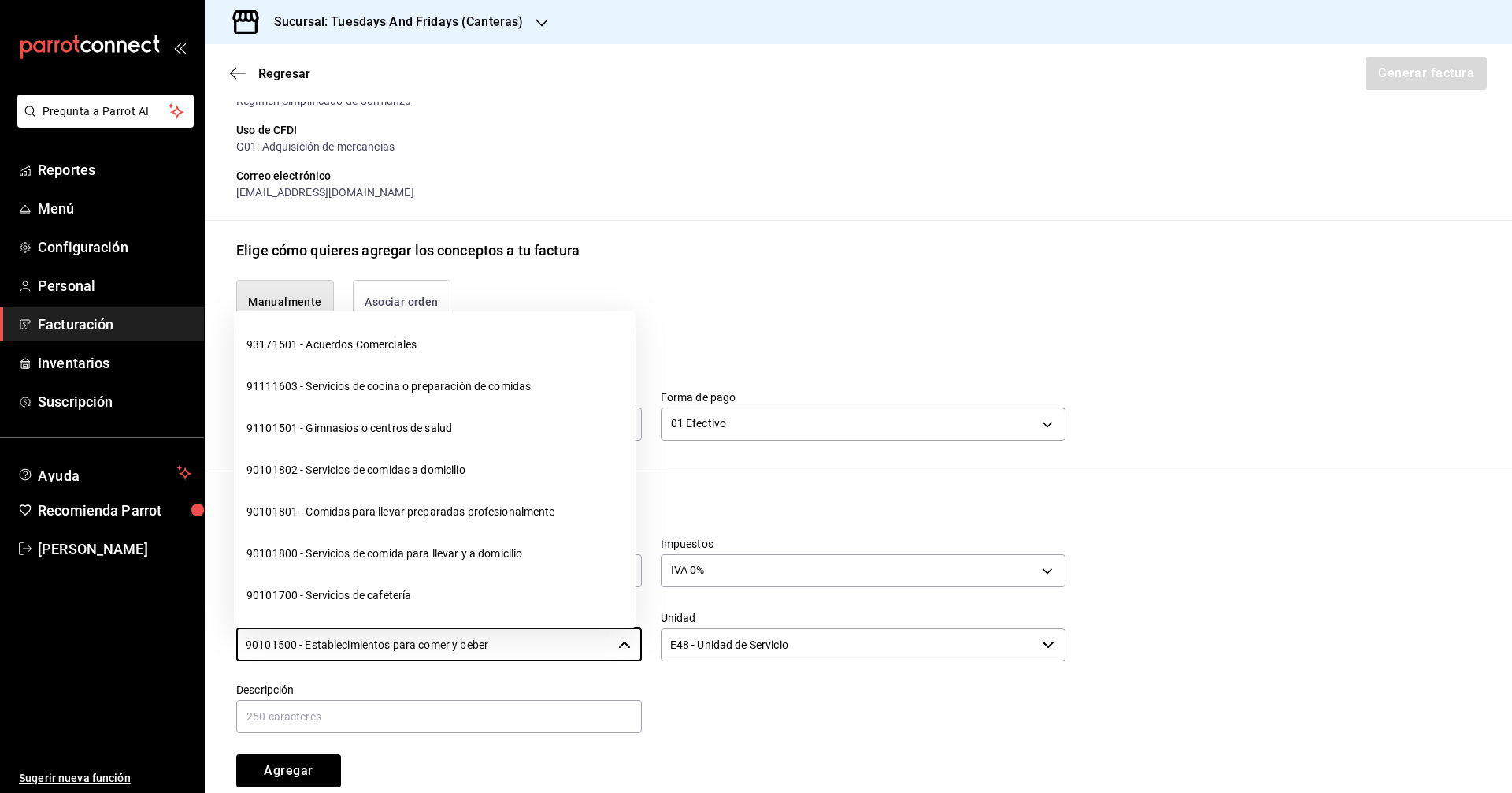
drag, startPoint x: 557, startPoint y: 638, endPoint x: 207, endPoint y: 631, distance: 350.1
click at [209, 631] on div "Información de concepto Cantidad 2 ​ Precio total $168 ​ Impuestos IVA 0% IVA_0…" at bounding box center [858, 655] width 1307 height 317
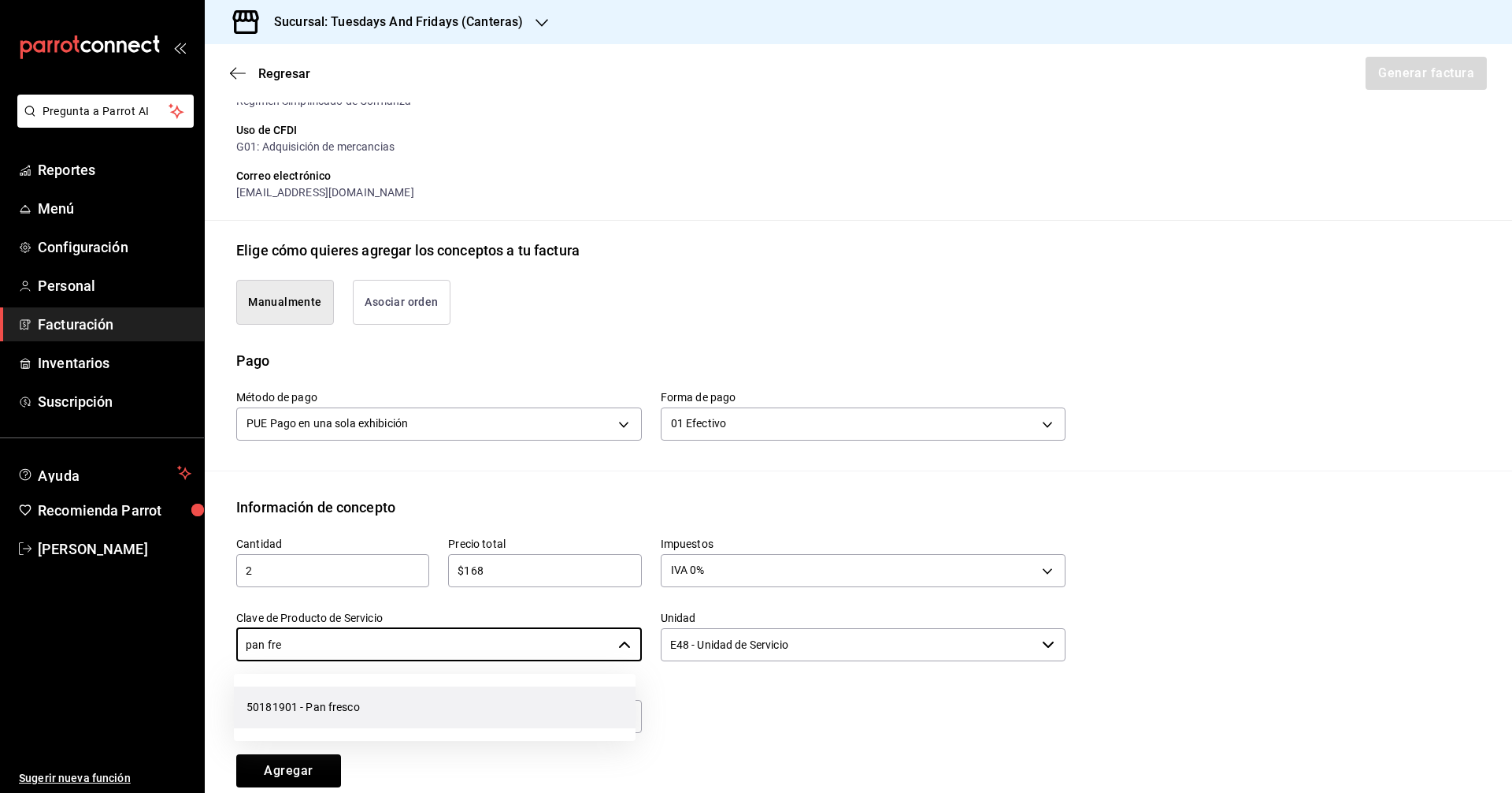
click at [348, 708] on li "50181901 - Pan fresco" at bounding box center [435, 707] width 402 height 42
type input "50181901 - Pan fresco"
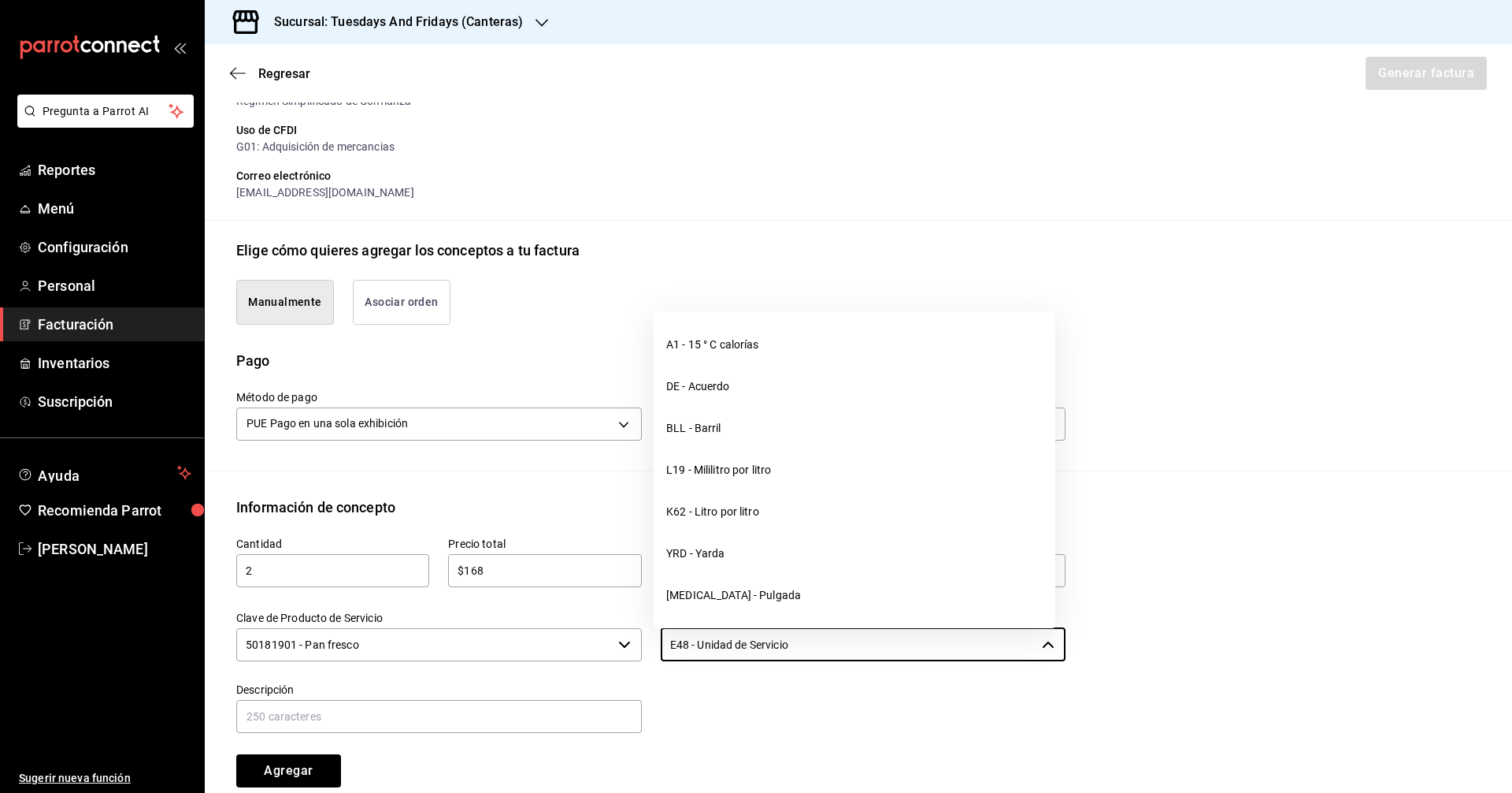
drag, startPoint x: 838, startPoint y: 648, endPoint x: 573, endPoint y: 628, distance: 265.8
click at [573, 628] on div "Cantidad 2 ​ Precio total $168 ​ Impuestos IVA 0% IVA_0 Clave de Producto de Se…" at bounding box center [641, 652] width 848 height 270
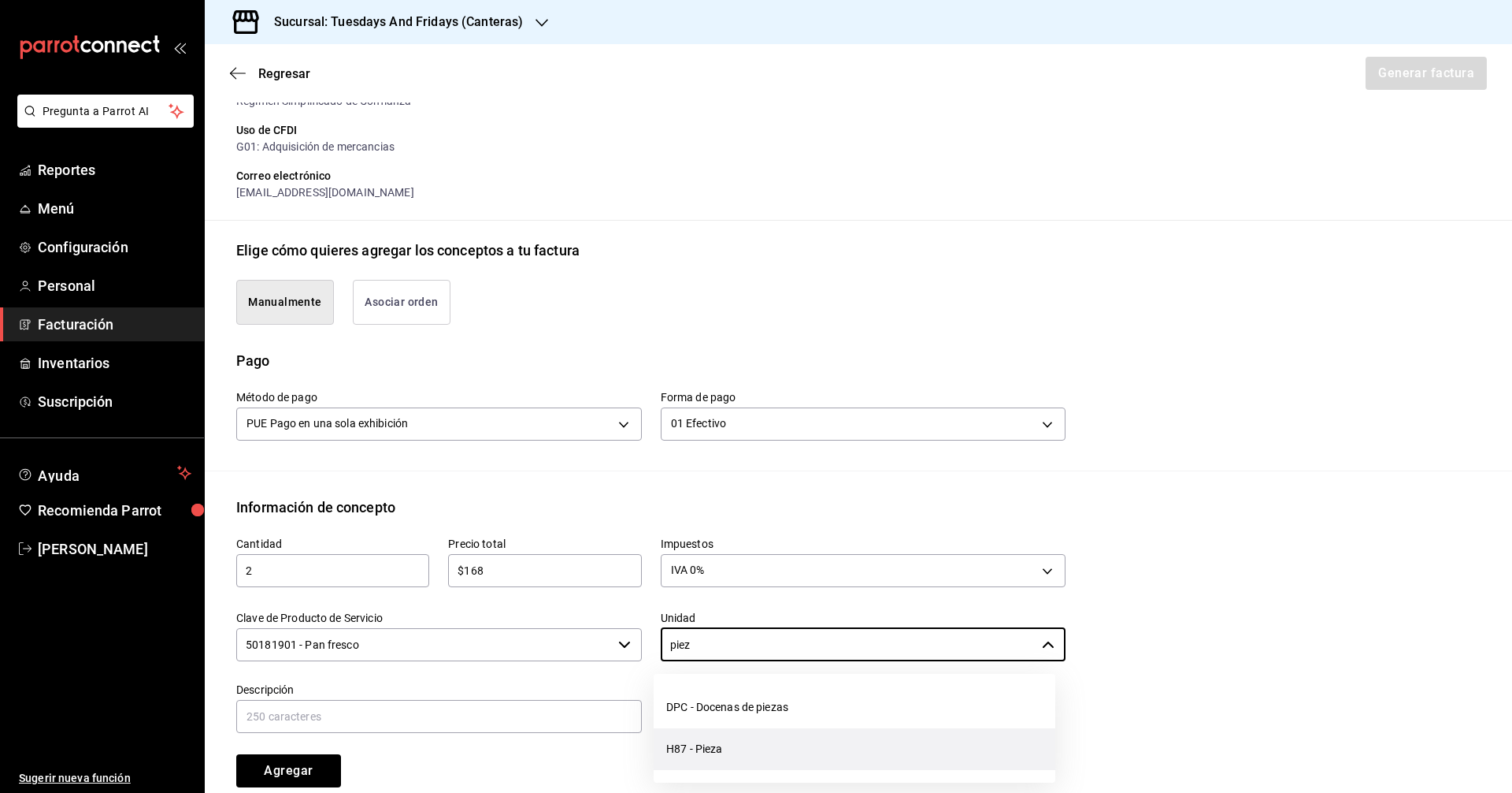
click at [696, 744] on li "H87 - Pieza" at bounding box center [855, 749] width 402 height 42
type input "H87 - Pieza"
click at [542, 698] on div "Descripción" at bounding box center [439, 709] width 406 height 53
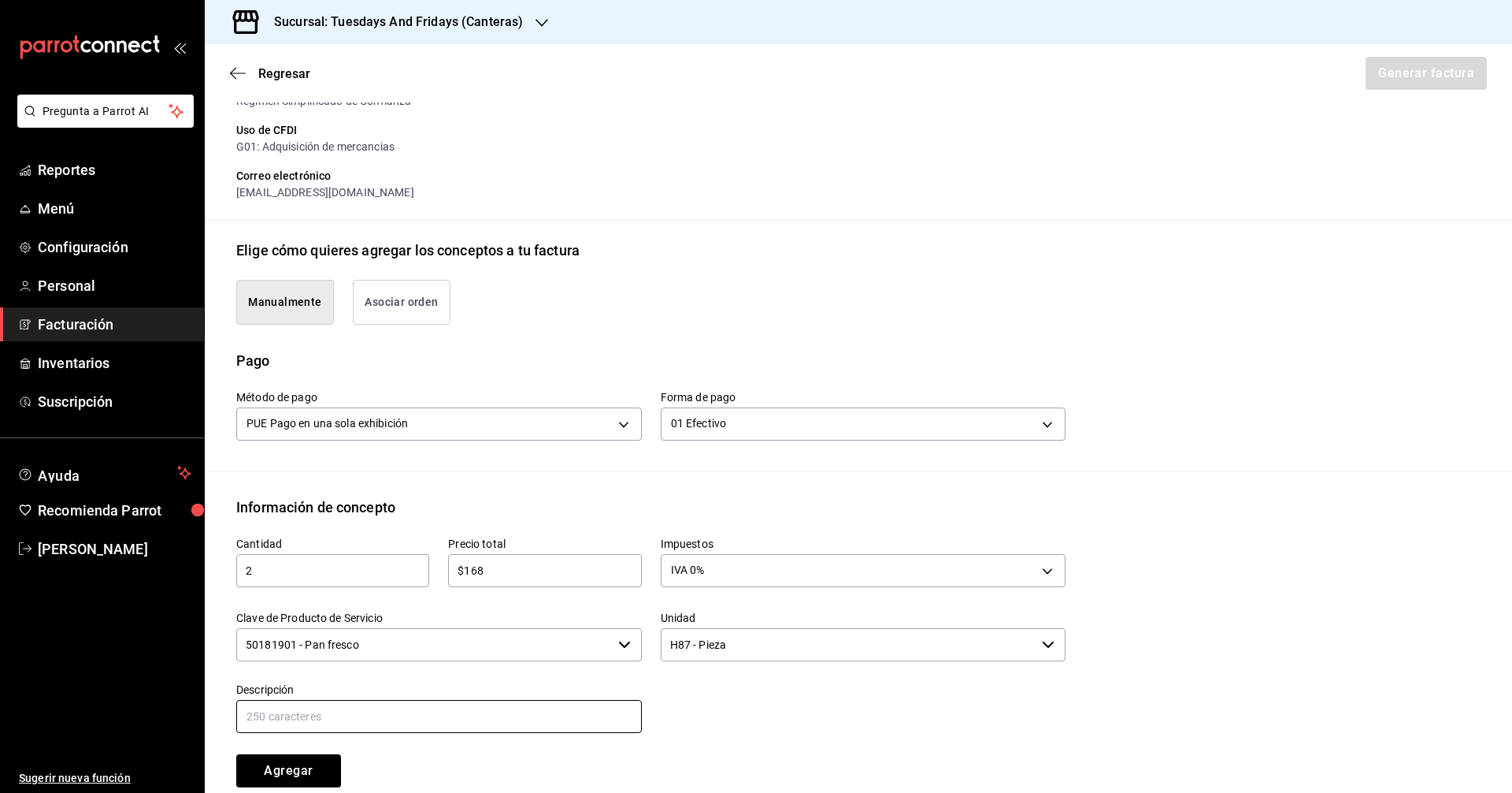
click at [530, 708] on input "text" at bounding box center [439, 716] width 406 height 33
type input "Multigrano"
click at [395, 743] on div "Agregar" at bounding box center [323, 761] width 212 height 52
click at [315, 759] on button "Agregar" at bounding box center [288, 771] width 104 height 33
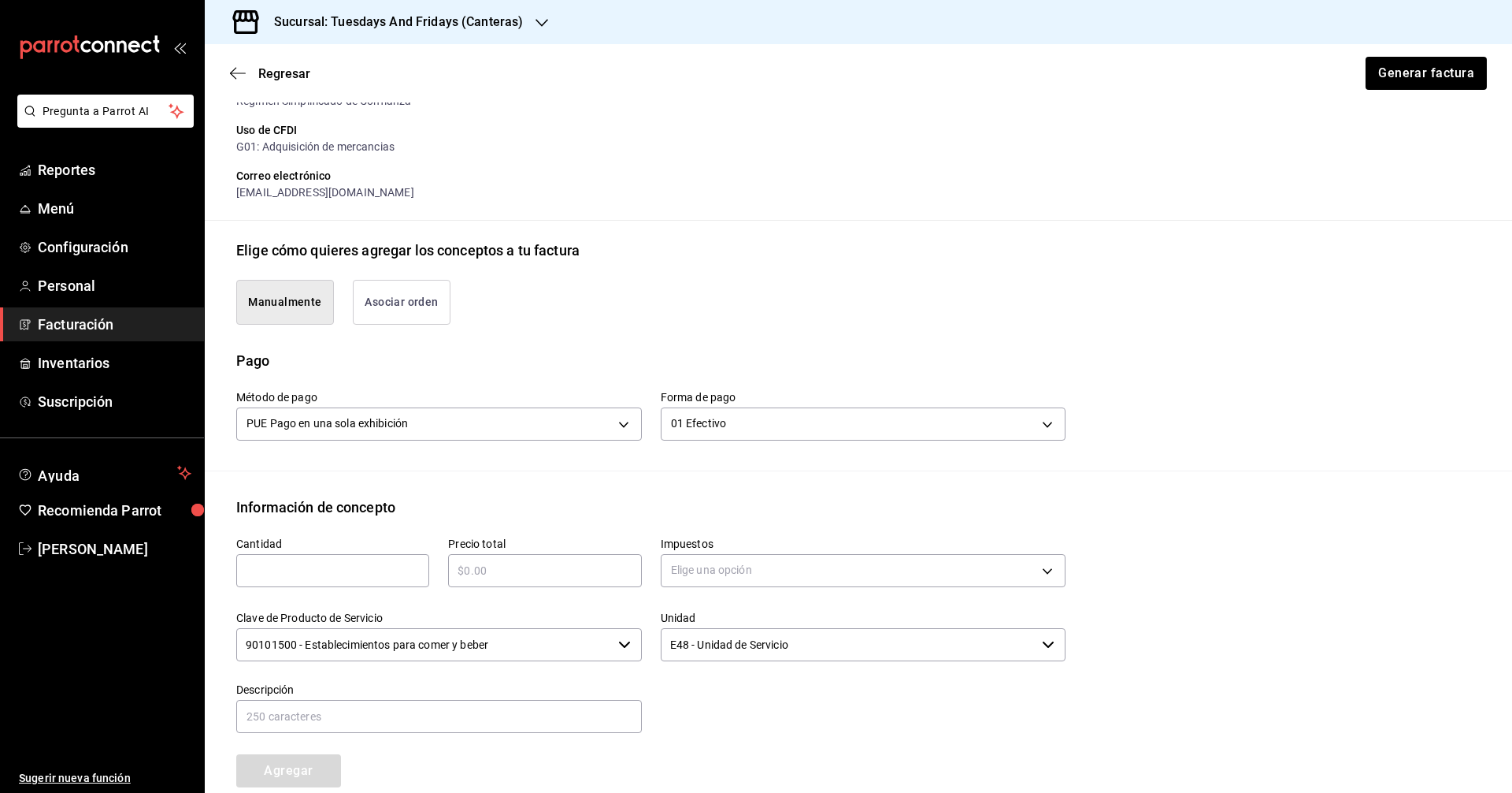
click at [848, 712] on div at bounding box center [854, 699] width 424 height 72
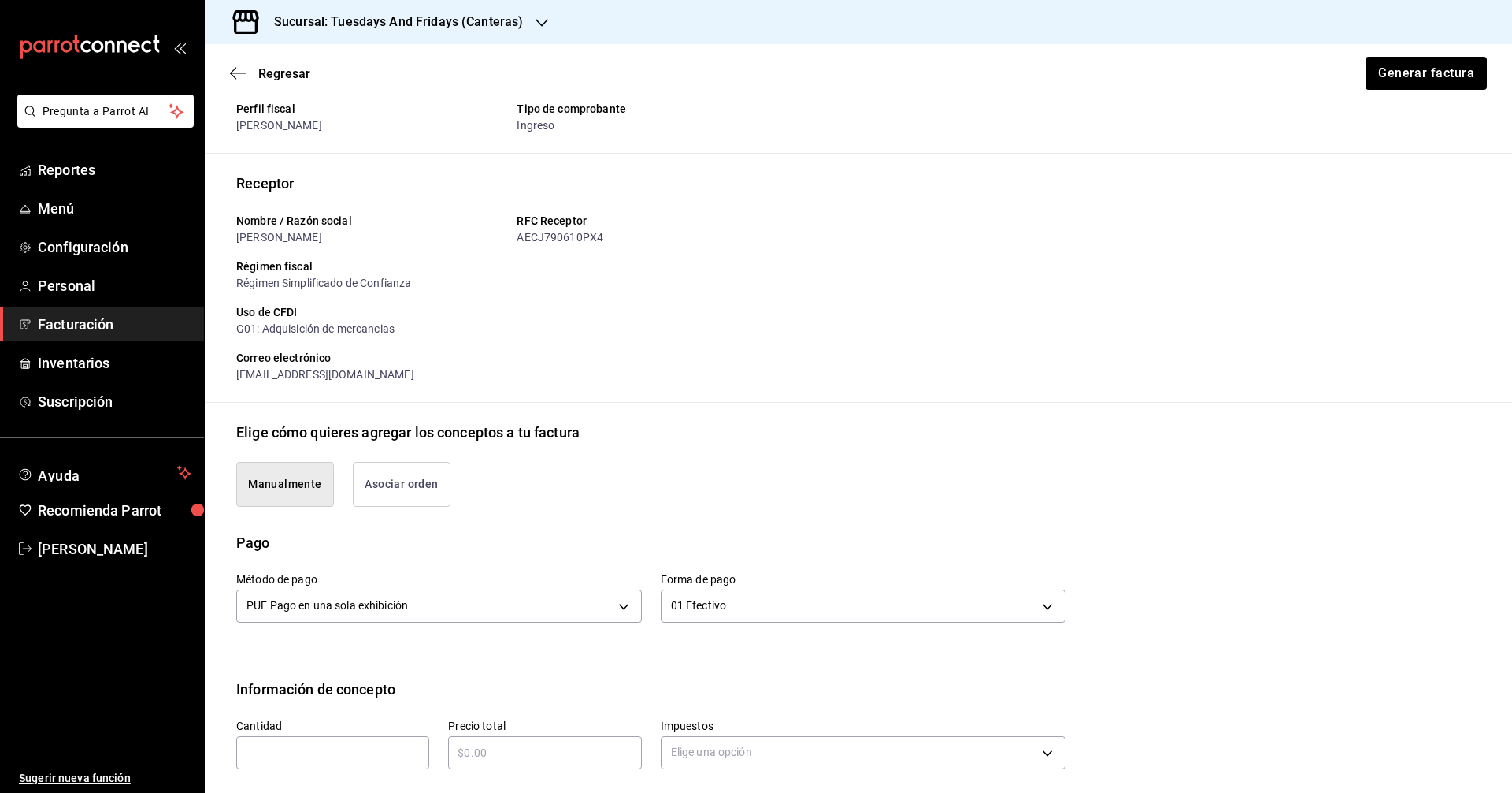
scroll to position [0, 0]
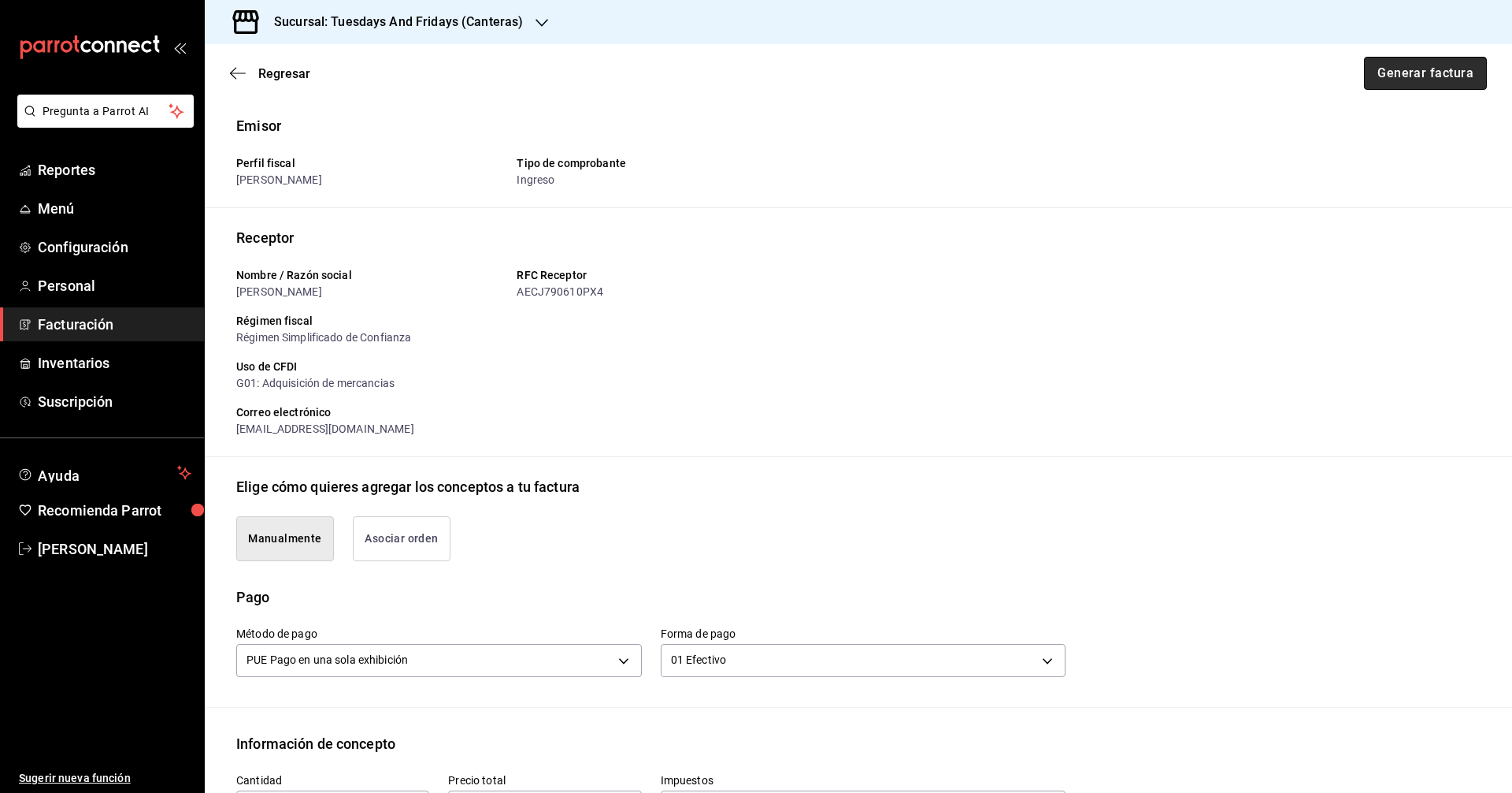
click at [1410, 78] on button "Generar factura" at bounding box center [1425, 73] width 123 height 33
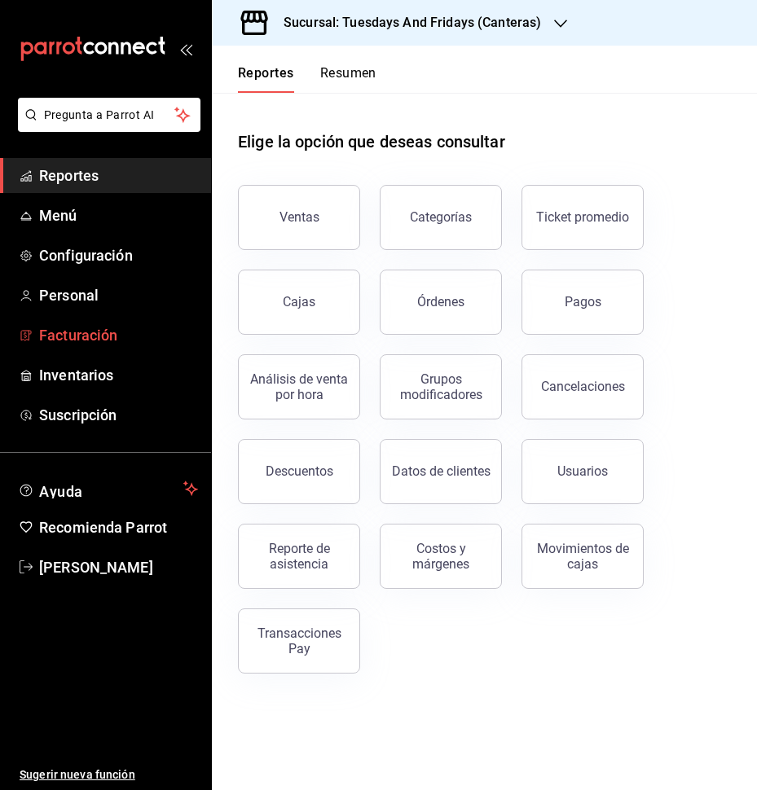
click at [77, 341] on span "Facturación" at bounding box center [118, 335] width 159 height 22
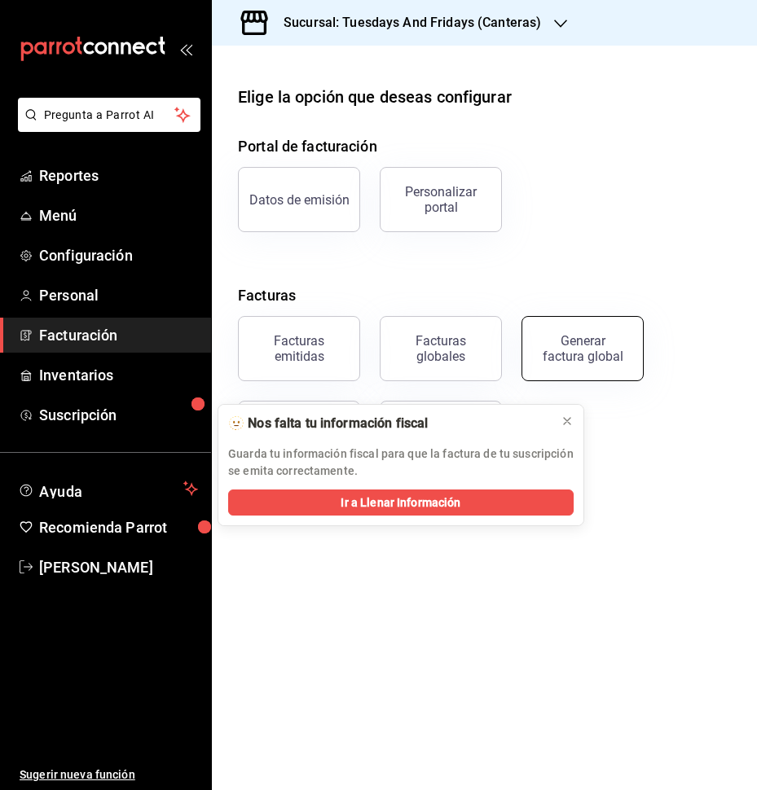
click at [618, 360] on div "Generar factura global" at bounding box center [582, 348] width 81 height 31
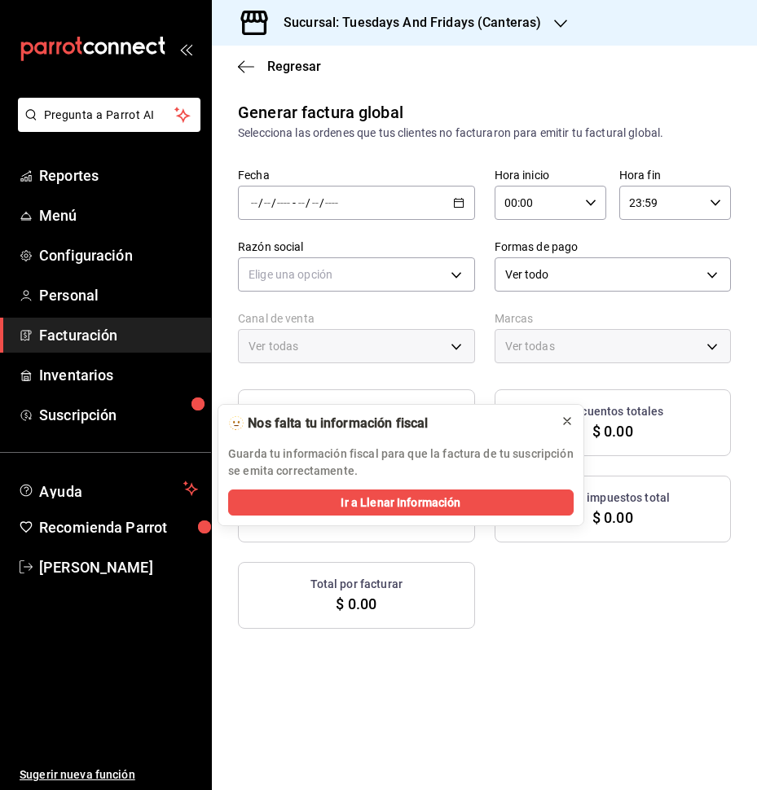
type input "PARROT,UBER_EATS,RAPPI,DIDI_FOOD,ONLINE"
click at [565, 424] on icon at bounding box center [567, 421] width 13 height 13
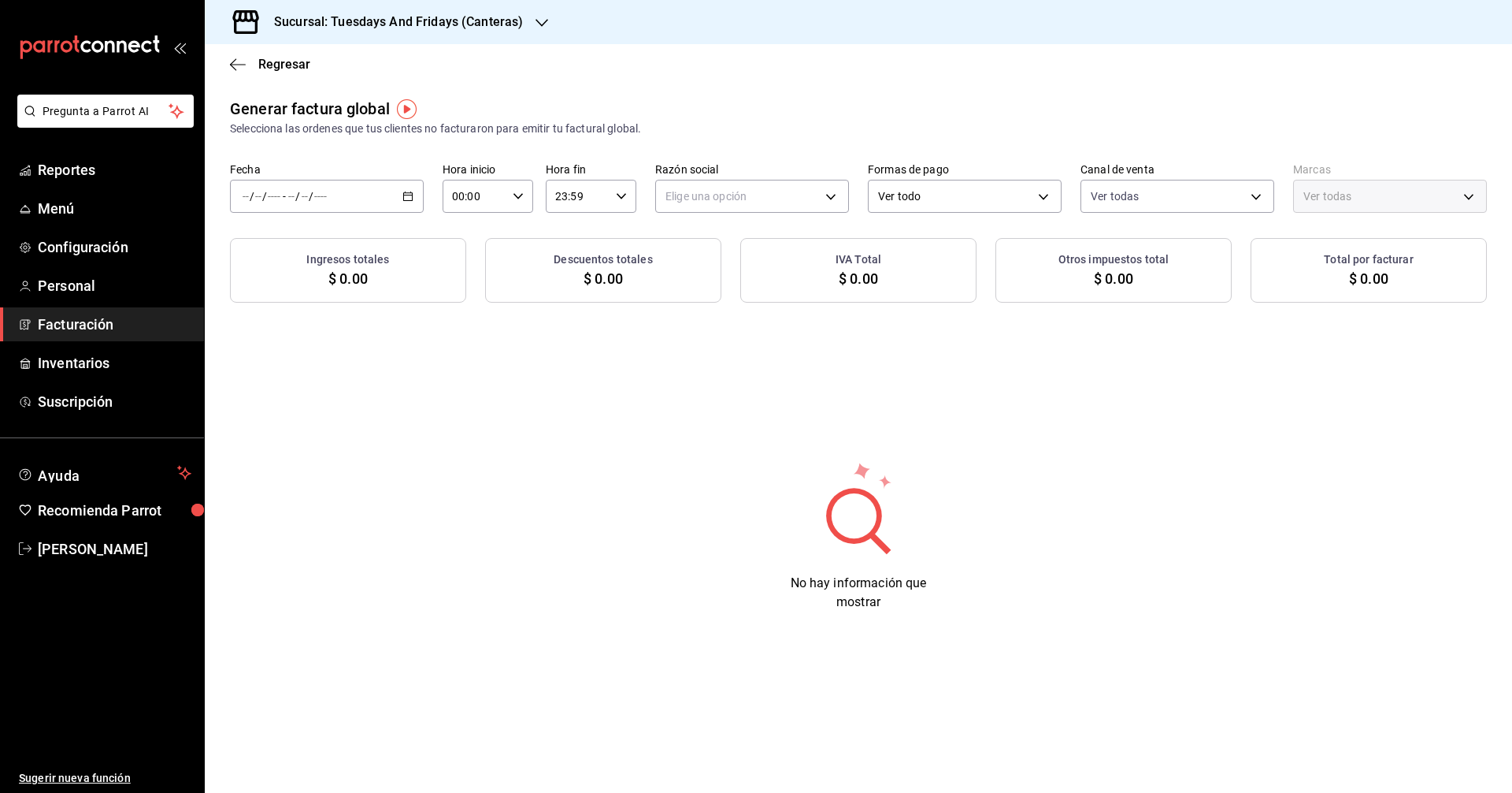
click at [106, 321] on span "Facturación" at bounding box center [114, 324] width 154 height 21
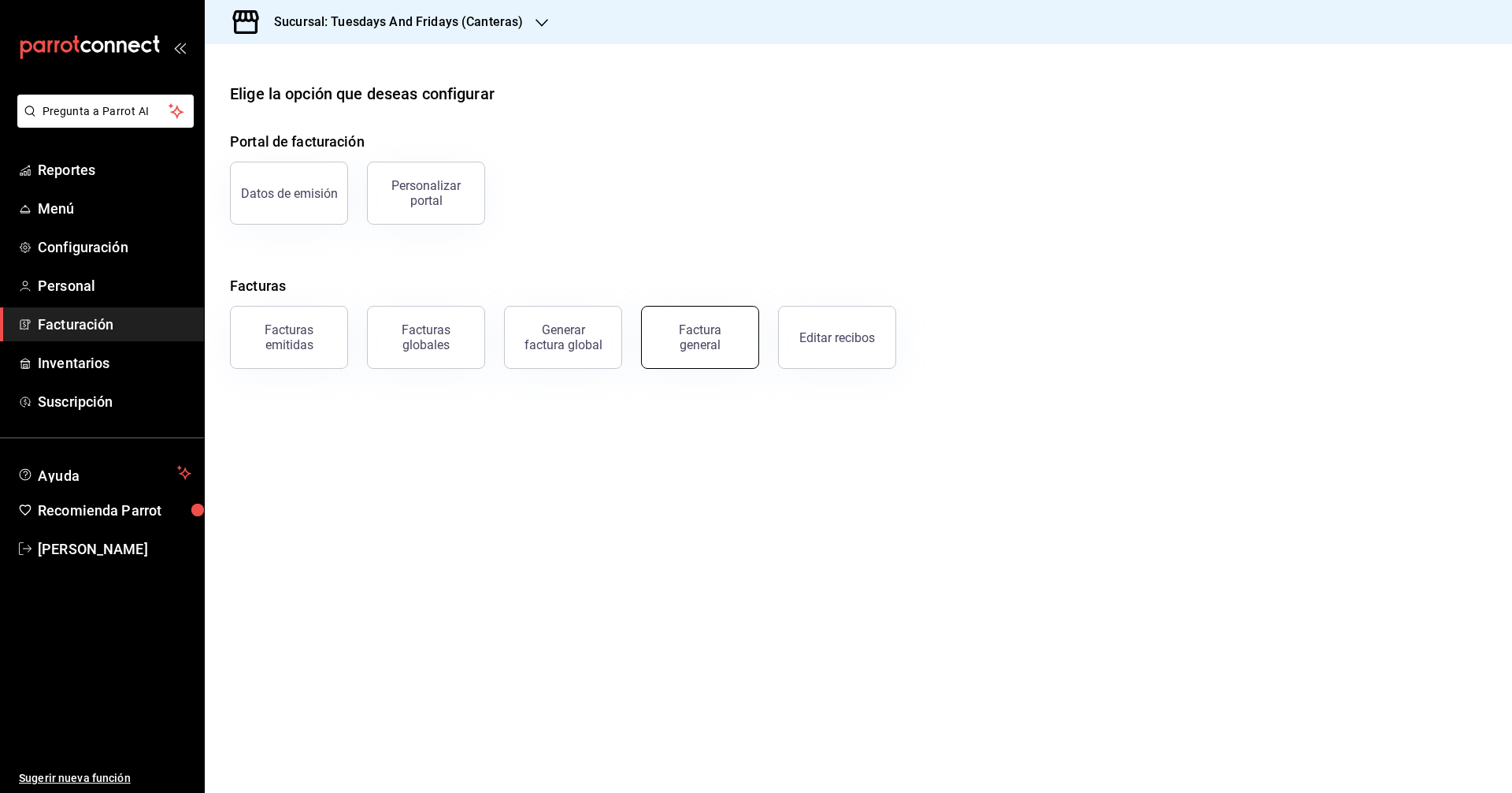
click at [665, 356] on button "Factura general" at bounding box center [700, 337] width 118 height 63
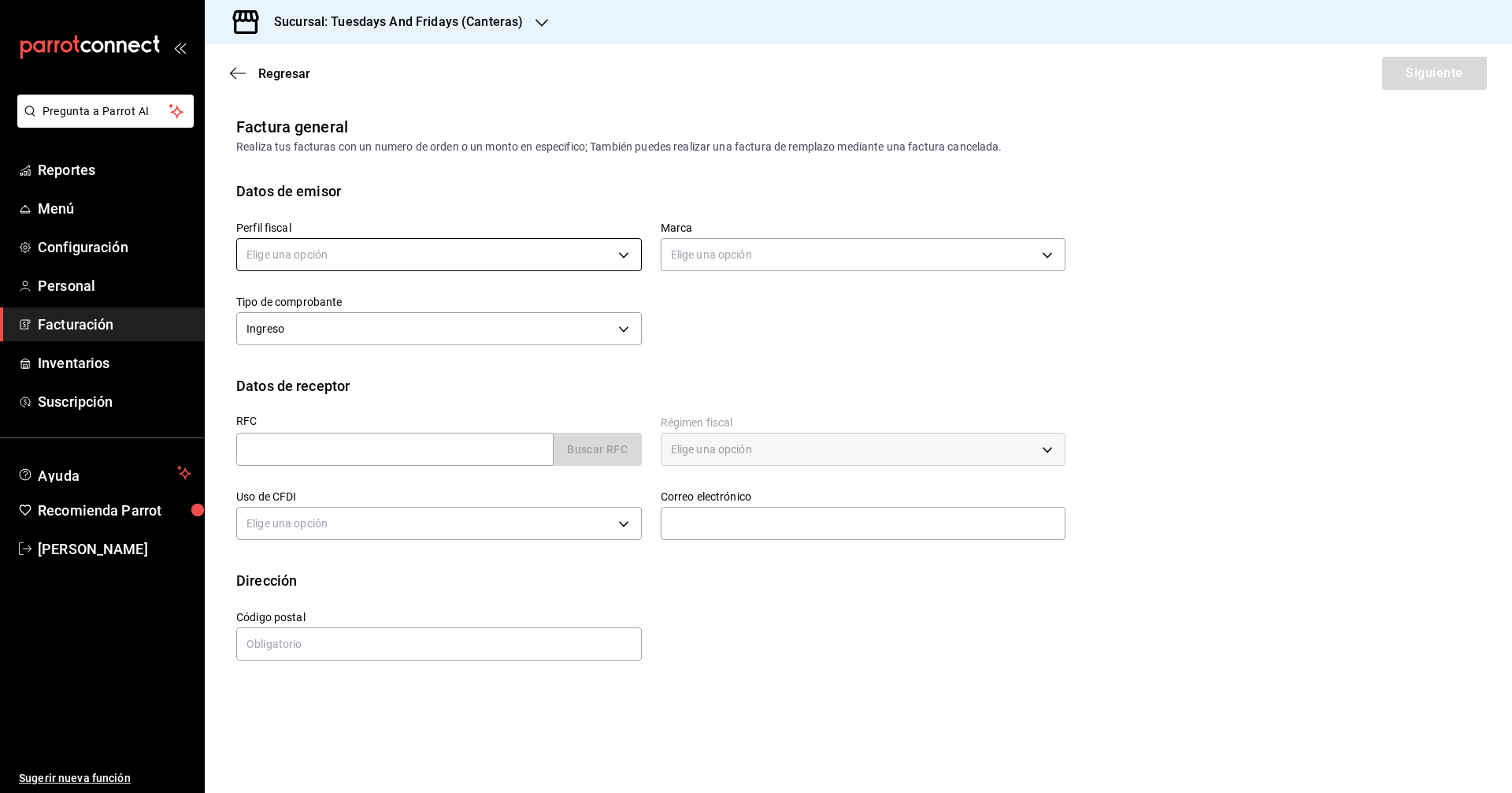
click at [466, 251] on body "Pregunta a Parrot AI Reportes Menú Configuración Personal Facturación Inventari…" at bounding box center [756, 396] width 1512 height 793
click at [344, 334] on li "[PERSON_NAME]" at bounding box center [439, 335] width 404 height 29
type input "c9cd24ef-4caf-4a7b-8585-89d79b9dc07f"
type input "72192942-13c2-4f84-be82-f50c87f3379a"
click at [731, 330] on div "Perfil fiscal [PERSON_NAME] c9cd24ef-4caf-4a7b-8585-89d79b9dc07f Marca Tuesdays…" at bounding box center [641, 276] width 848 height 148
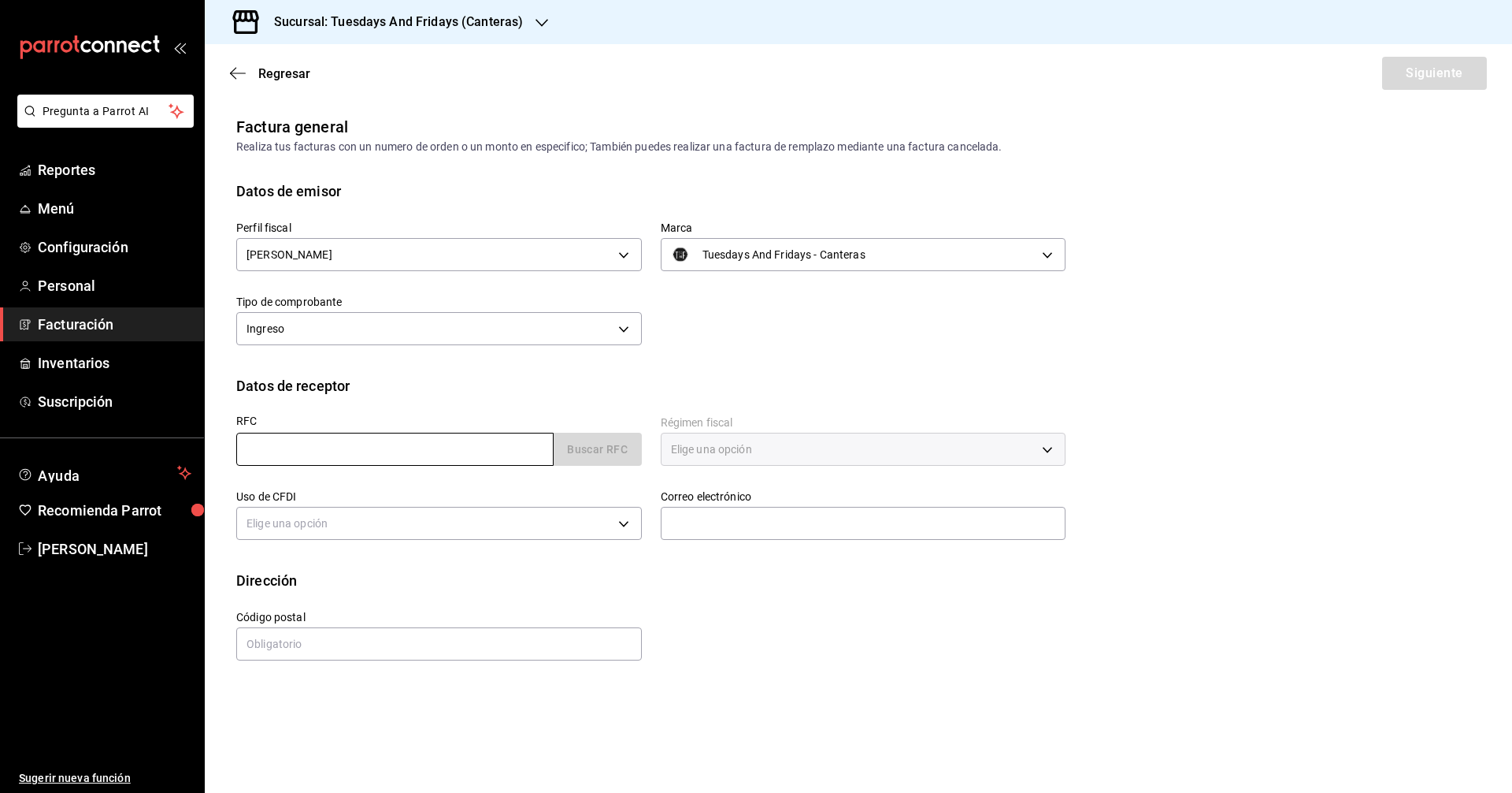
click at [353, 449] on input "text" at bounding box center [394, 449] width 317 height 33
type input "SOMA880426BZ2"
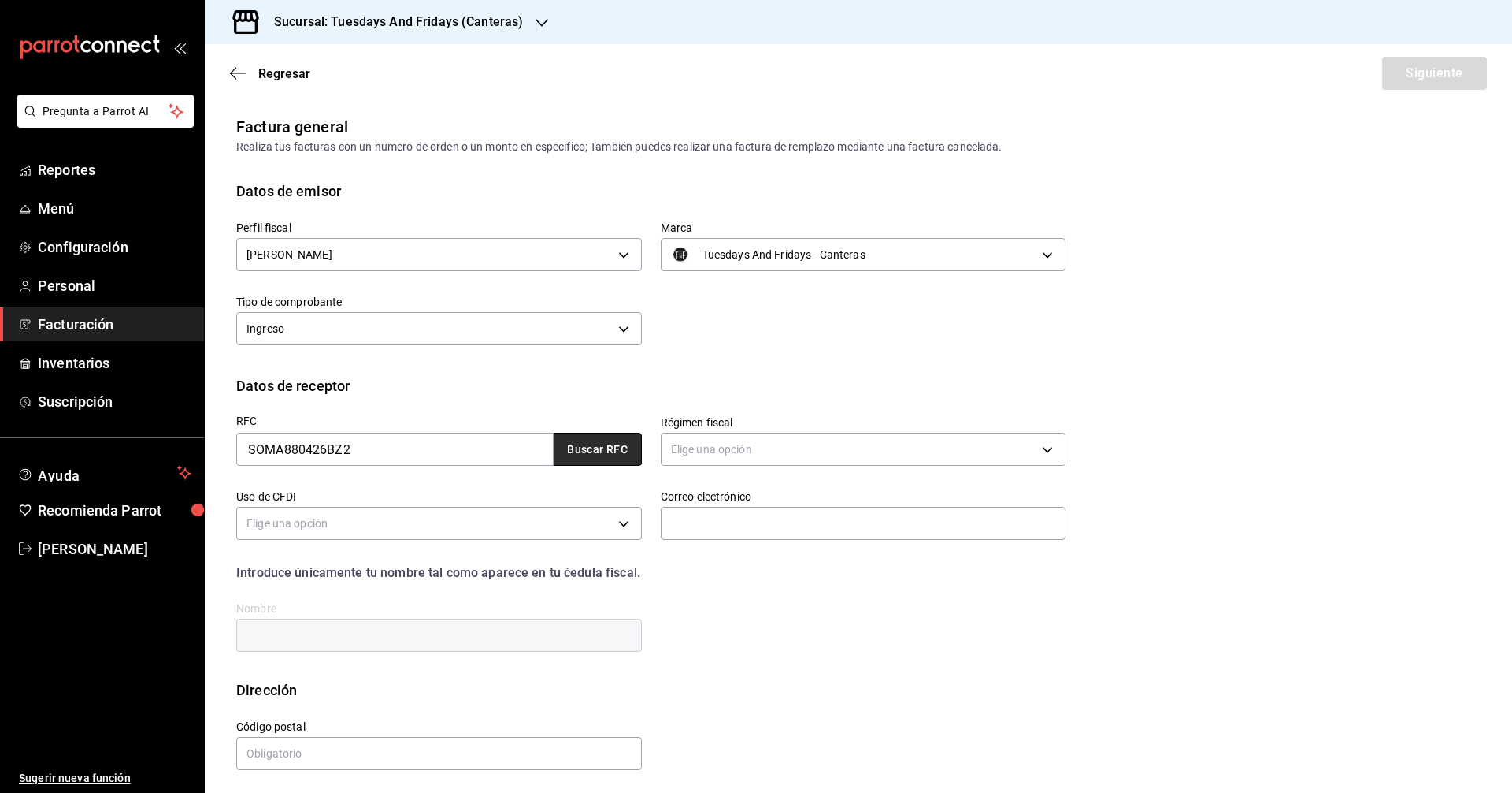
click at [574, 447] on button "Buscar RFC" at bounding box center [597, 449] width 88 height 33
type input "612"
type input "G03"
type input "fruteriacalifornia310@gmail.com"
type input "20110"
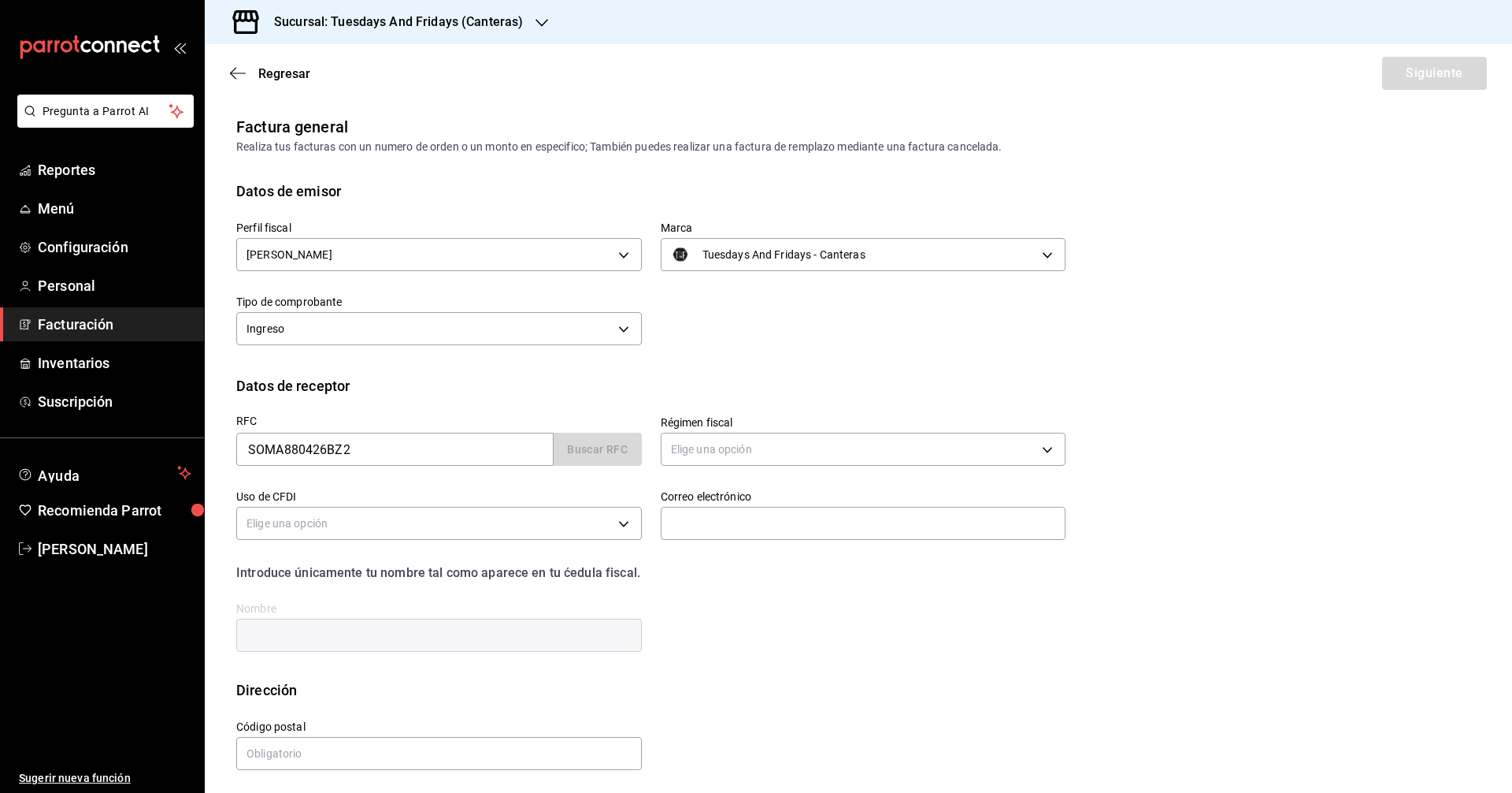
type input "ANA KAREN SOTO MACIAS"
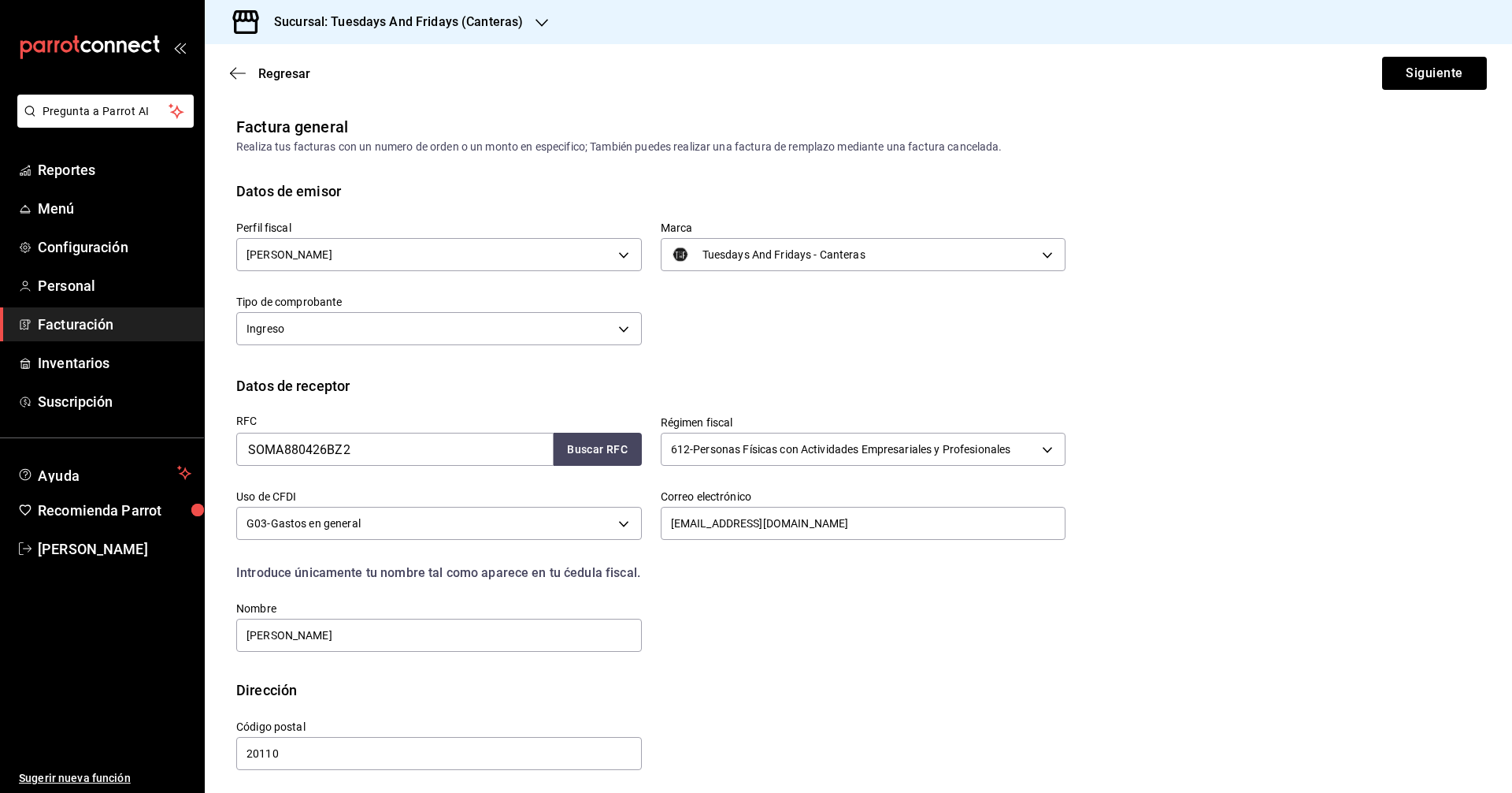
click at [731, 381] on div "Datos de receptor" at bounding box center [858, 386] width 1244 height 21
click at [731, 66] on button "Siguiente" at bounding box center [1435, 73] width 104 height 33
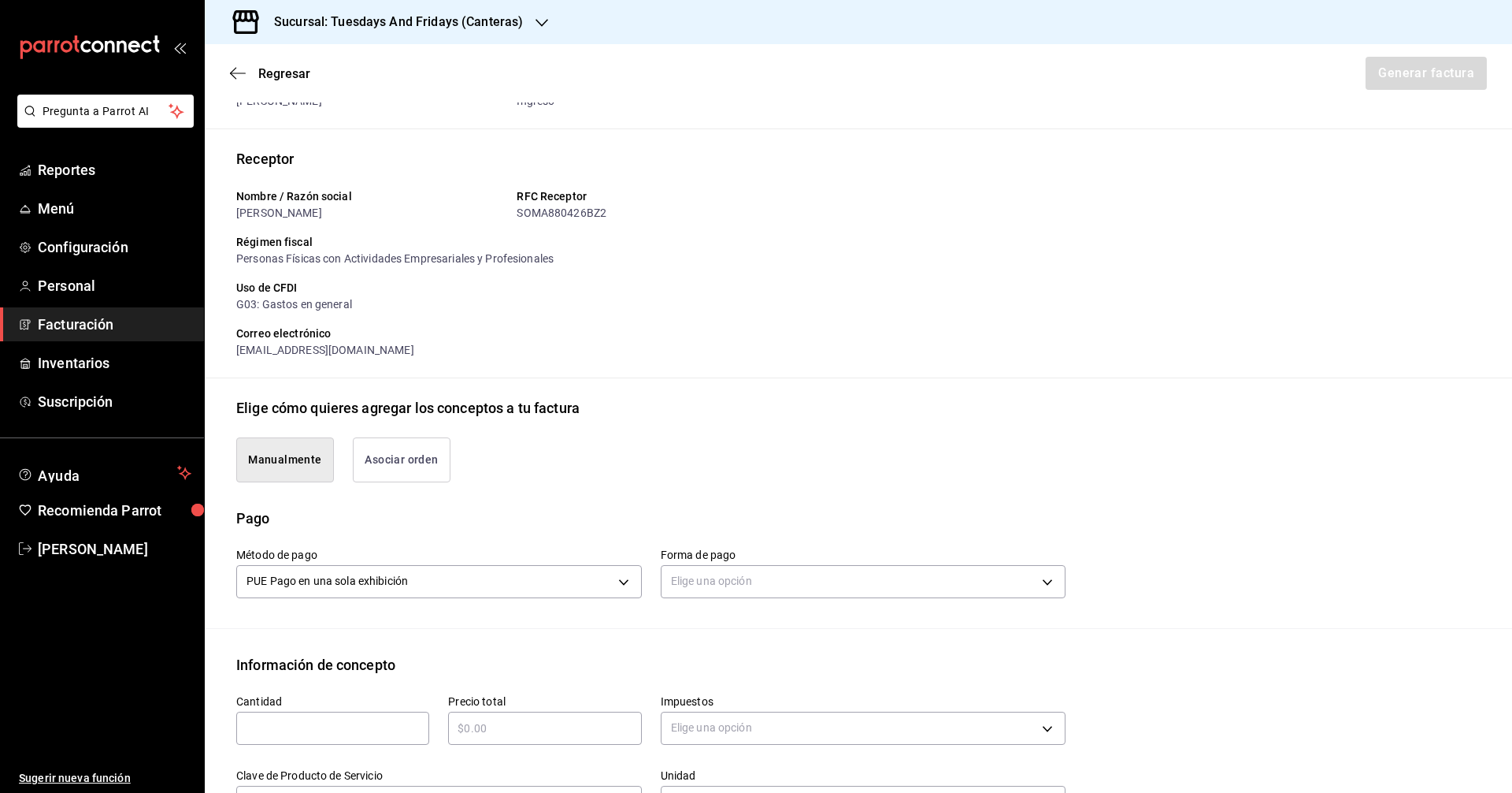
scroll to position [236, 0]
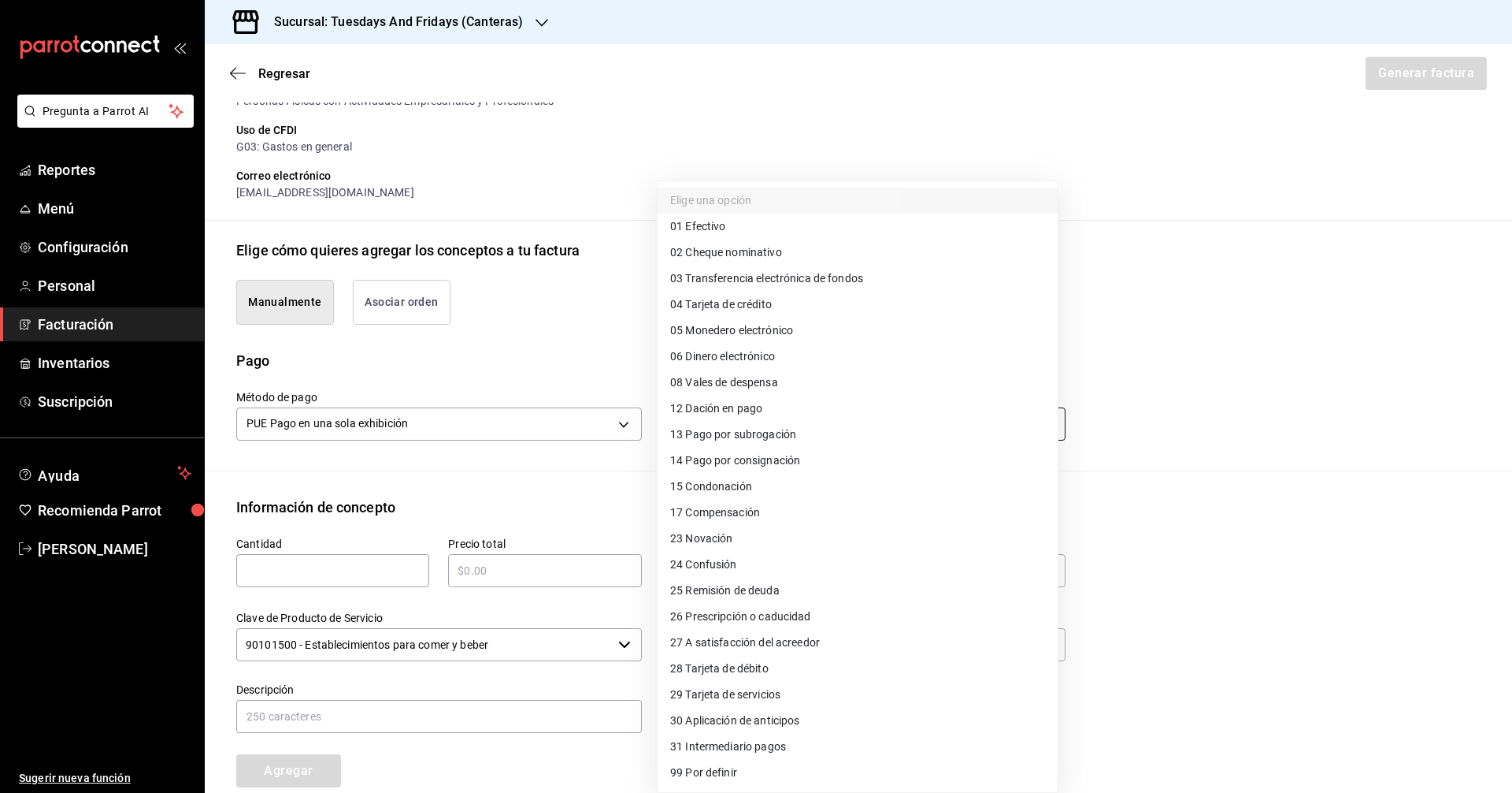
click at [713, 426] on body "Pregunta a Parrot AI Reportes Menú Configuración Personal Facturación Inventari…" at bounding box center [756, 396] width 1512 height 793
click at [731, 232] on li "01 Efectivo" at bounding box center [858, 226] width 400 height 26
type input "01"
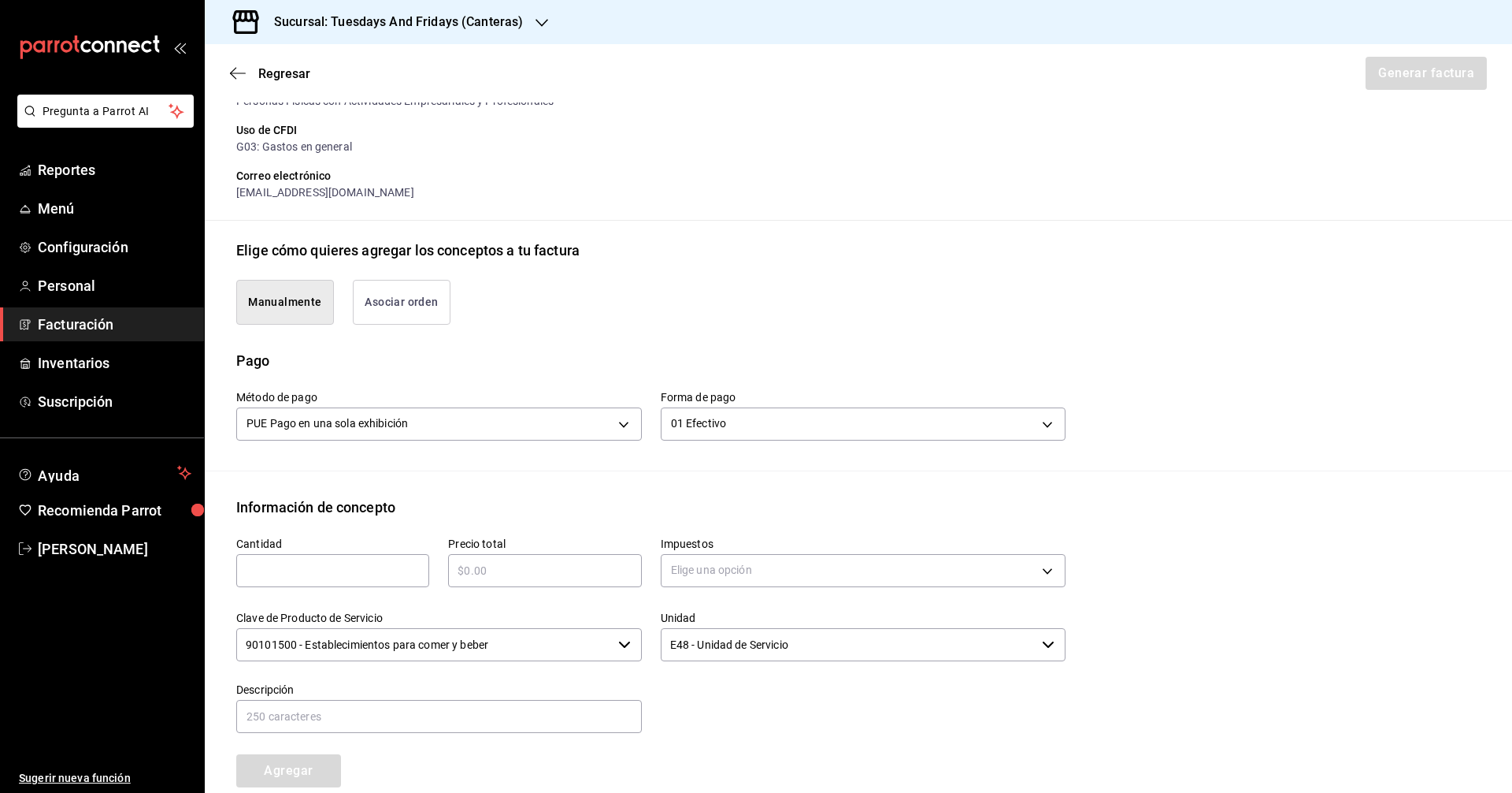
drag, startPoint x: 938, startPoint y: 312, endPoint x: 838, endPoint y: 355, distance: 108.9
click at [731, 312] on div "Manualmente Asociar orden" at bounding box center [641, 293] width 848 height 64
click at [266, 574] on input "text" at bounding box center [333, 571] width 193 height 19
type input "4"
type input "24"
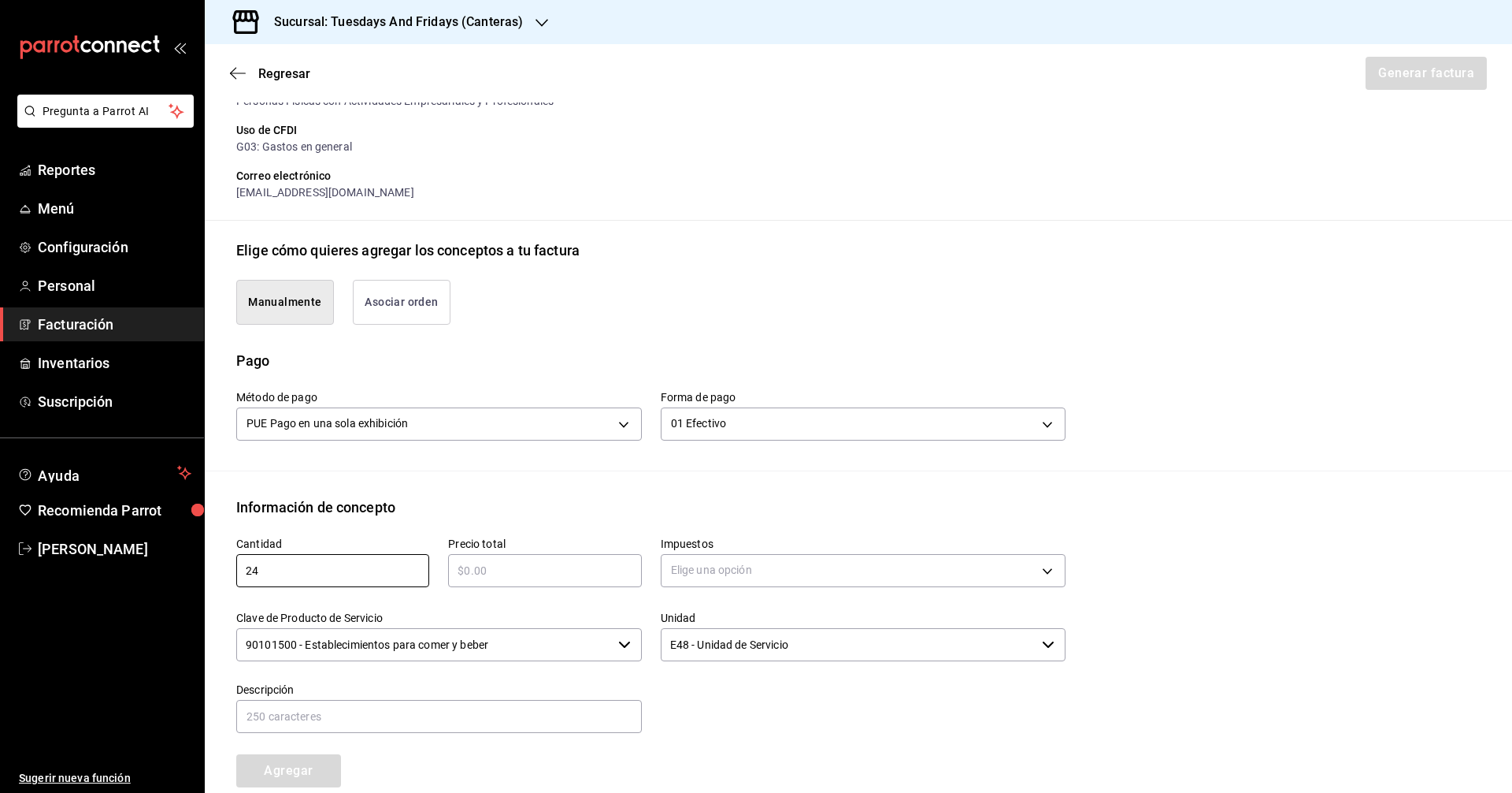
click at [523, 569] on input "text" at bounding box center [545, 571] width 193 height 19
type input "$1896"
click at [731, 575] on body "Pregunta a Parrot AI Reportes Menú Configuración Personal Facturación Inventari…" at bounding box center [756, 396] width 1512 height 793
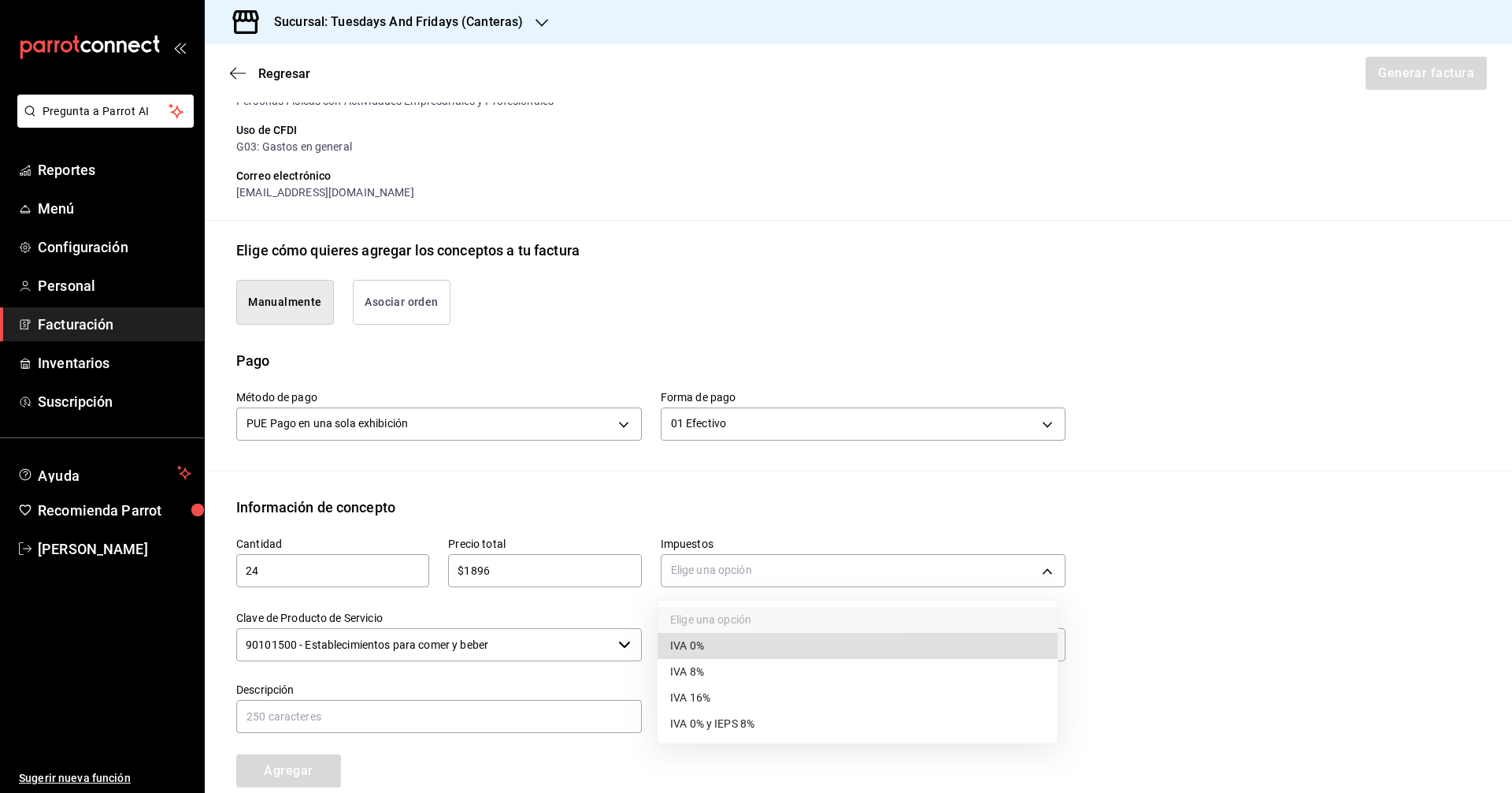
click at [704, 635] on li "IVA 0%" at bounding box center [858, 645] width 400 height 26
type input "IVA_0"
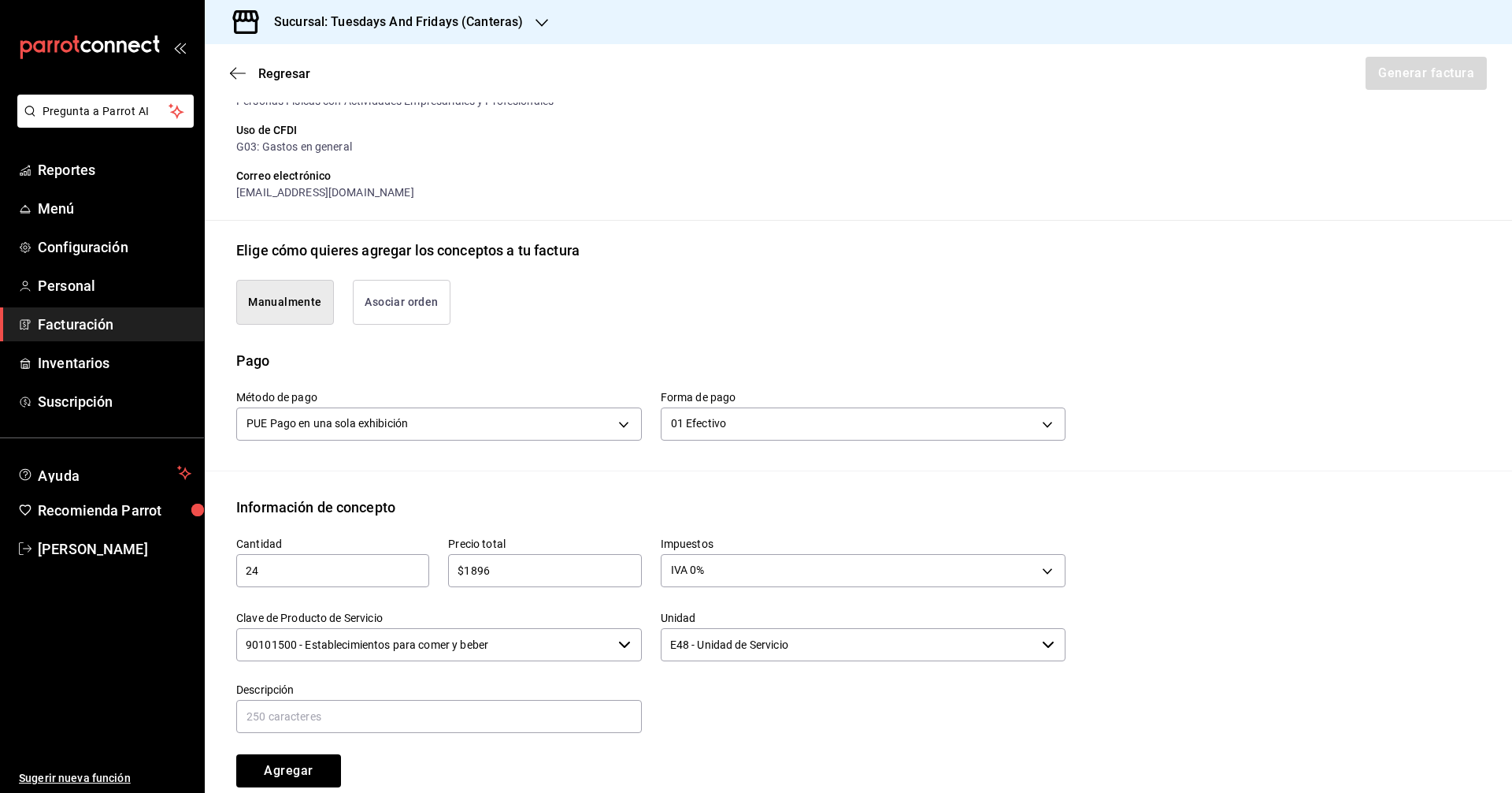
click at [346, 644] on input "90101500 - Establecimientos para comer y beber" at bounding box center [423, 644] width 376 height 33
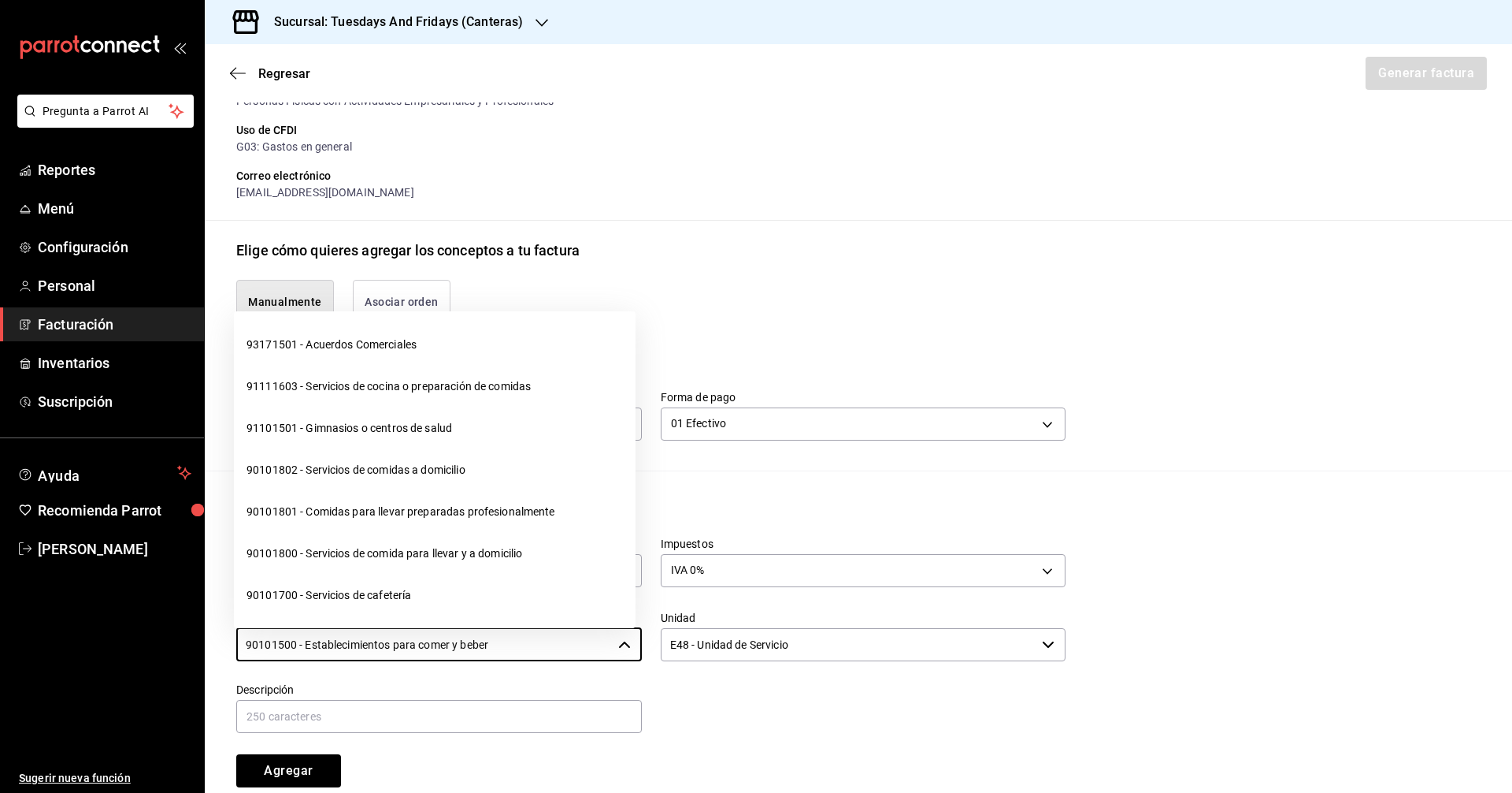
drag, startPoint x: 538, startPoint y: 641, endPoint x: 36, endPoint y: 640, distance: 502.0
click at [36, 640] on div "Pregunta a Parrot AI Reportes Menú Configuración Personal Facturación Inventari…" at bounding box center [756, 396] width 1512 height 793
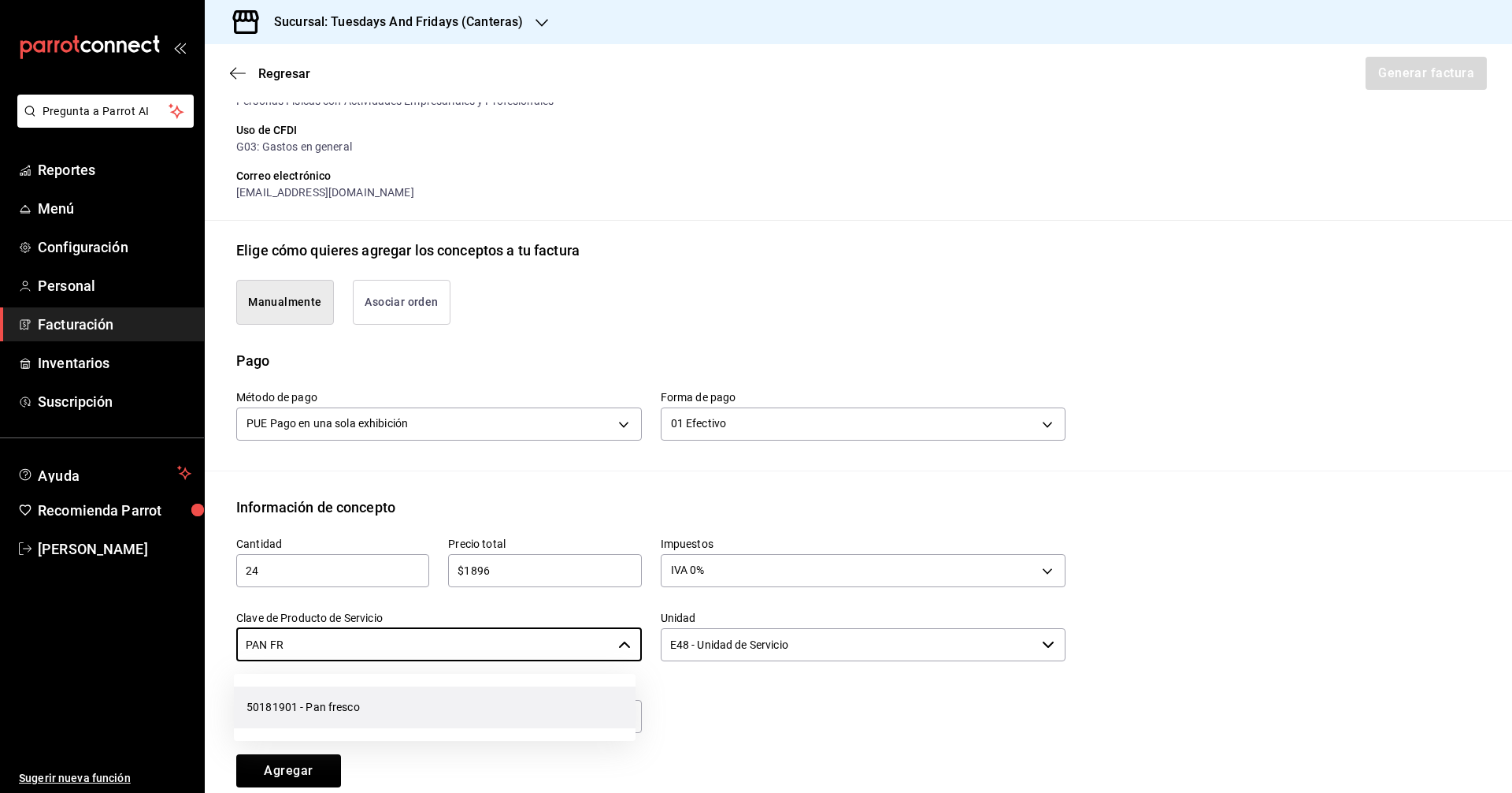
click at [357, 720] on li "50181901 - Pan fresco" at bounding box center [435, 707] width 402 height 42
type input "50181901 - Pan fresco"
click at [731, 638] on input "E48 - Unidad de Servicio" at bounding box center [849, 644] width 376 height 33
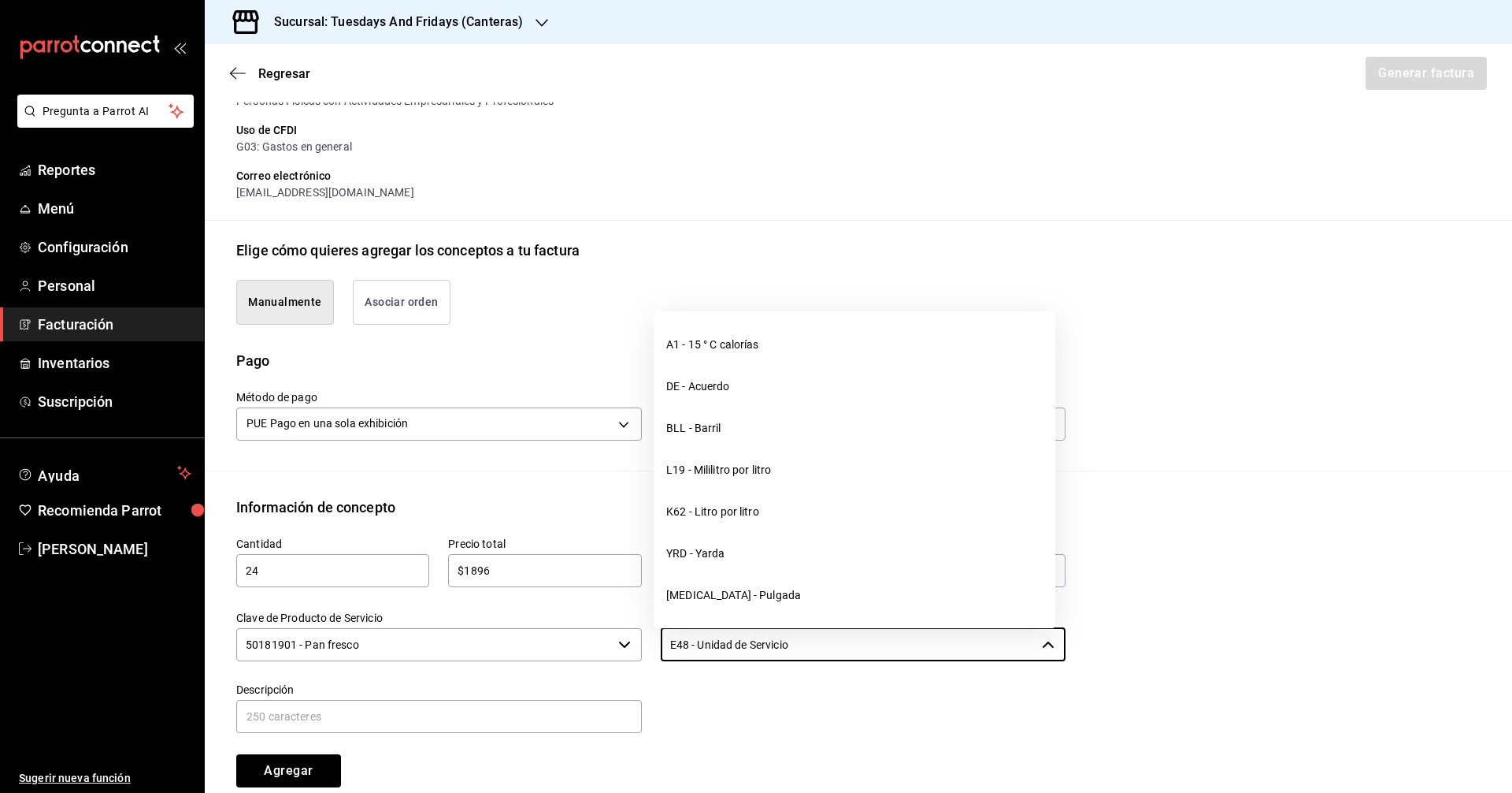
drag, startPoint x: 887, startPoint y: 651, endPoint x: 493, endPoint y: 563, distance: 403.7
click at [493, 563] on div "Cantidad 24 ​ Precio total $1896 ​ Impuestos IVA 0% IVA_0 Clave de Producto de …" at bounding box center [641, 652] width 848 height 270
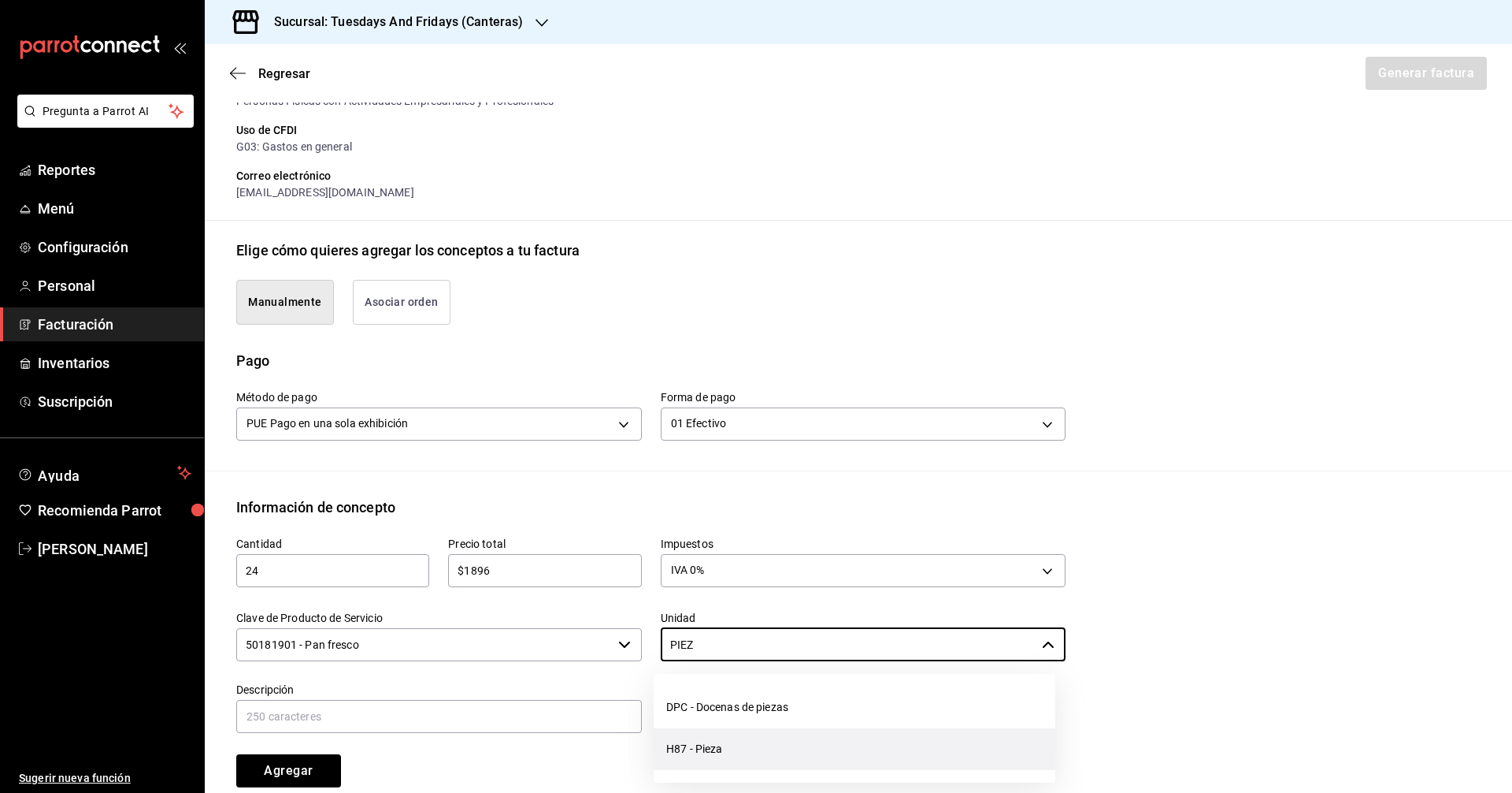
click at [725, 747] on li "H87 - Pieza" at bounding box center [855, 749] width 402 height 42
type input "H87 - Pieza"
click at [559, 710] on input "text" at bounding box center [439, 716] width 406 height 33
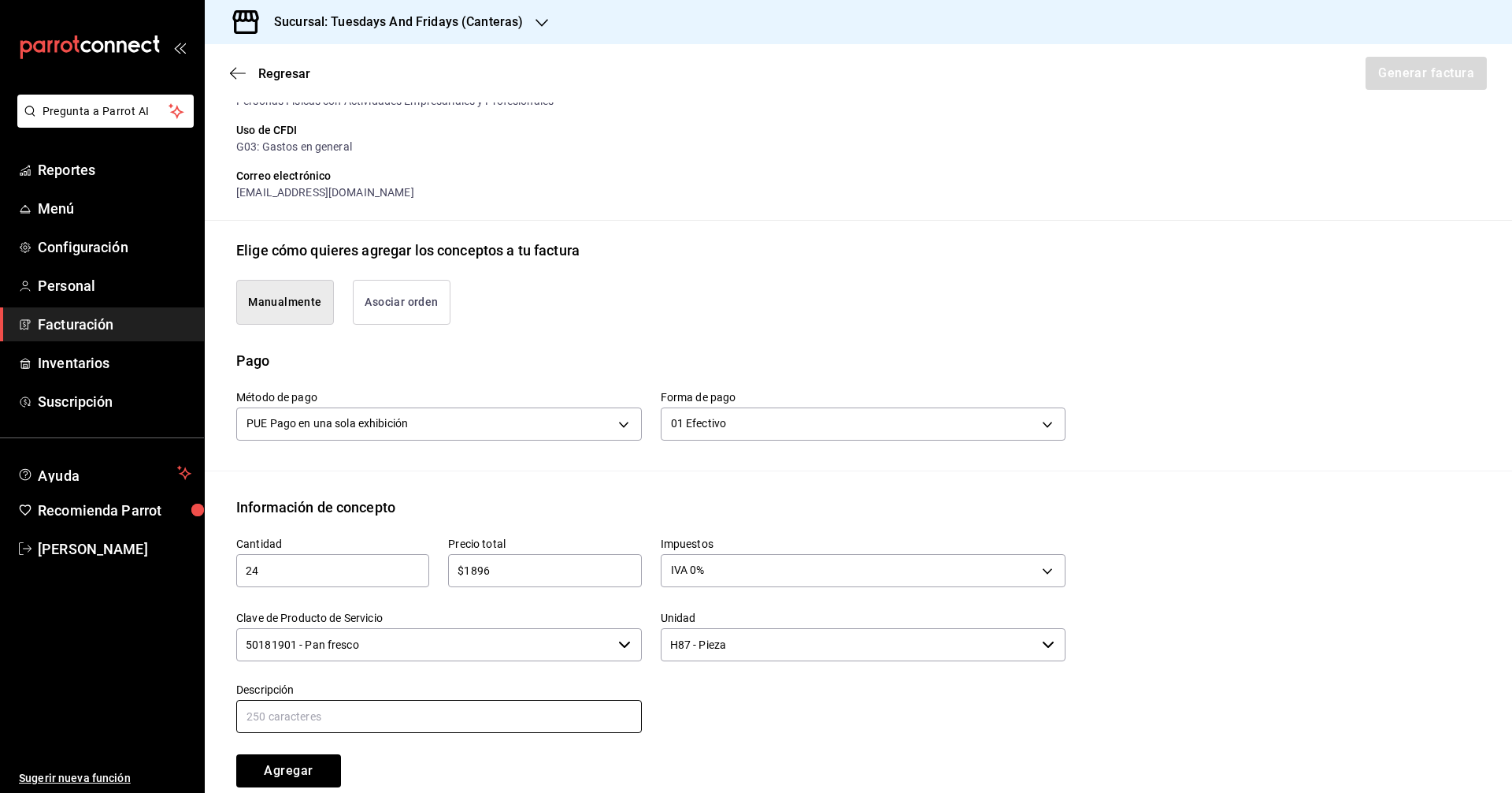
click at [451, 709] on input "text" at bounding box center [439, 716] width 406 height 33
type input "Multigrano"
click at [410, 751] on div "Agregar" at bounding box center [323, 761] width 212 height 52
click at [313, 763] on button "Agregar" at bounding box center [288, 771] width 104 height 33
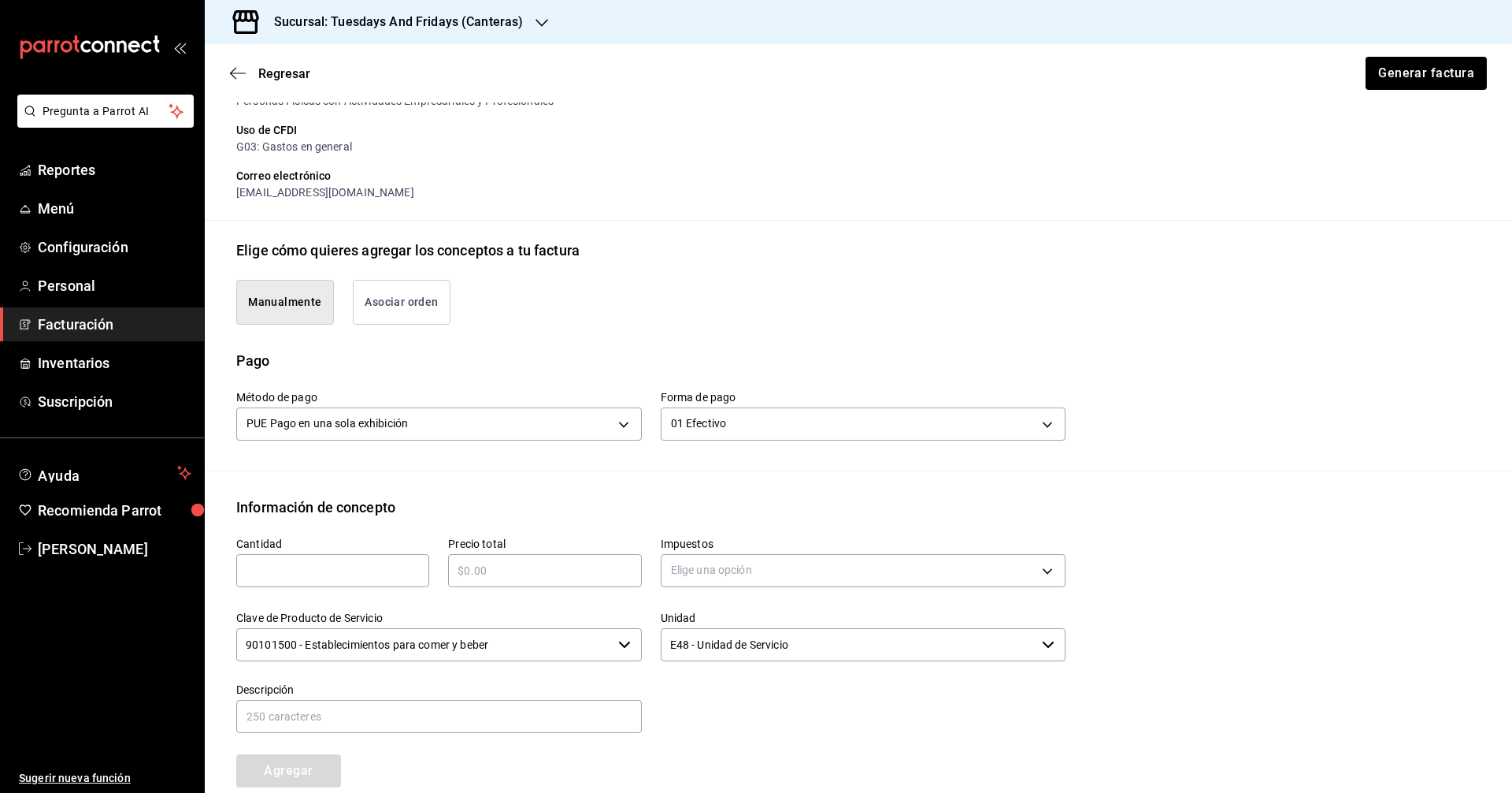
scroll to position [482, 0]
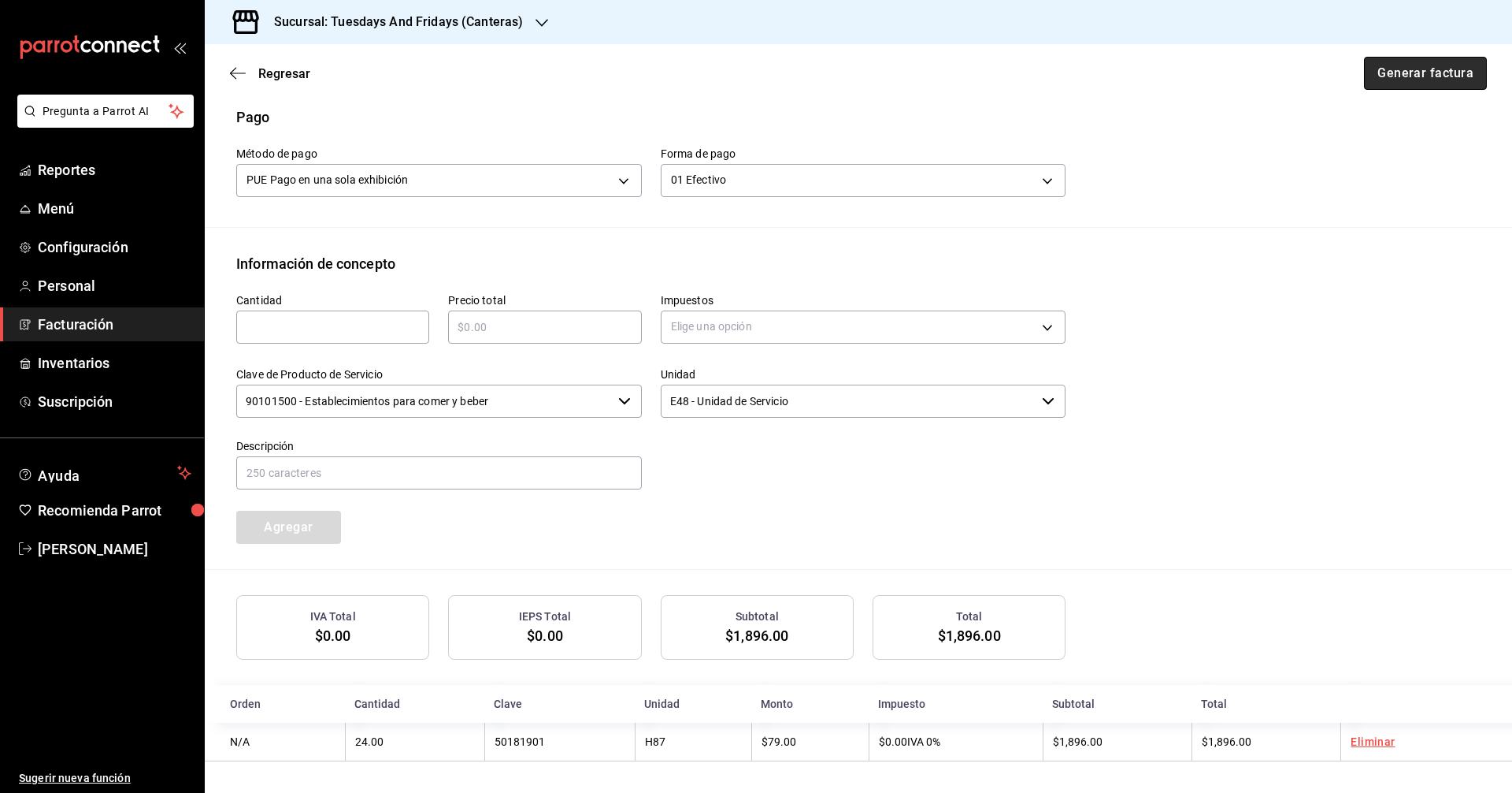
click at [731, 79] on button "Generar factura" at bounding box center [1425, 73] width 123 height 33
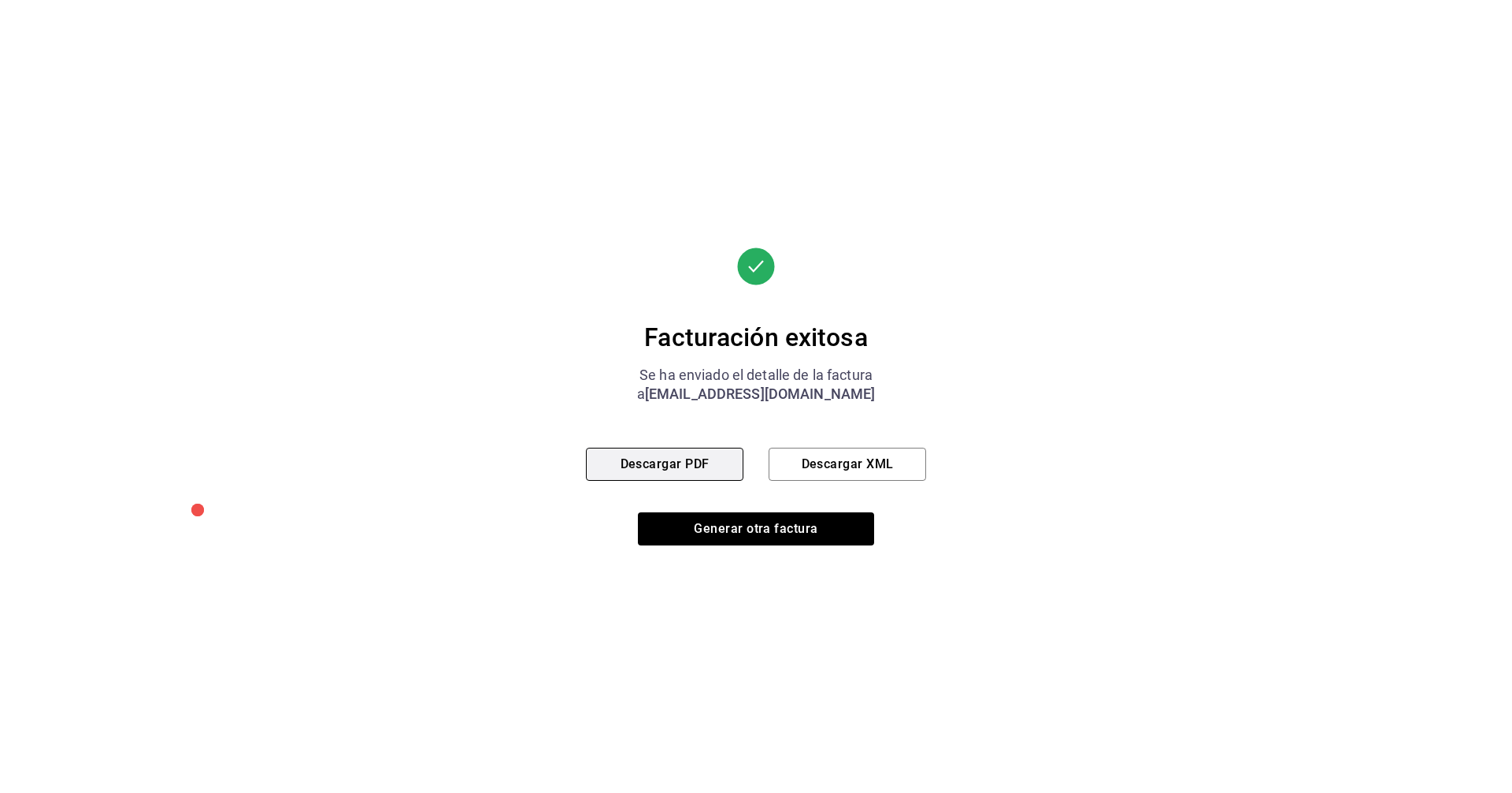
click at [681, 479] on button "Descargar PDF" at bounding box center [664, 464] width 158 height 33
click at [704, 525] on button "Generar otra factura" at bounding box center [756, 529] width 236 height 33
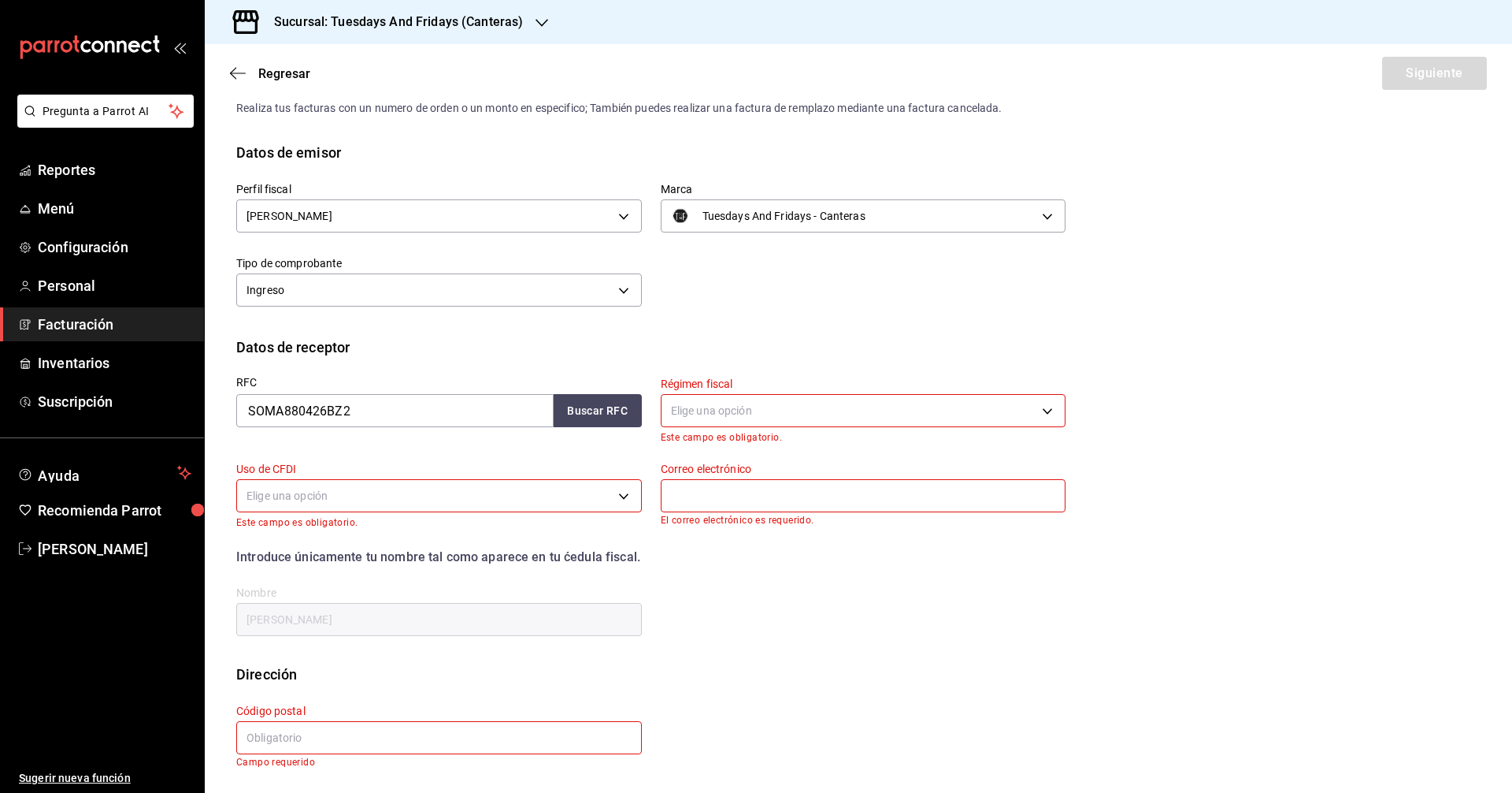
scroll to position [0, 0]
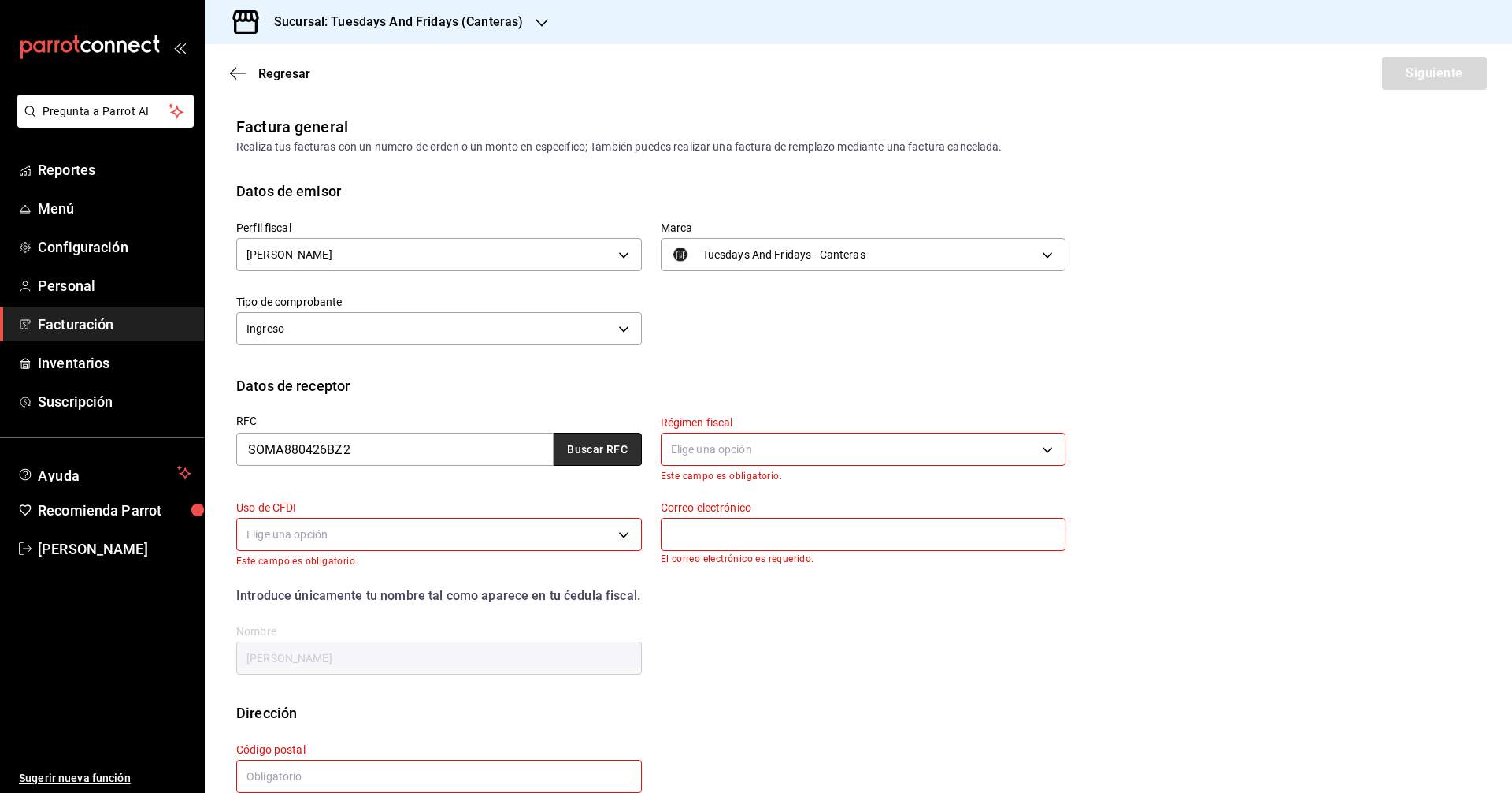
click at [617, 457] on button "Buscar RFC" at bounding box center [597, 449] width 88 height 33
type input "612"
type input "G03"
type input "fruteriacalifornia310@gmail.com"
type input "20110"
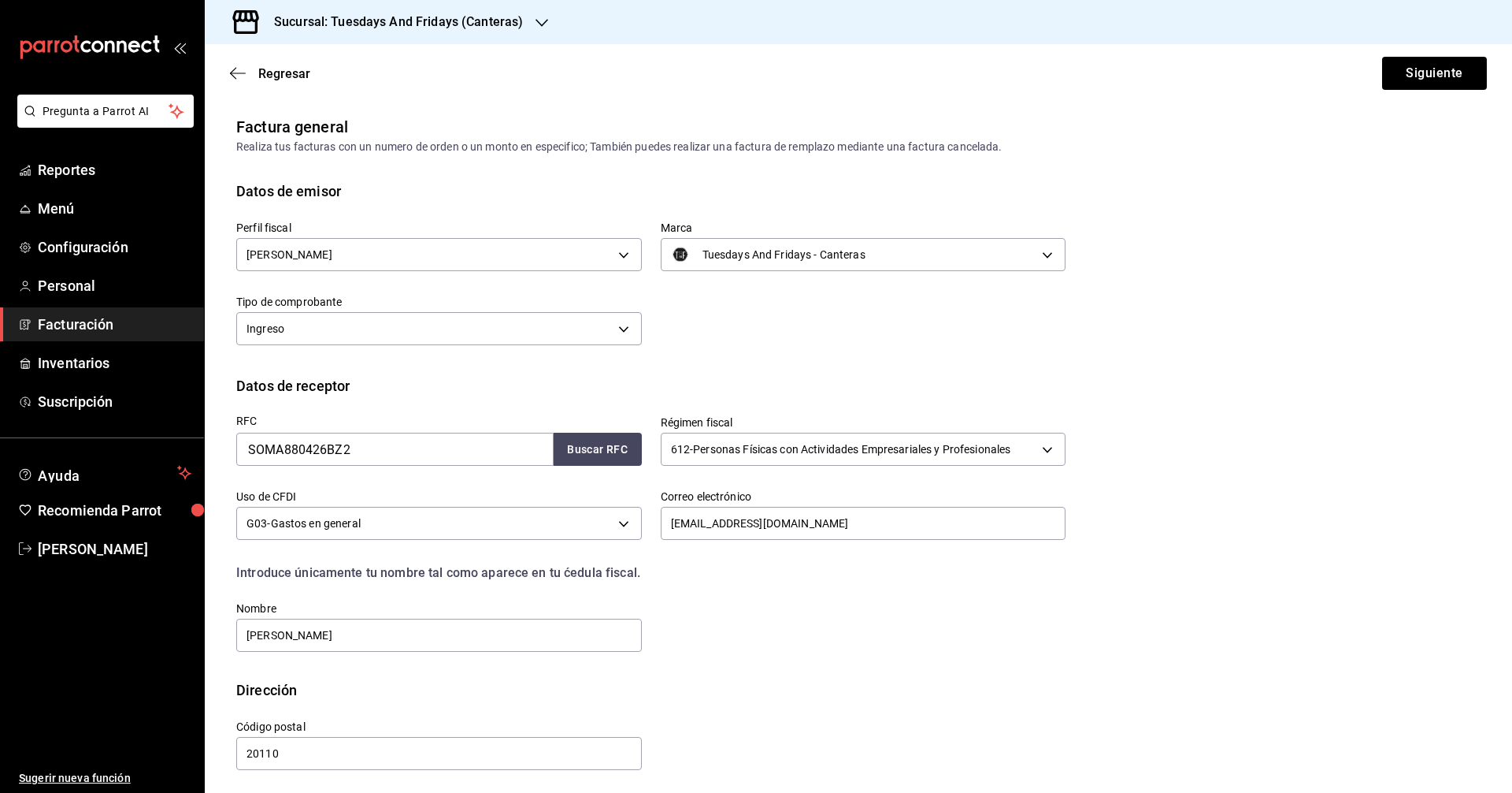
click at [731, 385] on div "Datos de receptor" at bounding box center [858, 386] width 1244 height 21
click at [731, 76] on button "Siguiente" at bounding box center [1435, 73] width 104 height 33
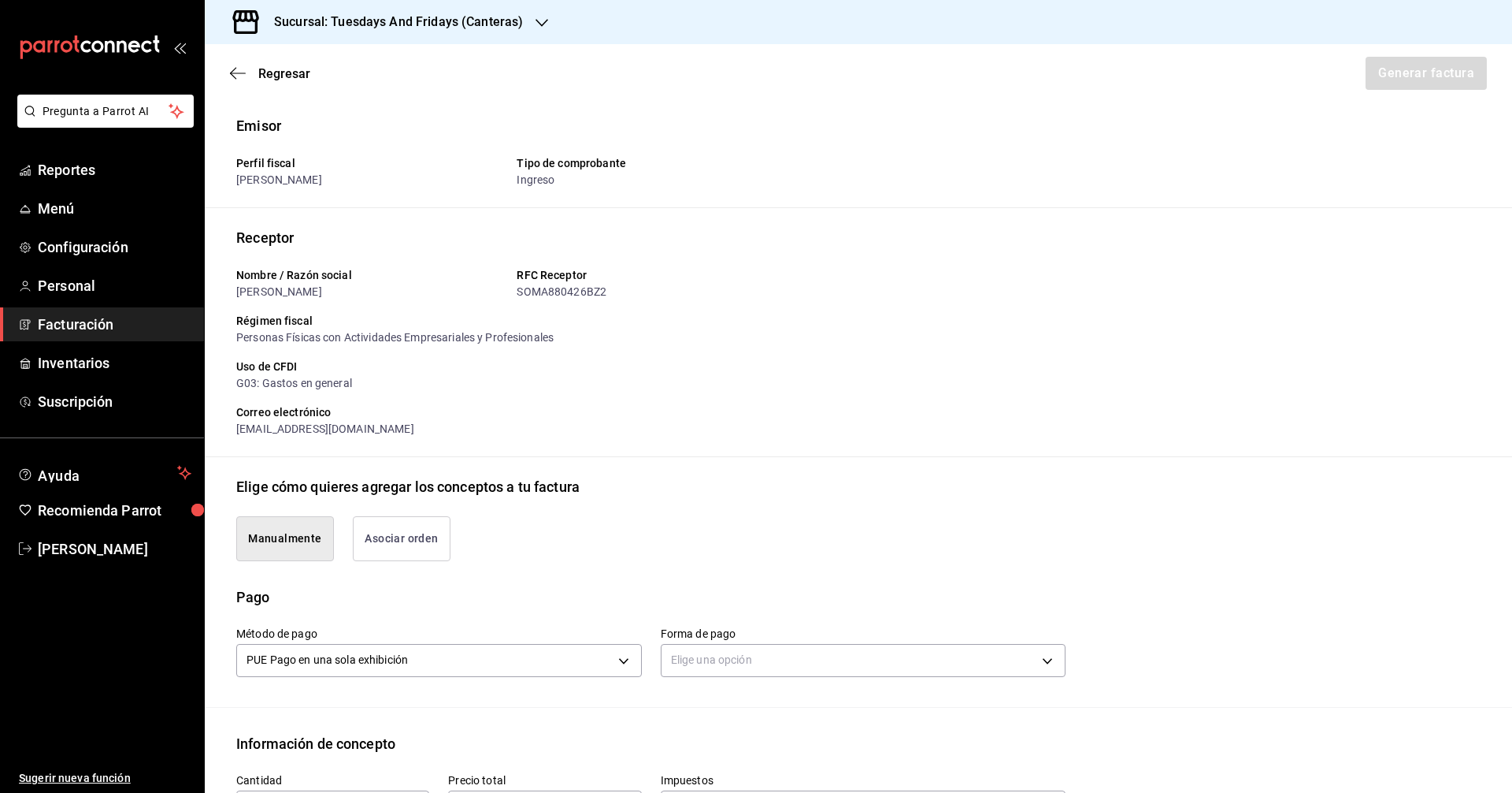
scroll to position [315, 0]
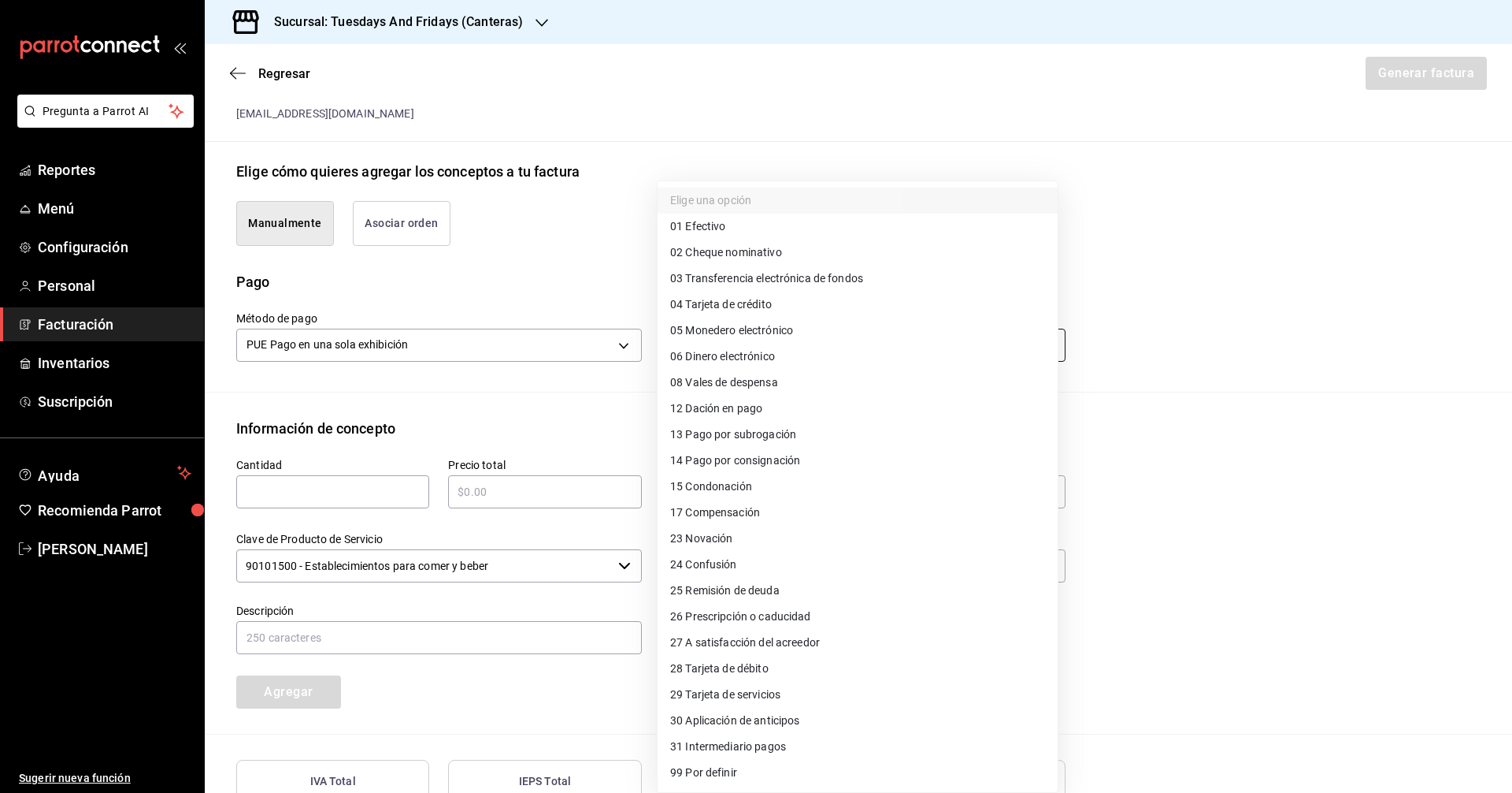
click at [731, 344] on body "Pregunta a Parrot AI Reportes Menú Configuración Personal Facturación Inventari…" at bounding box center [756, 396] width 1512 height 793
click at [731, 233] on li "01 Efectivo" at bounding box center [858, 226] width 400 height 26
type input "01"
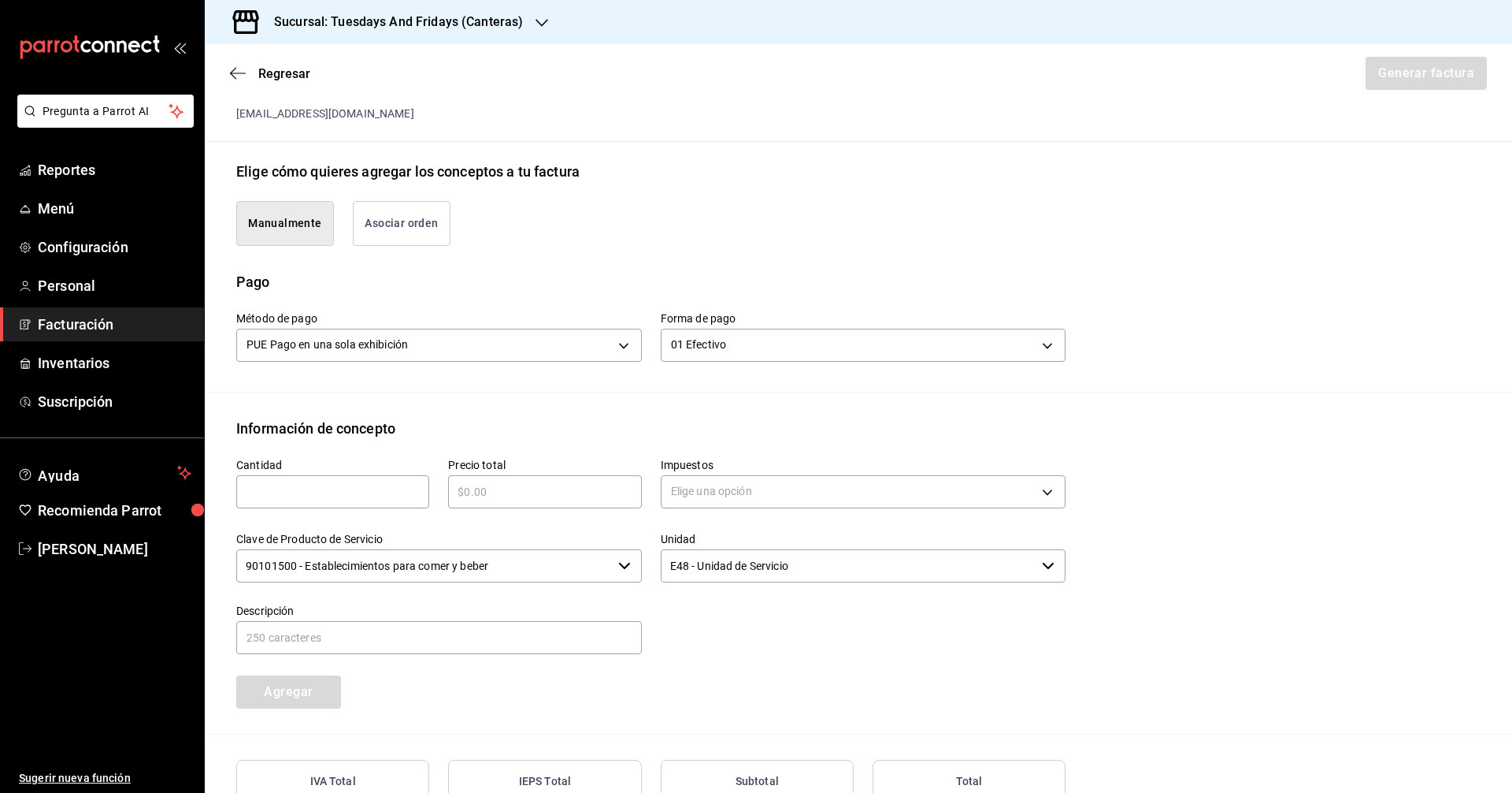
click at [346, 490] on input "text" at bounding box center [333, 492] width 193 height 19
type input "15"
click at [505, 503] on div "​" at bounding box center [545, 491] width 193 height 33
type input "$1185"
click at [731, 479] on body "Pregunta a Parrot AI Reportes Menú Configuración Personal Facturación Inventari…" at bounding box center [756, 396] width 1512 height 793
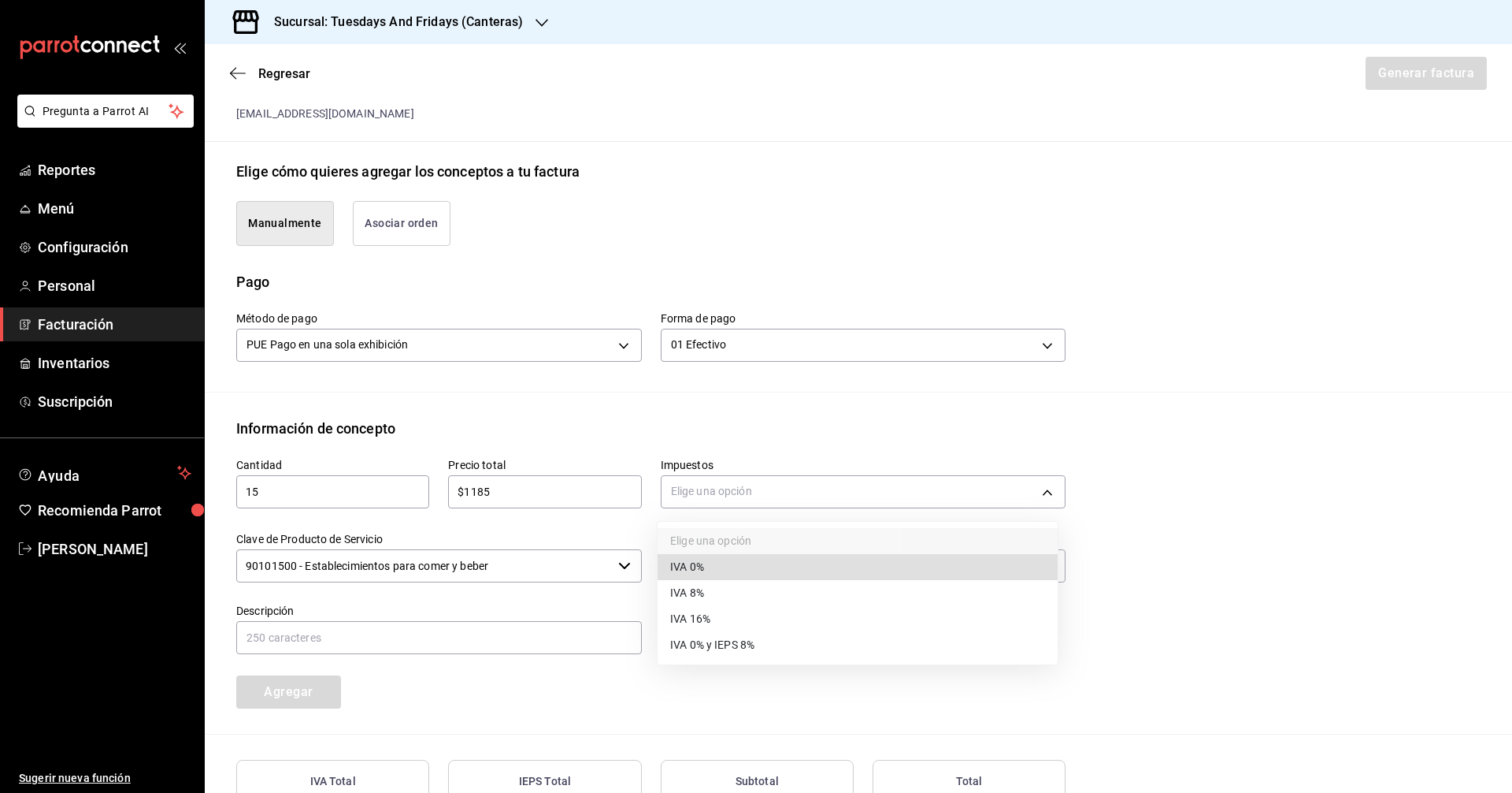
drag, startPoint x: 691, startPoint y: 565, endPoint x: 625, endPoint y: 566, distance: 66.0
click at [689, 565] on span "IVA 0%" at bounding box center [686, 567] width 34 height 16
type input "IVA_0"
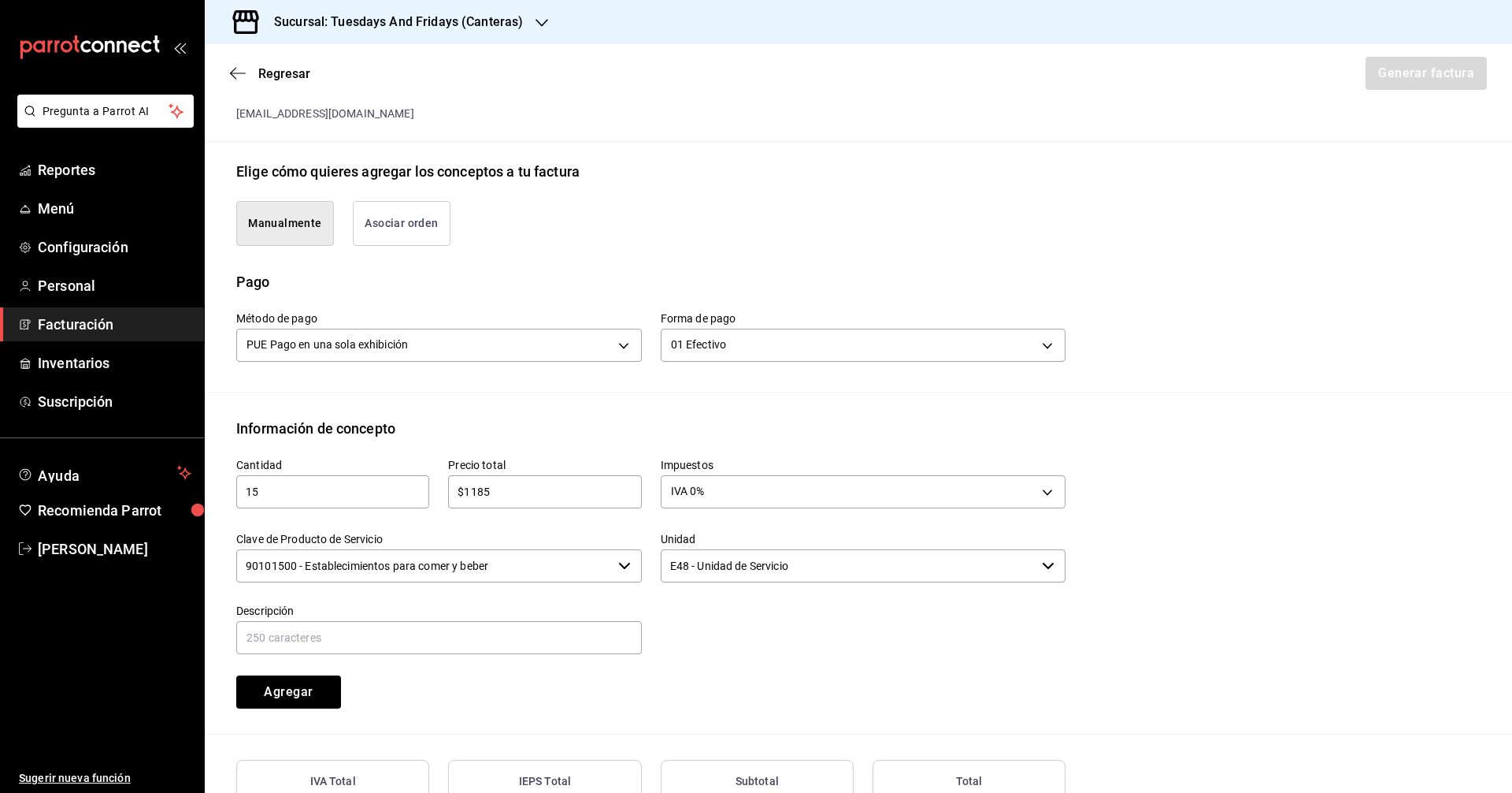
click at [531, 564] on input "90101500 - Establecimientos para comer y beber" at bounding box center [423, 566] width 376 height 33
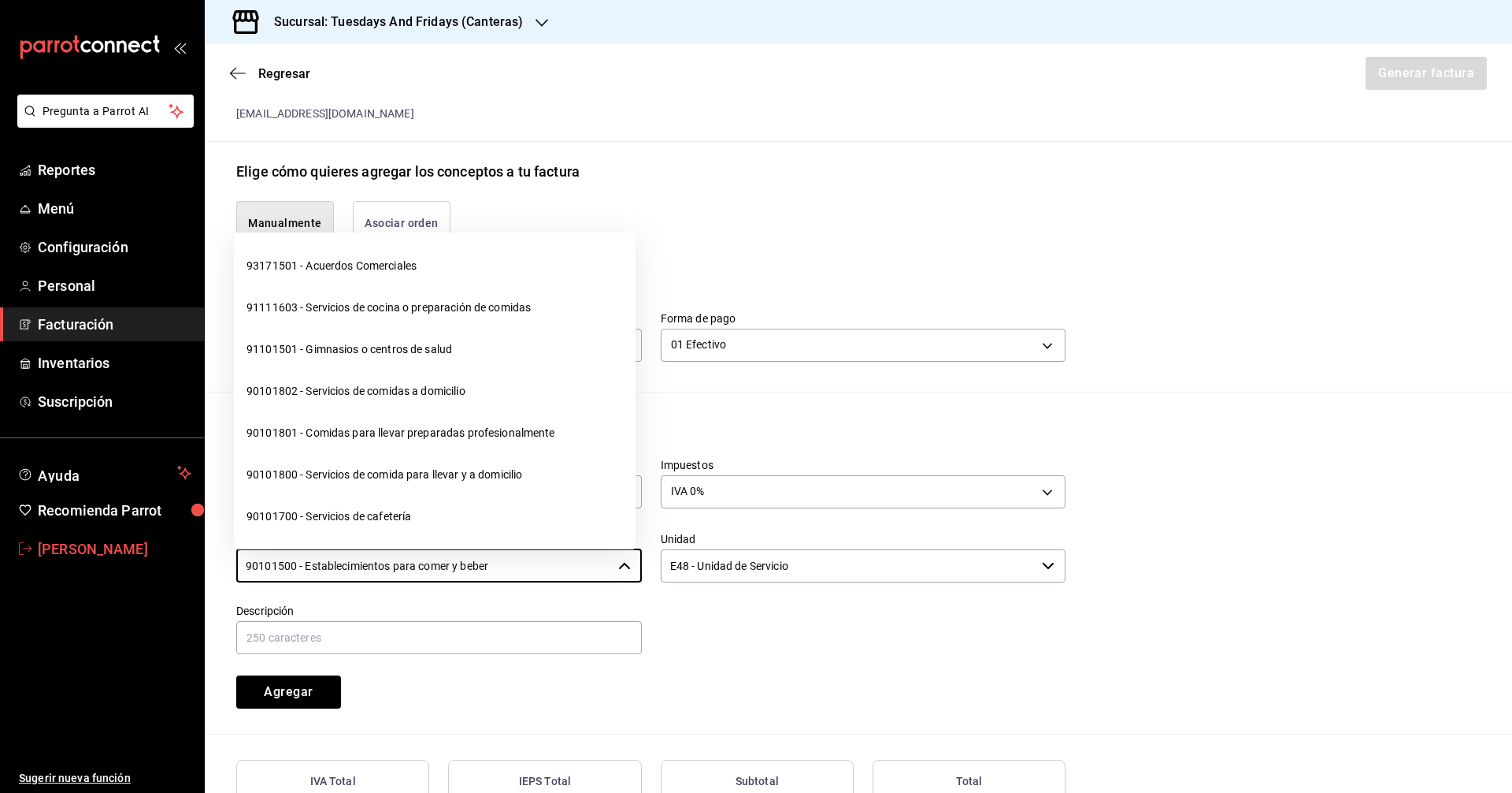
drag, startPoint x: 537, startPoint y: 564, endPoint x: 76, endPoint y: 546, distance: 461.4
click at [76, 546] on div "Pregunta a Parrot AI Reportes Menú Configuración Personal Facturación Inventari…" at bounding box center [756, 396] width 1512 height 793
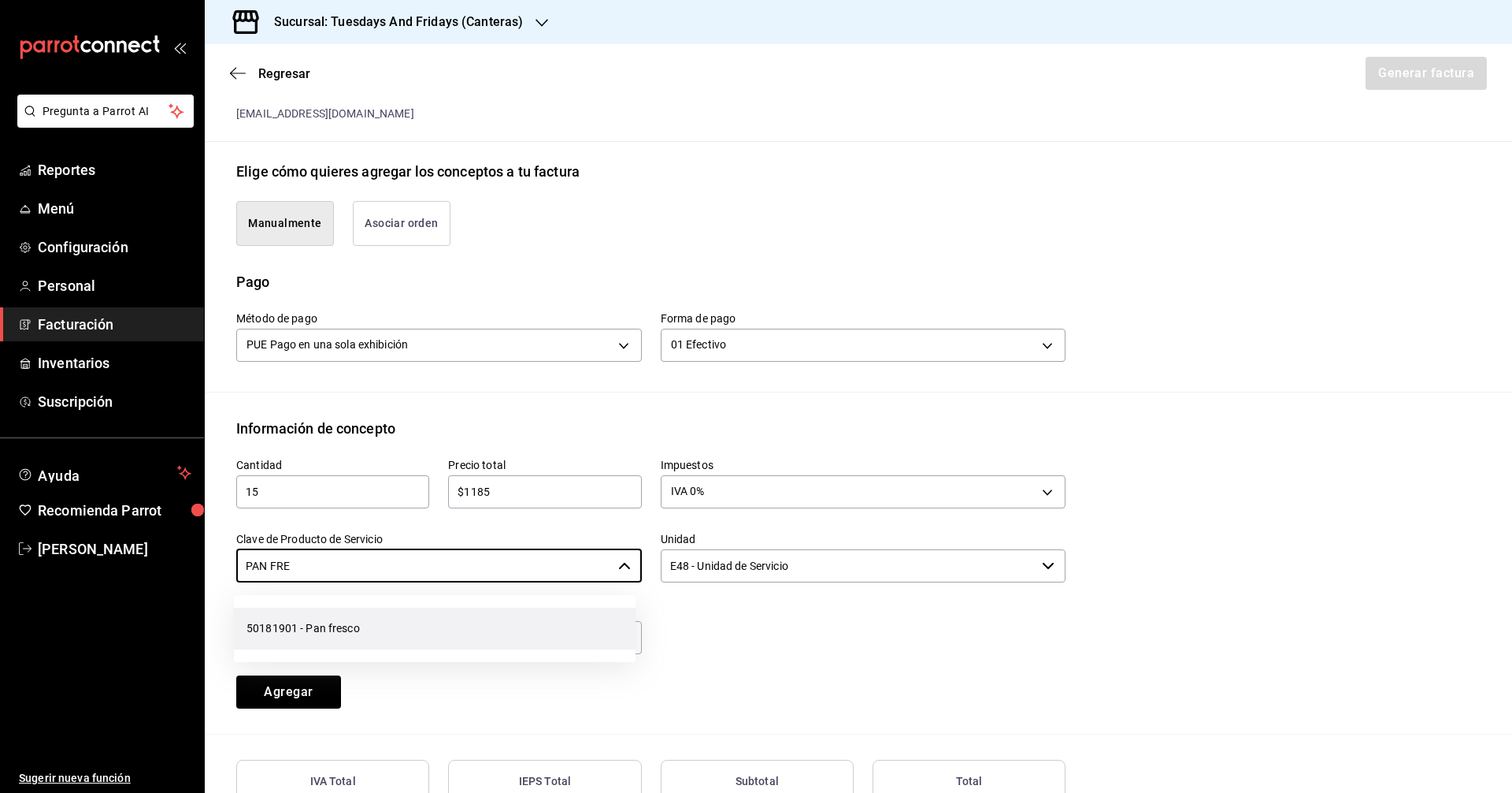
click at [400, 631] on li "50181901 - Pan fresco" at bounding box center [435, 628] width 402 height 42
type input "50181901 - Pan fresco"
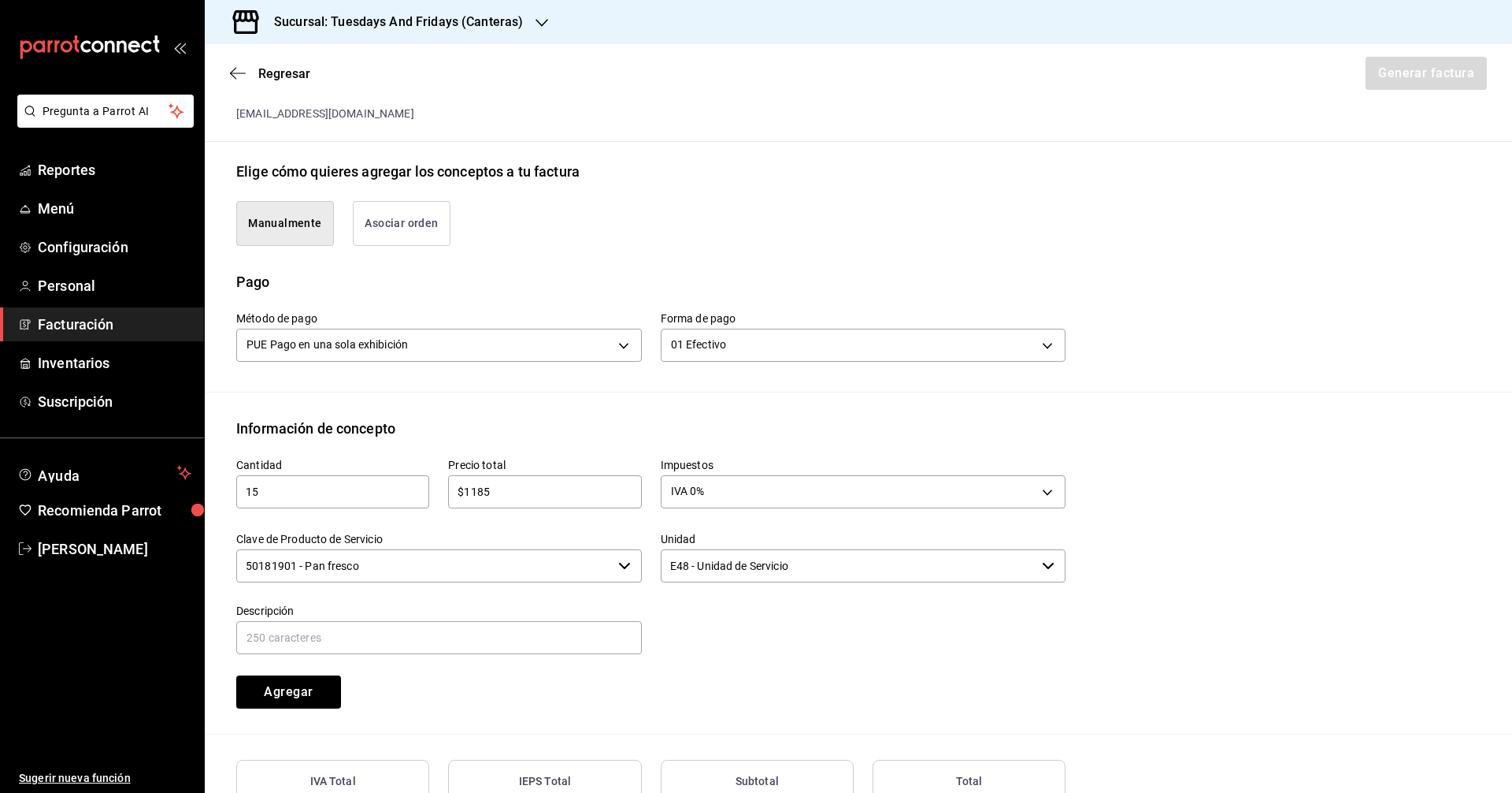
click at [731, 617] on div at bounding box center [854, 621] width 424 height 72
click at [731, 553] on input "E48 - Unidad de Servicio" at bounding box center [849, 566] width 376 height 33
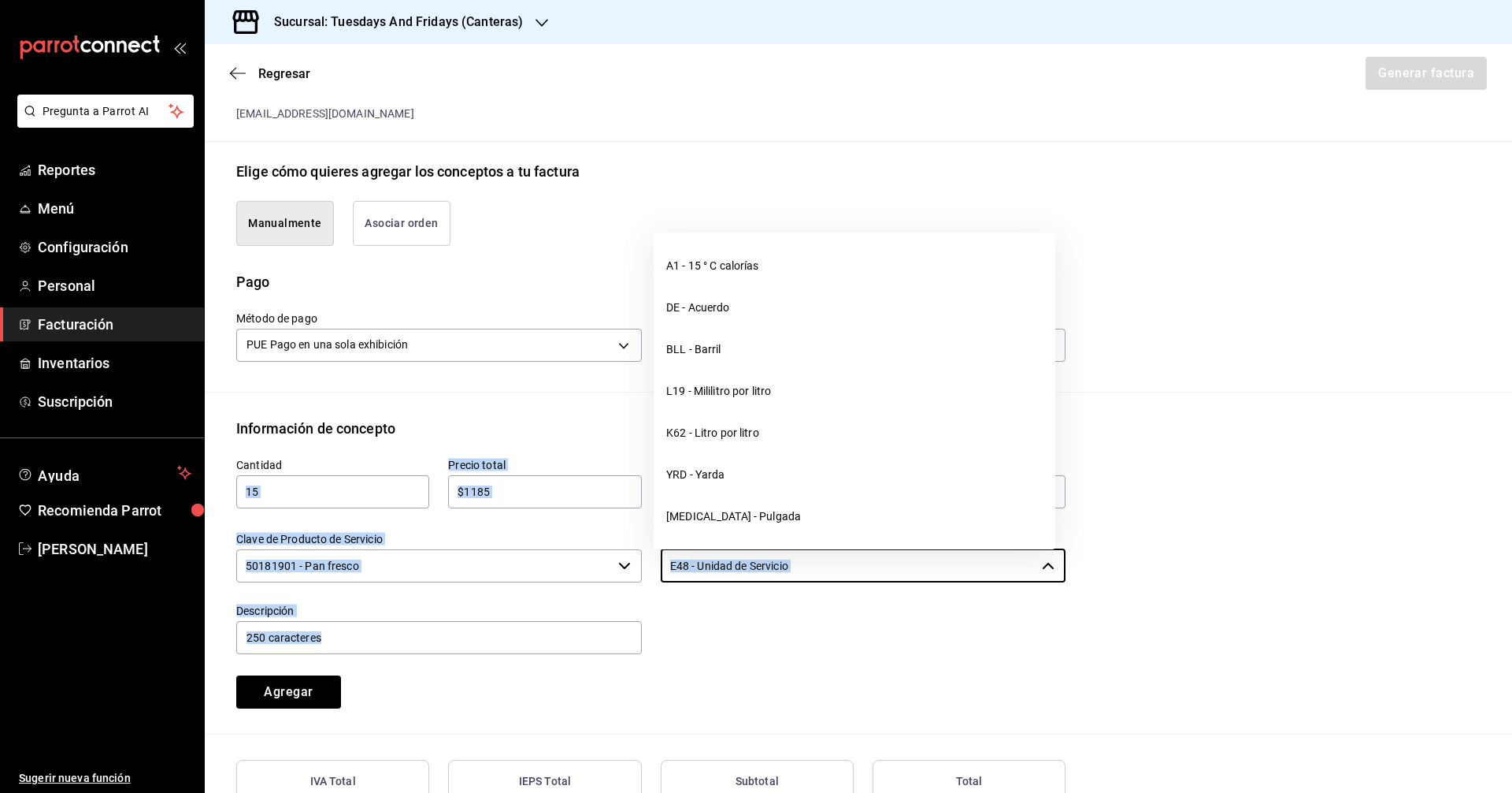
drag, startPoint x: 360, startPoint y: 507, endPoint x: 351, endPoint y: 507, distance: 9.0
click at [351, 507] on div "Cantidad 15 ​ Precio total $1185 ​ Impuestos IVA 0% IVA_0 Clave de Producto de …" at bounding box center [641, 573] width 848 height 270
click at [731, 581] on input "E48 - Unidad de Servicio" at bounding box center [849, 566] width 376 height 33
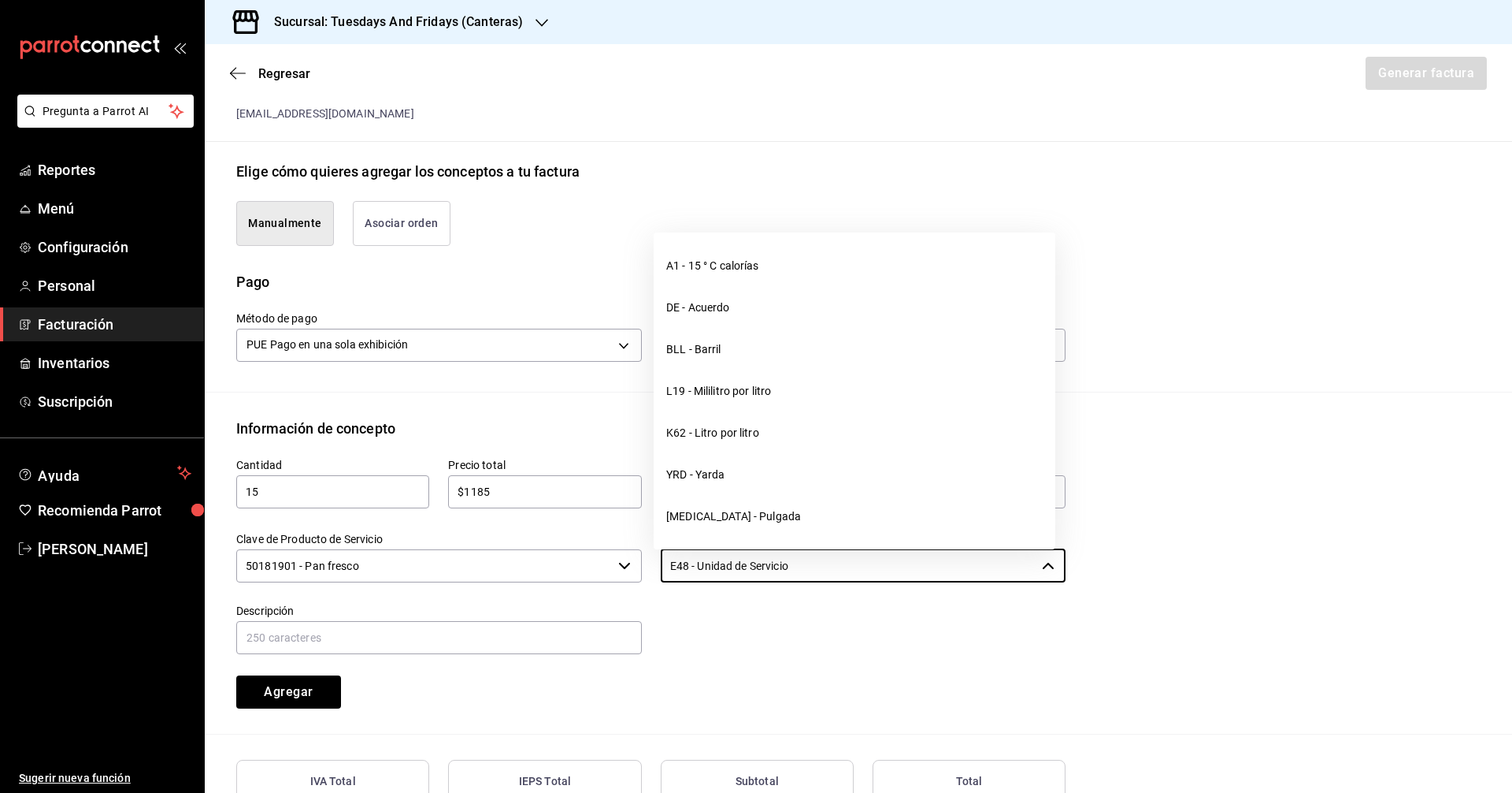
drag, startPoint x: 762, startPoint y: 562, endPoint x: 530, endPoint y: 543, distance: 232.8
click at [567, 536] on div "Cantidad 15 ​ Precio total $1185 ​ Impuestos IVA 0% IVA_0 Clave de Producto de …" at bounding box center [641, 573] width 848 height 270
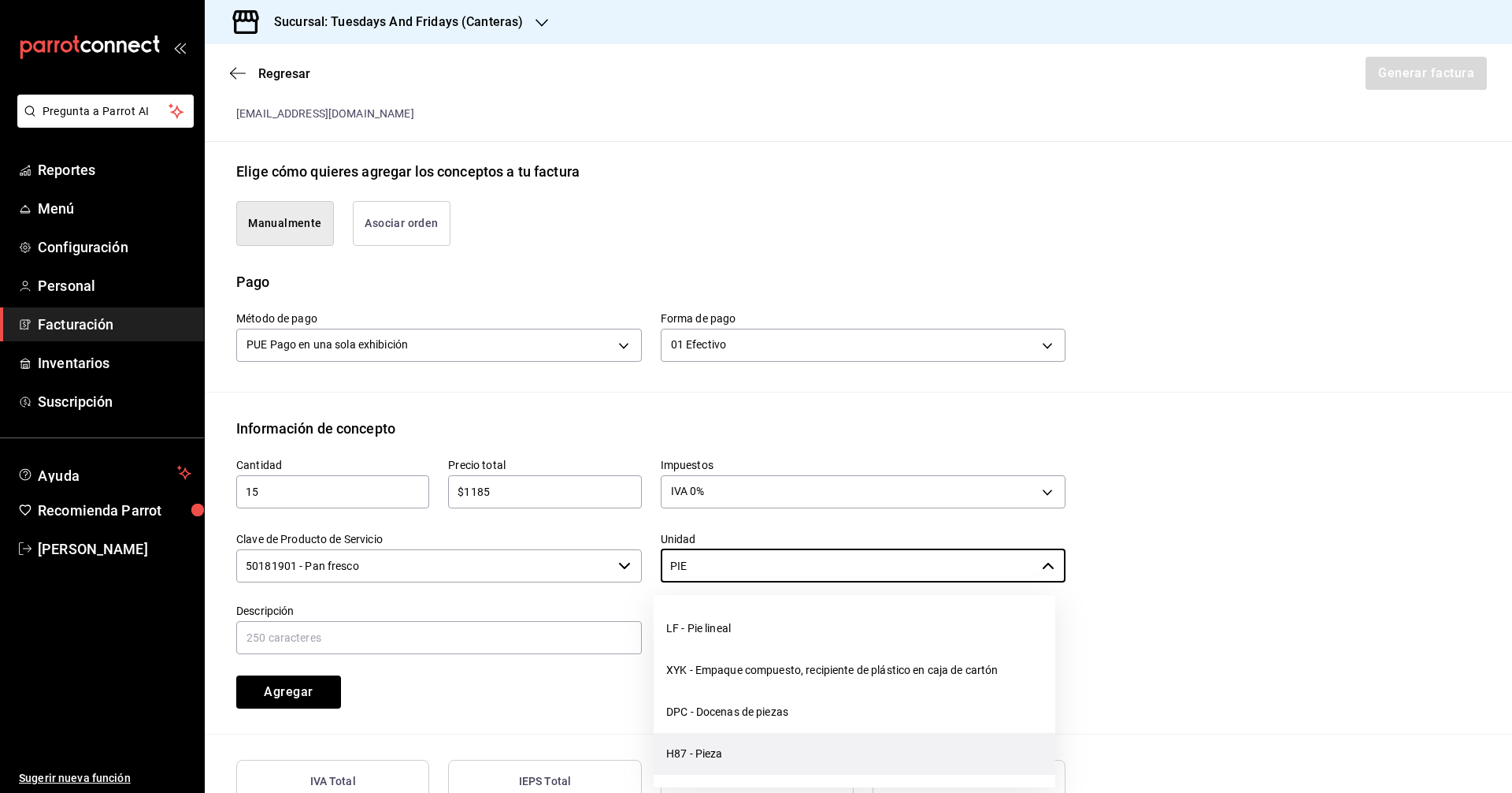
click at [704, 760] on li "H87 - Pieza" at bounding box center [855, 753] width 402 height 42
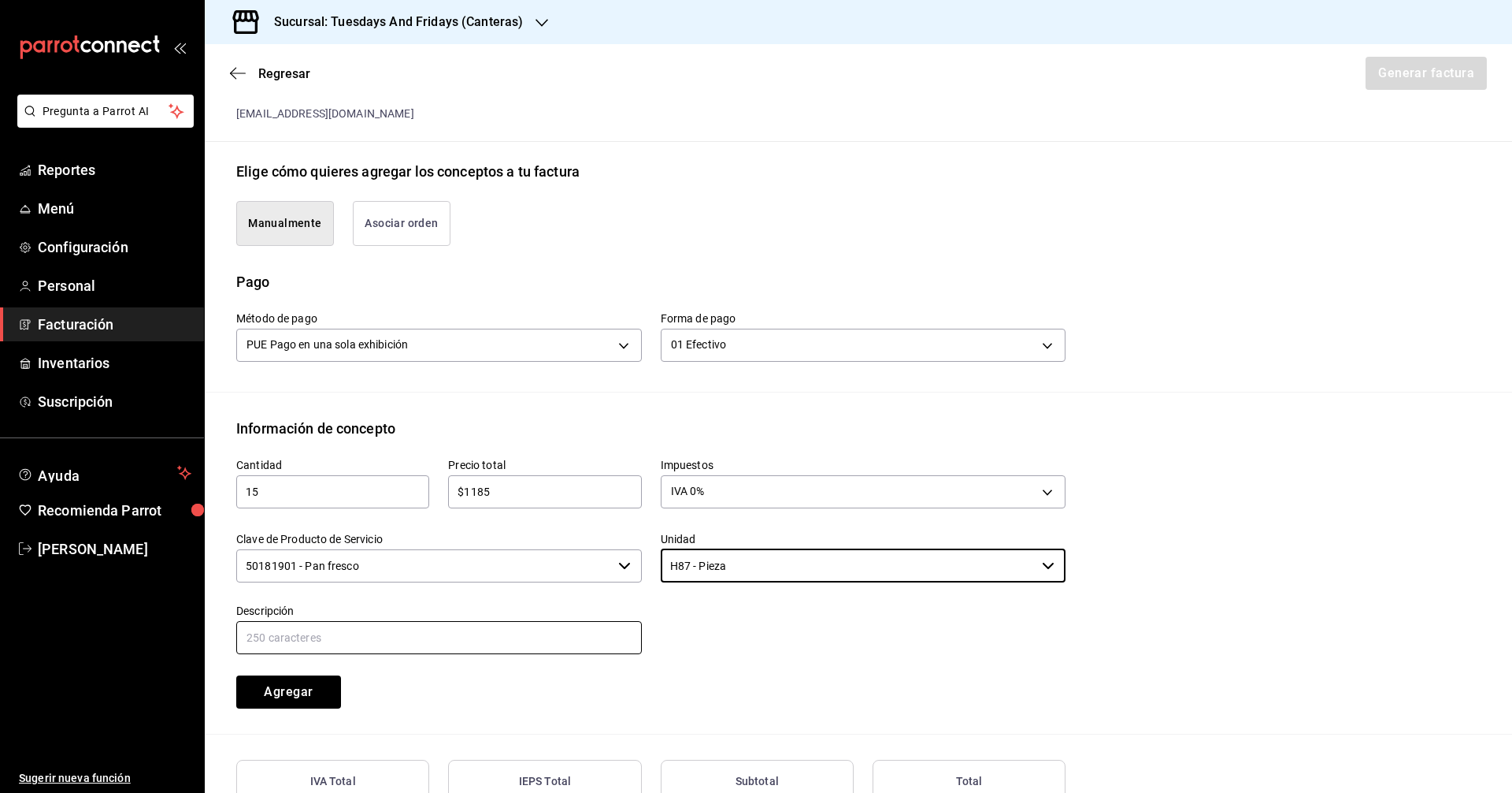
type input "H87 - Pieza"
drag, startPoint x: 425, startPoint y: 635, endPoint x: 417, endPoint y: 639, distance: 8.9
click at [425, 635] on input "text" at bounding box center [439, 637] width 406 height 33
type input "Multigrano"
click at [428, 675] on div "Cantidad 15 ​ Precio total $1185 ​ Impuestos IVA 0% IVA_0 Clave de Producto de …" at bounding box center [641, 573] width 848 height 270
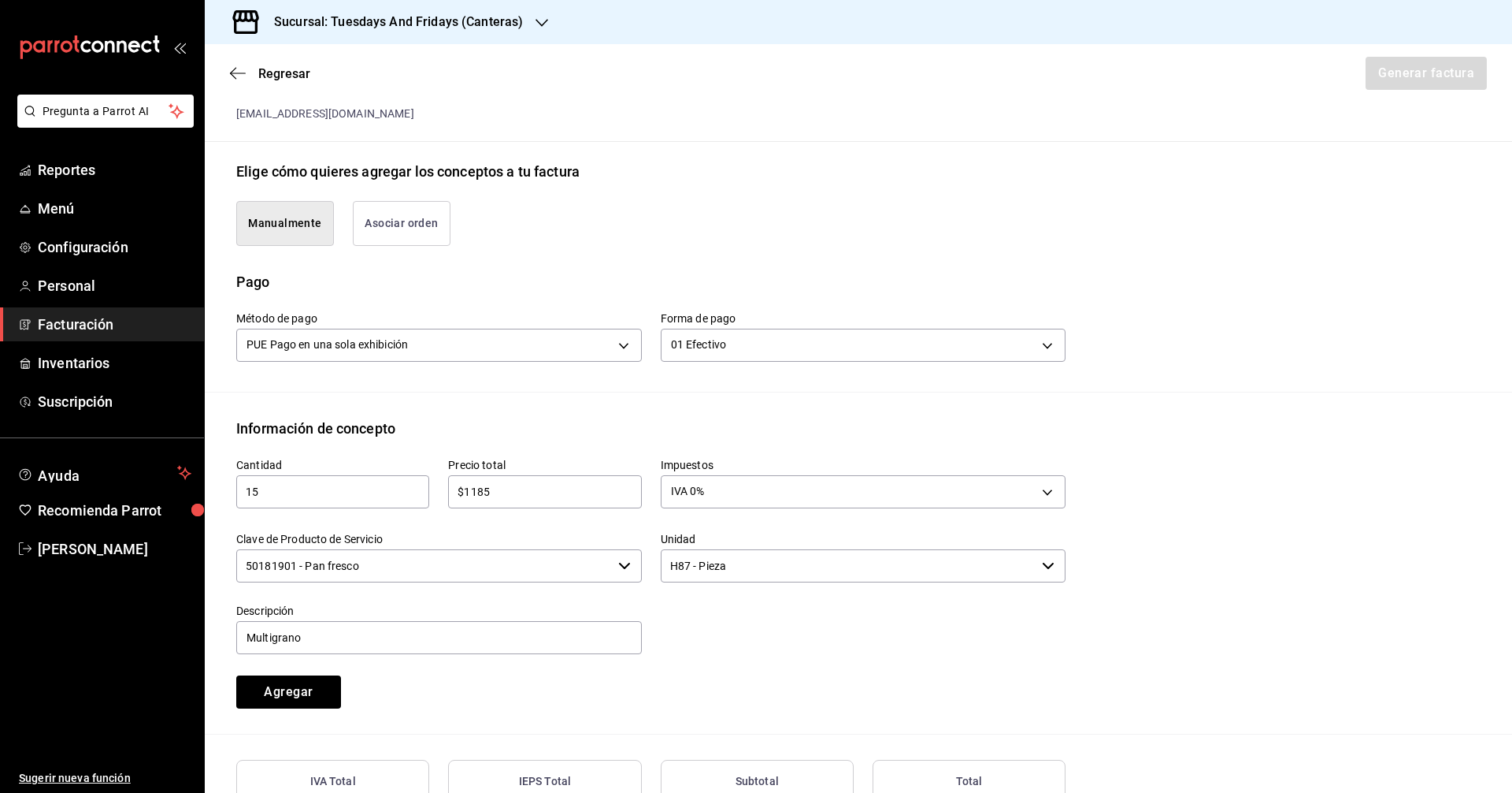
click at [731, 684] on div "Cantidad 15 ​ Precio total $1185 ​ Impuestos IVA 0% IVA_0 Clave de Producto de …" at bounding box center [641, 573] width 848 height 270
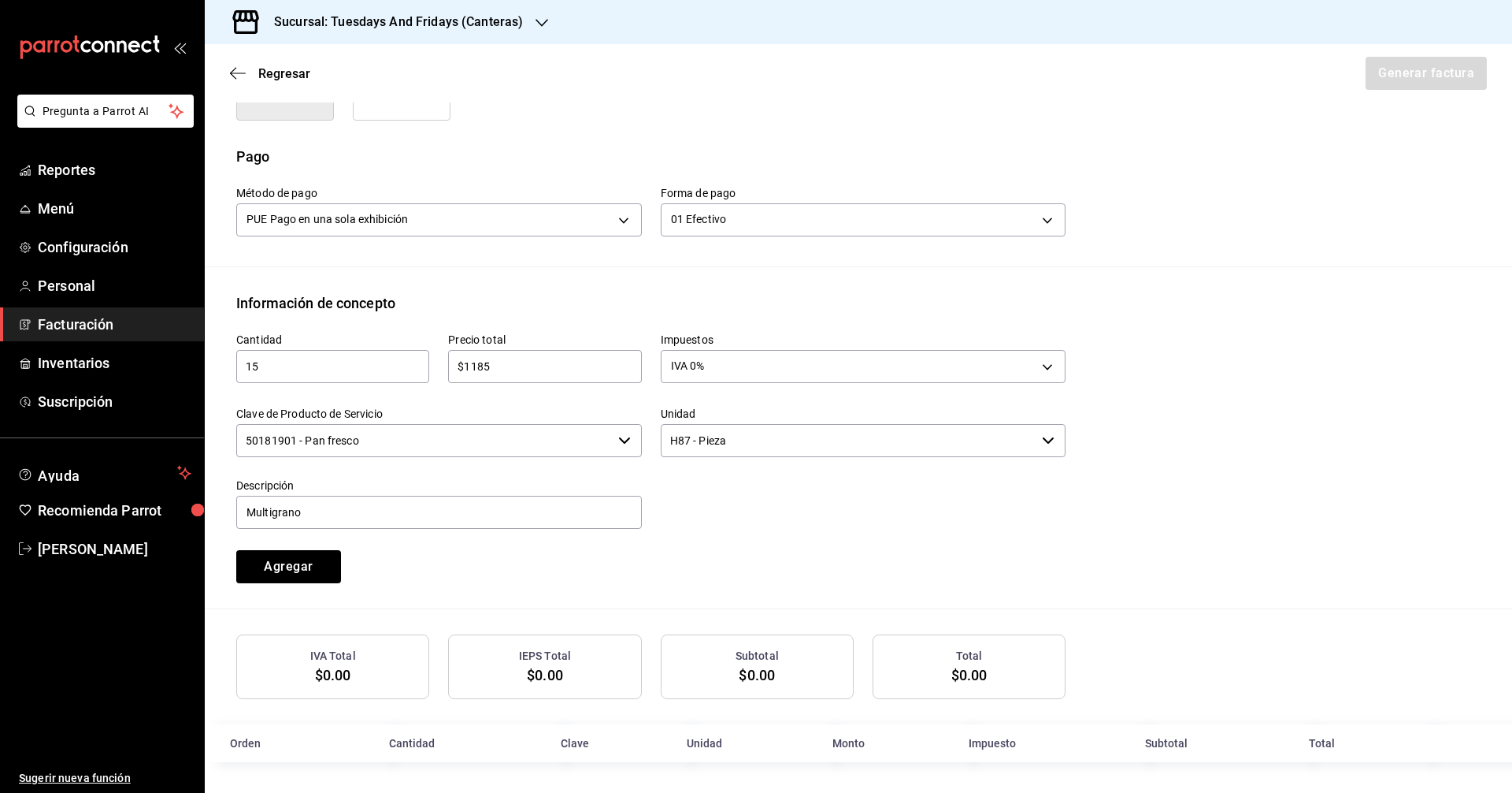
scroll to position [442, 0]
click at [314, 563] on button "Agregar" at bounding box center [288, 566] width 104 height 33
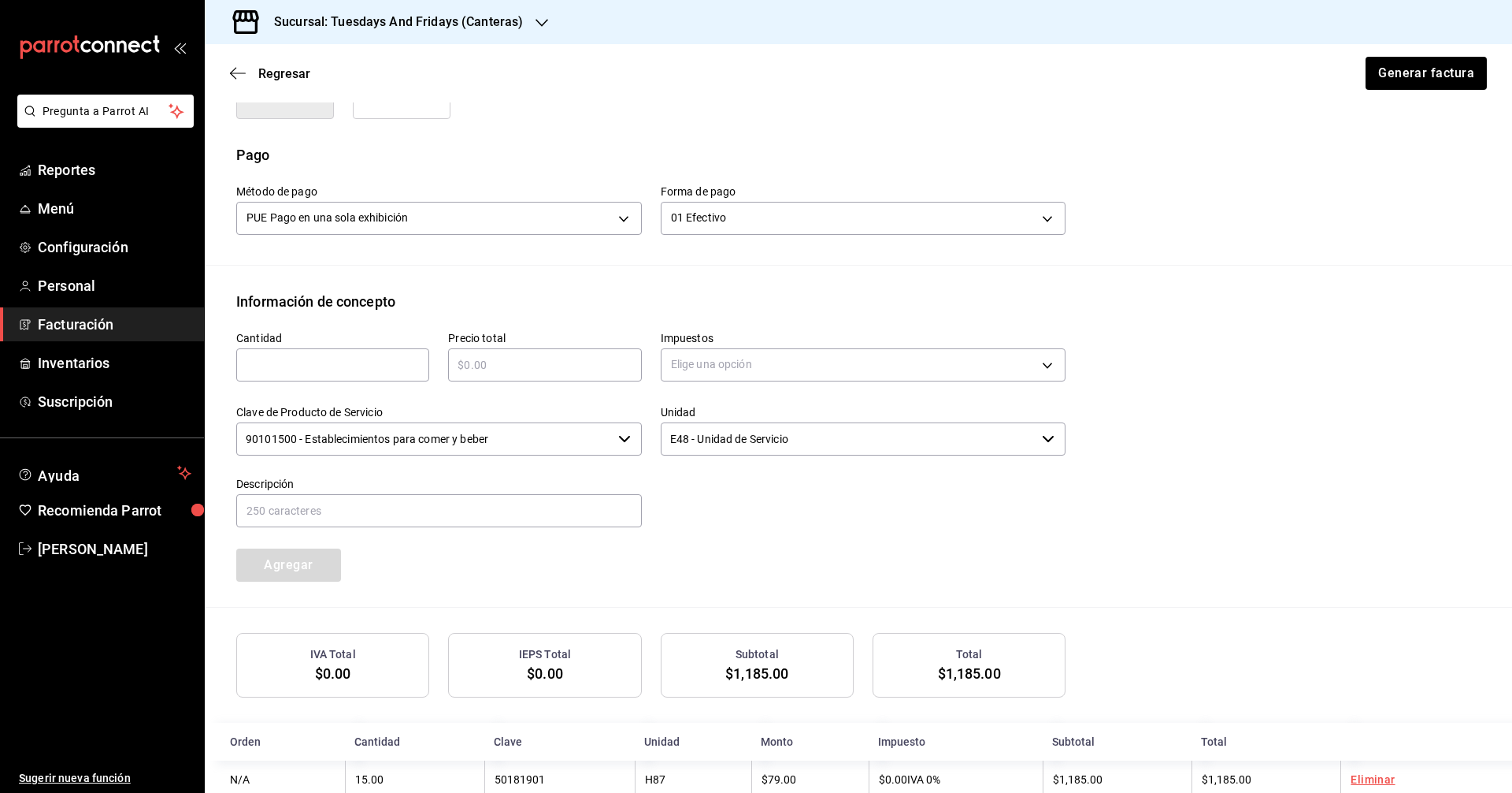
click at [731, 551] on div "Cantidad ​ Precio total ​ Impuestos Elige una opción Clave de Producto de Servi…" at bounding box center [641, 447] width 848 height 270
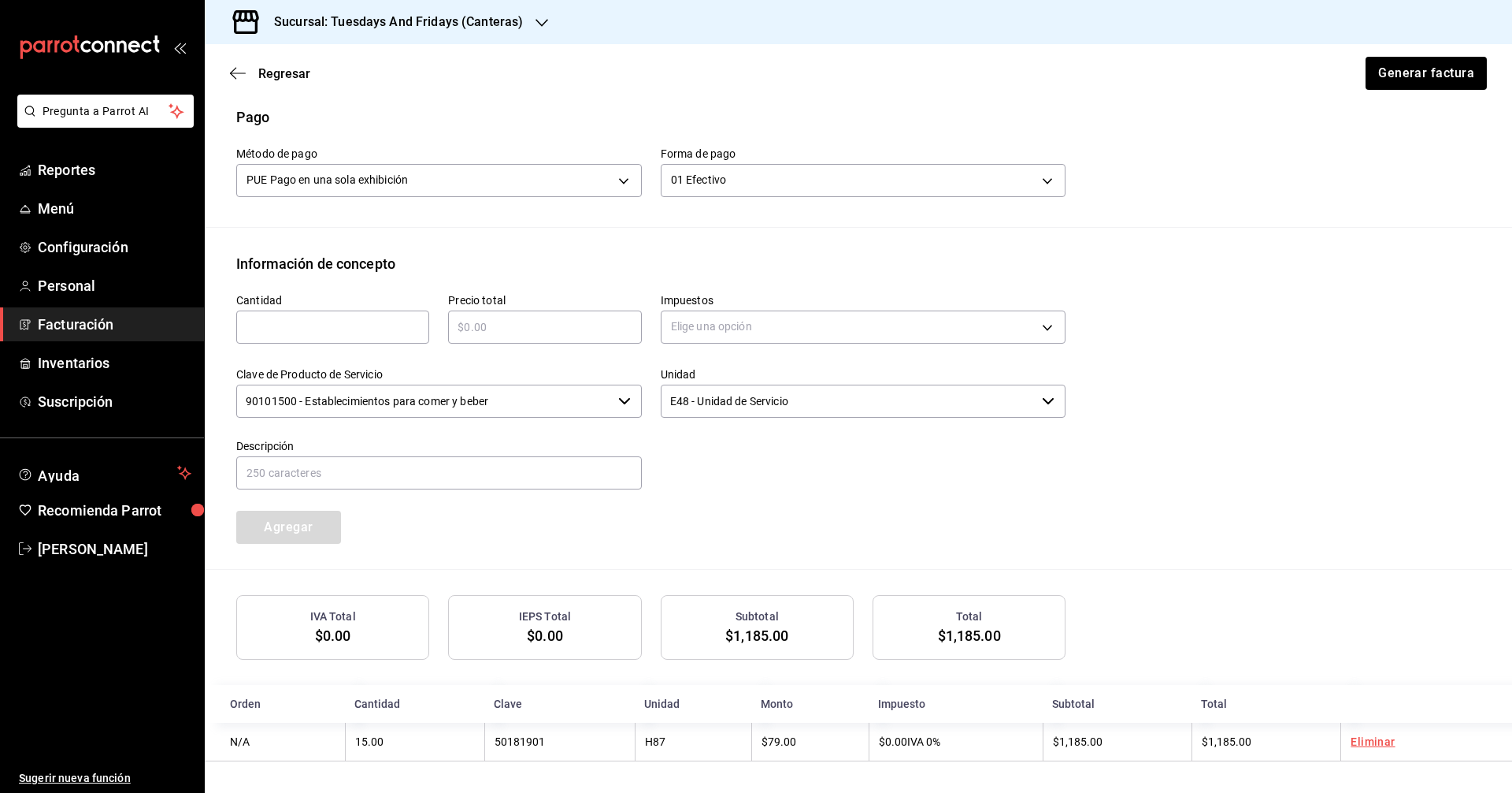
click at [731, 545] on div "Cantidad ​ Precio total ​ Impuestos Elige una opción Clave de Producto de Servi…" at bounding box center [858, 422] width 1244 height 295
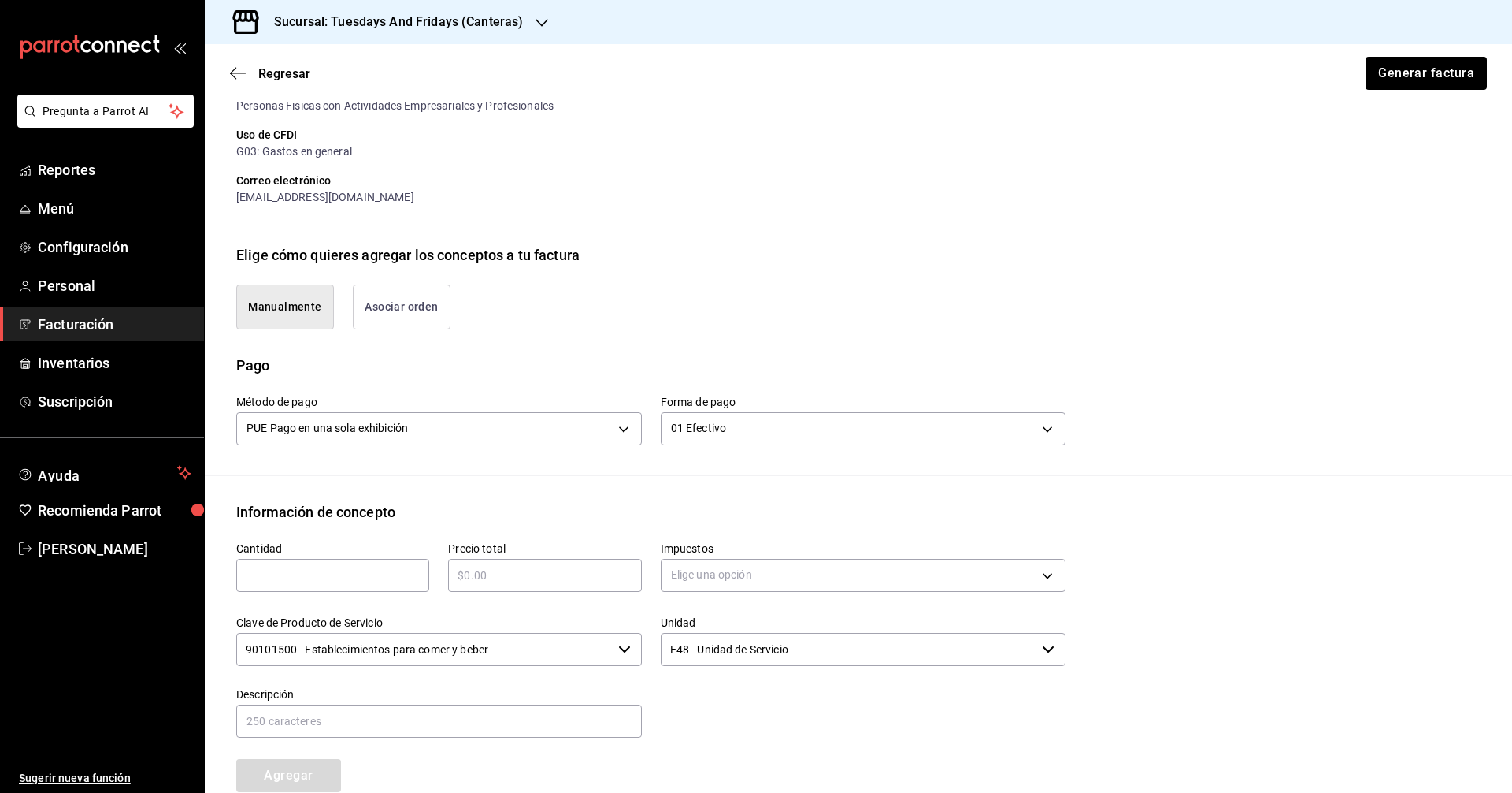
scroll to position [87, 0]
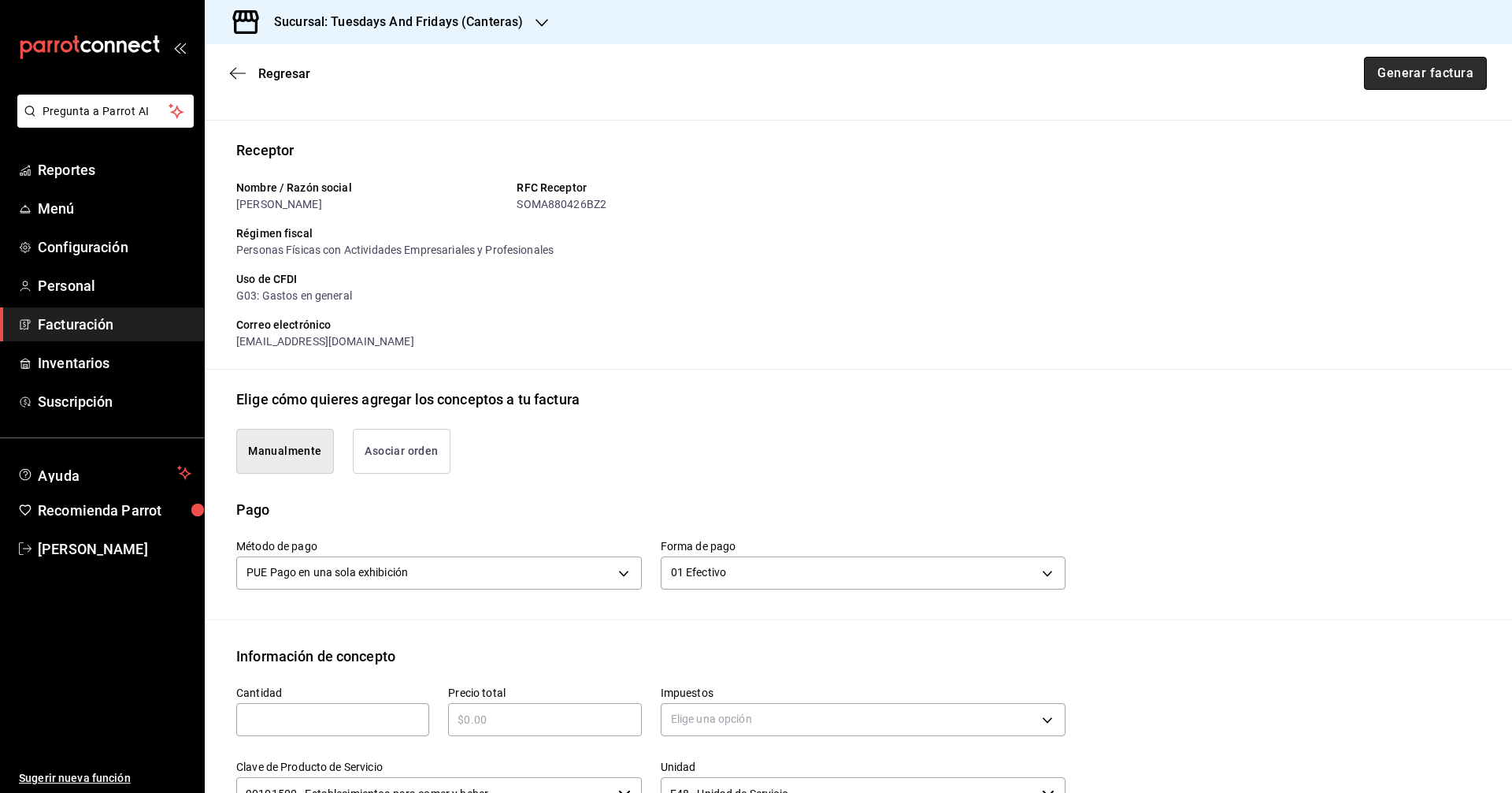
click at [731, 87] on button "Generar factura" at bounding box center [1425, 73] width 123 height 33
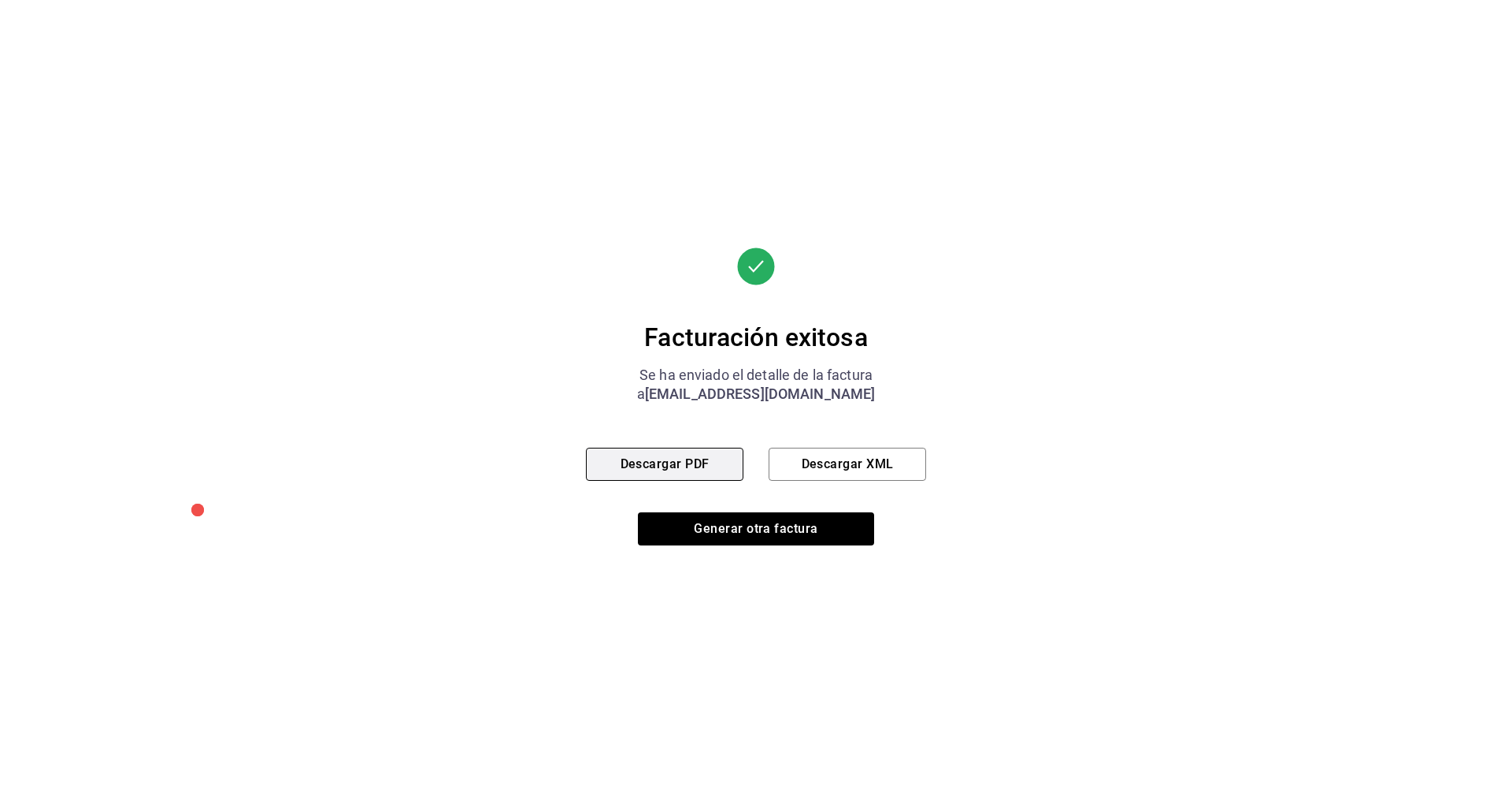
click at [666, 463] on button "Descargar PDF" at bounding box center [664, 464] width 158 height 33
click at [731, 279] on div "Facturación exitosa Se ha enviado el detalle de la factura a fruteriacalifornia…" at bounding box center [756, 396] width 1512 height 793
click at [731, 181] on div "Facturación exitosa Se ha enviado el detalle de la factura a fruteriacalifornia…" at bounding box center [756, 396] width 1512 height 793
